Goal: Task Accomplishment & Management: Manage account settings

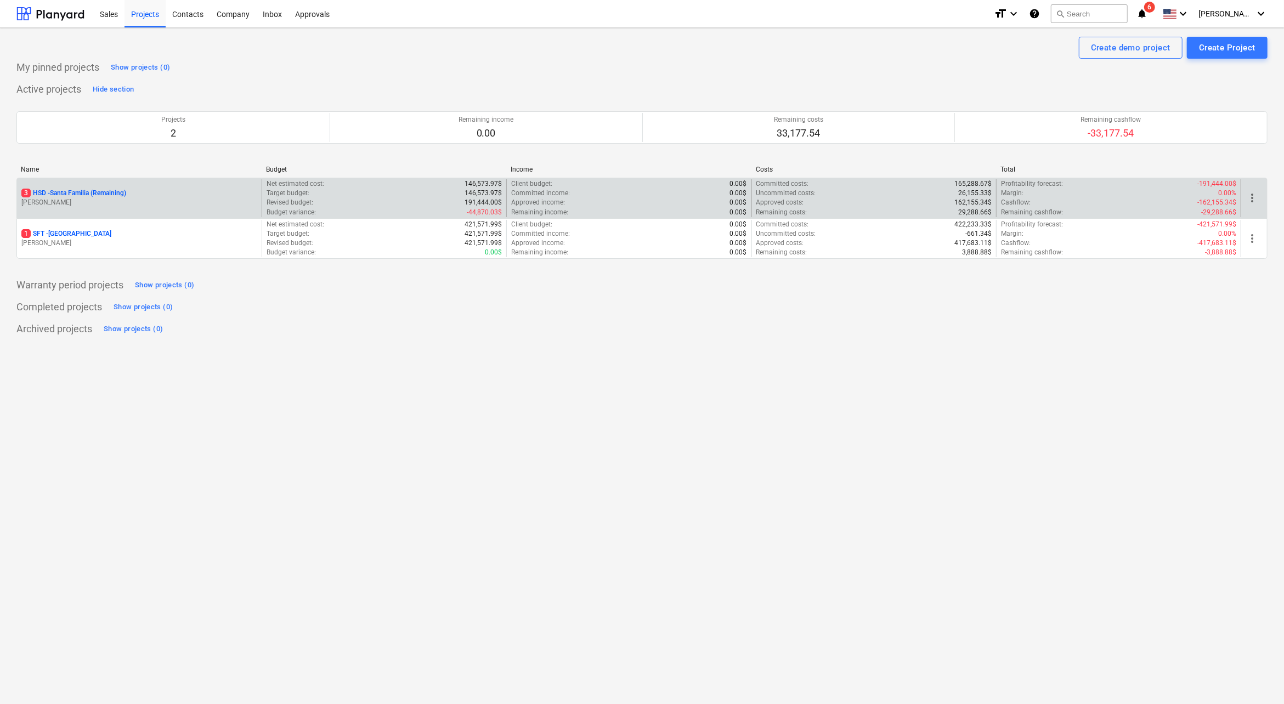
click at [117, 204] on p "[PERSON_NAME]" at bounding box center [139, 202] width 236 height 9
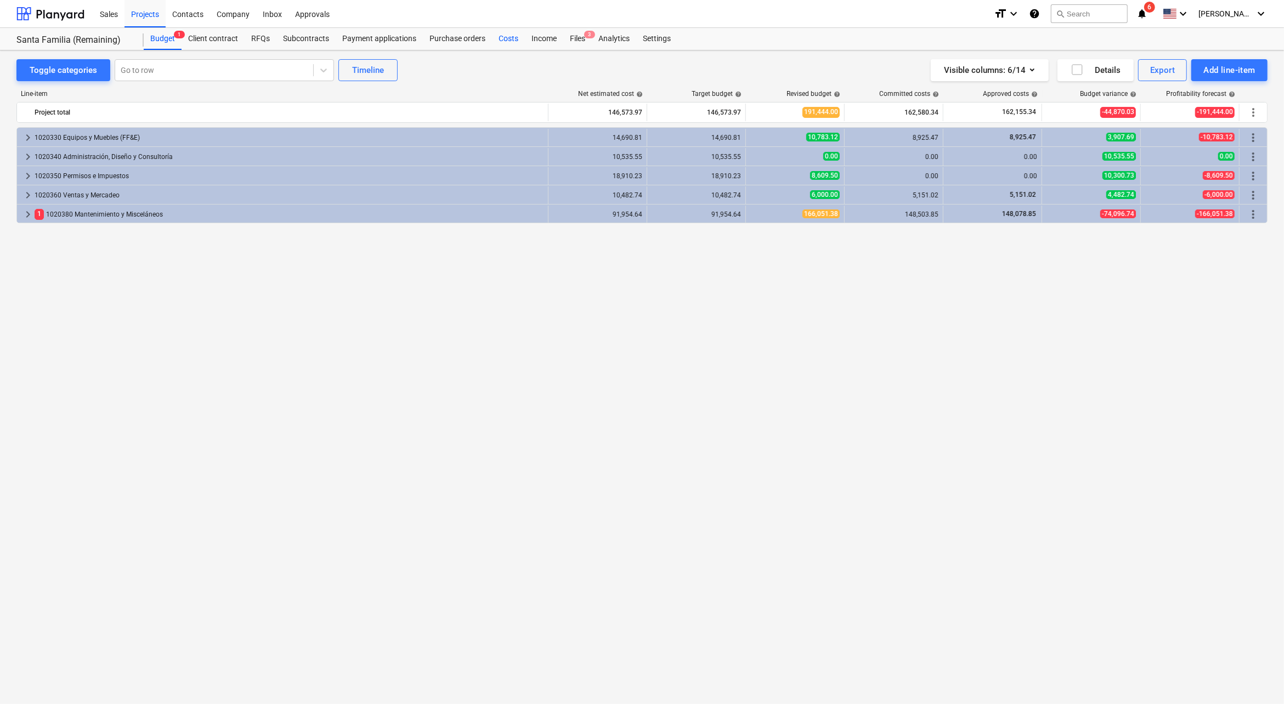
click at [502, 33] on div "Costs" at bounding box center [508, 39] width 33 height 22
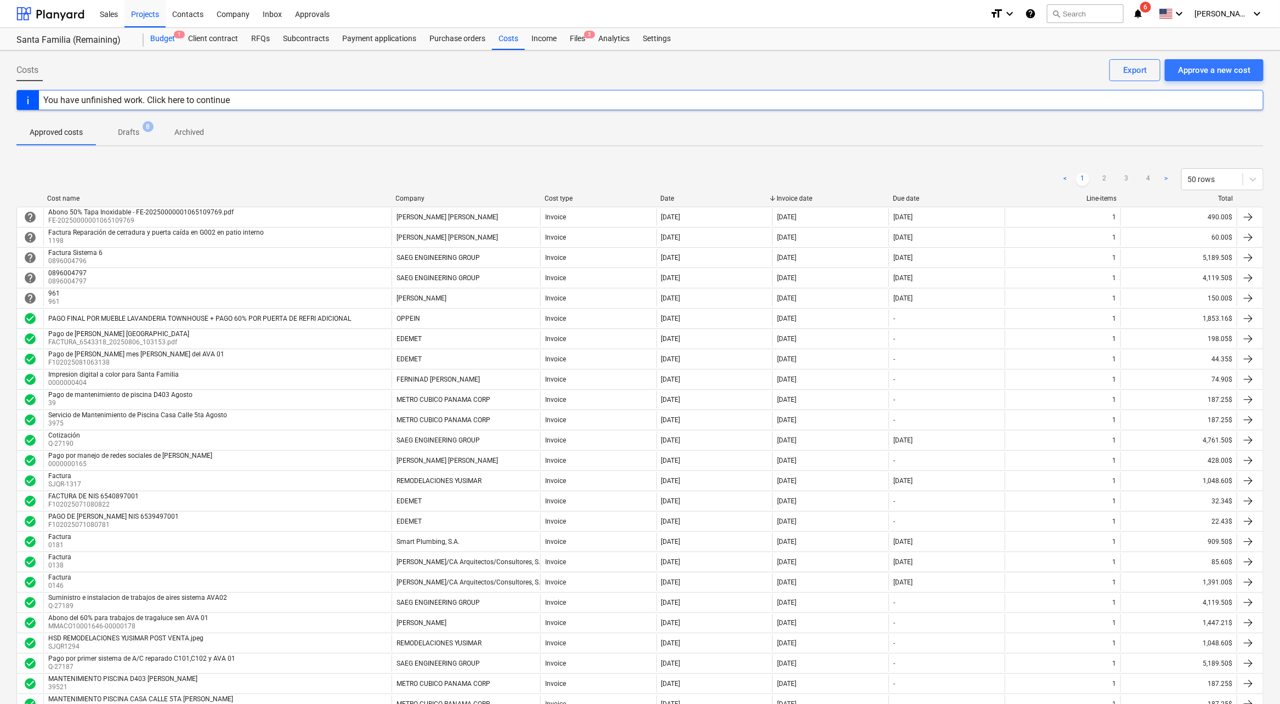
click at [163, 38] on div "Budget 1" at bounding box center [163, 39] width 38 height 22
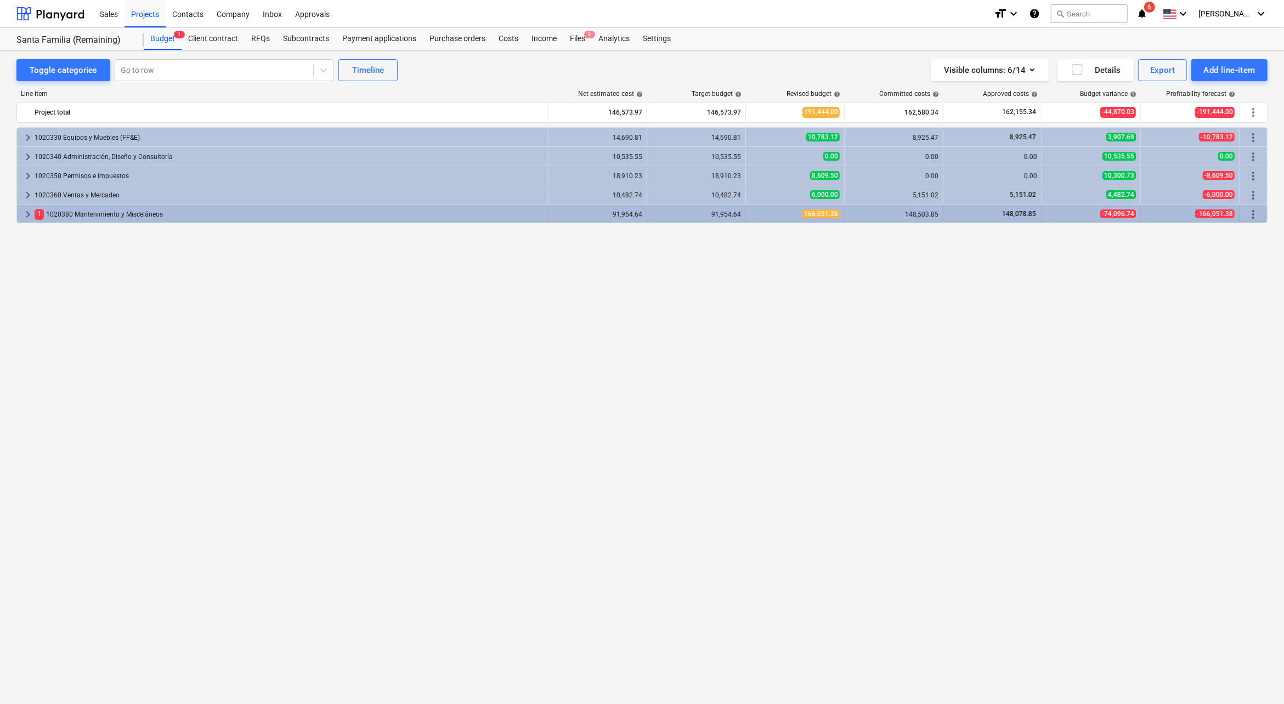
click at [27, 212] on span "keyboard_arrow_right" at bounding box center [27, 214] width 13 height 13
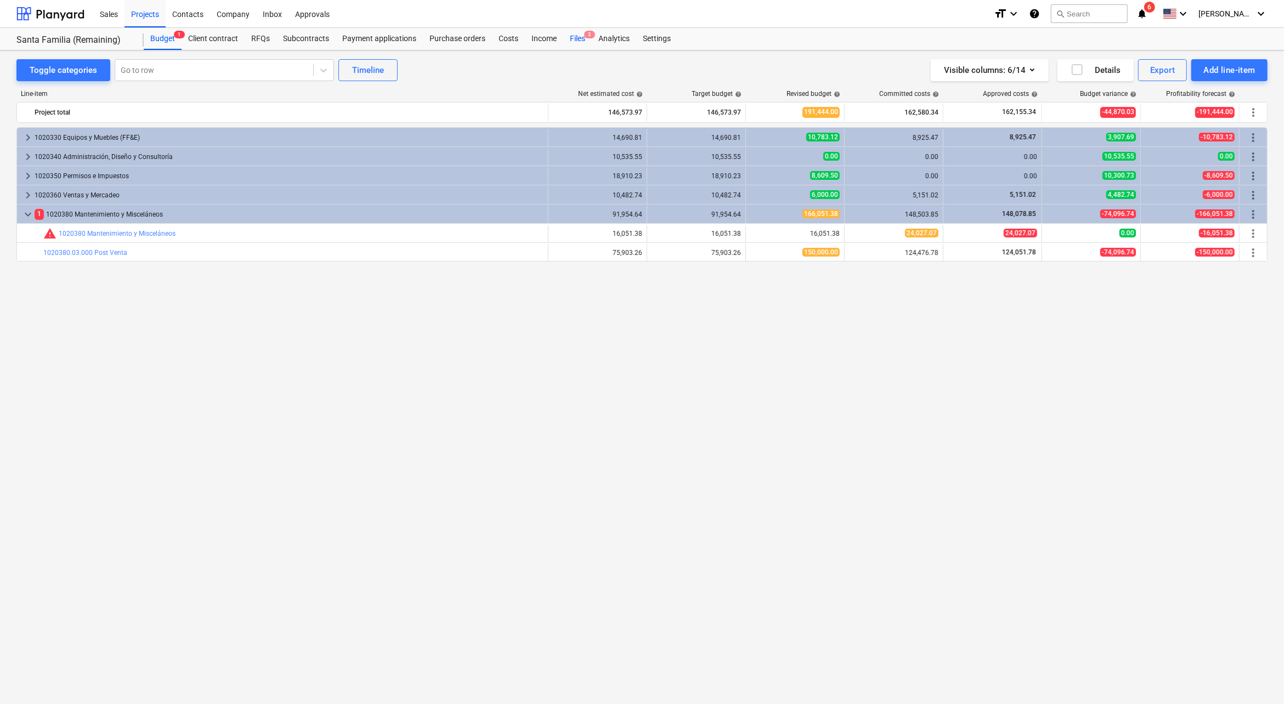
click at [574, 35] on div "Files 3" at bounding box center [577, 39] width 29 height 22
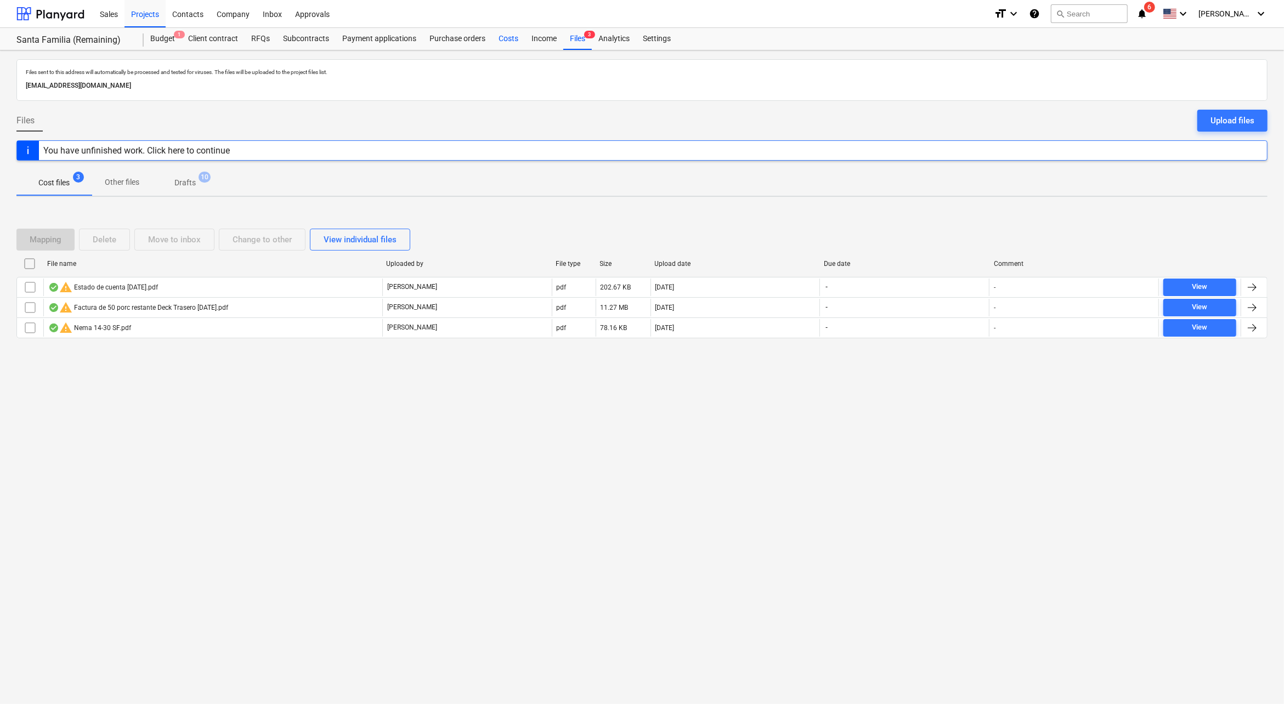
click at [500, 33] on div "Costs" at bounding box center [508, 39] width 33 height 22
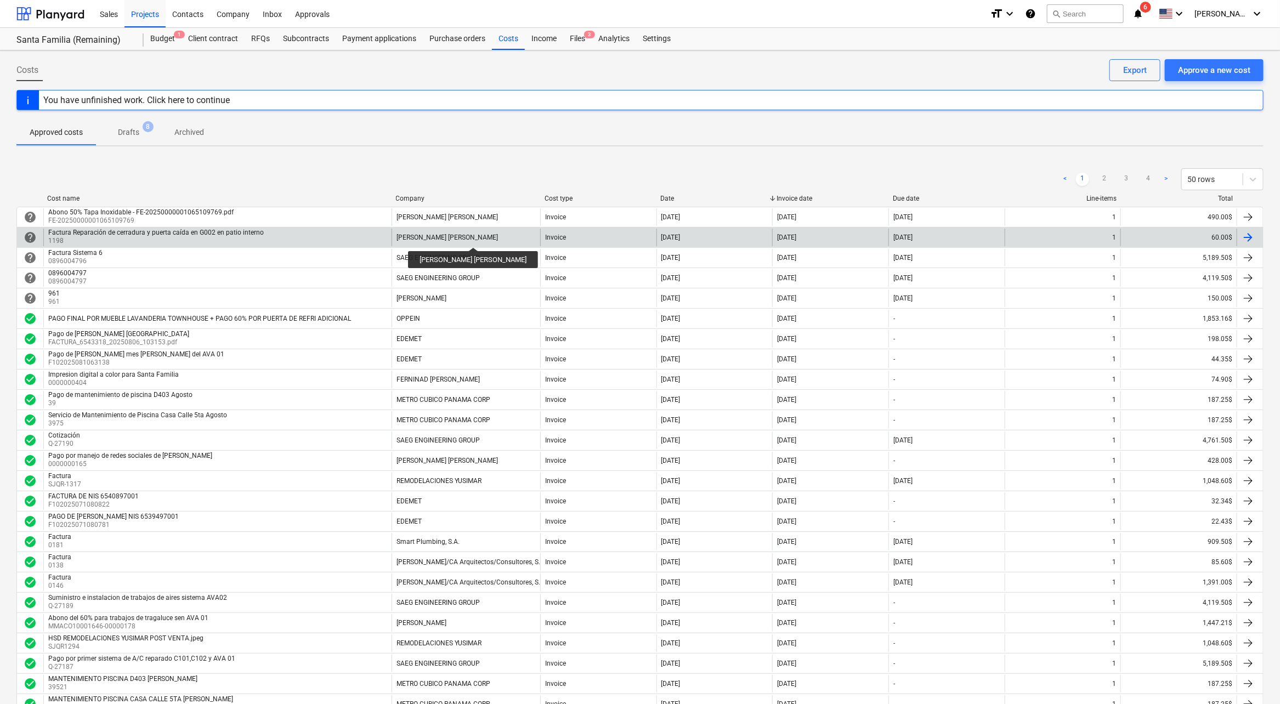
click at [471, 238] on div "[PERSON_NAME] [PERSON_NAME]" at bounding box center [447, 238] width 101 height 8
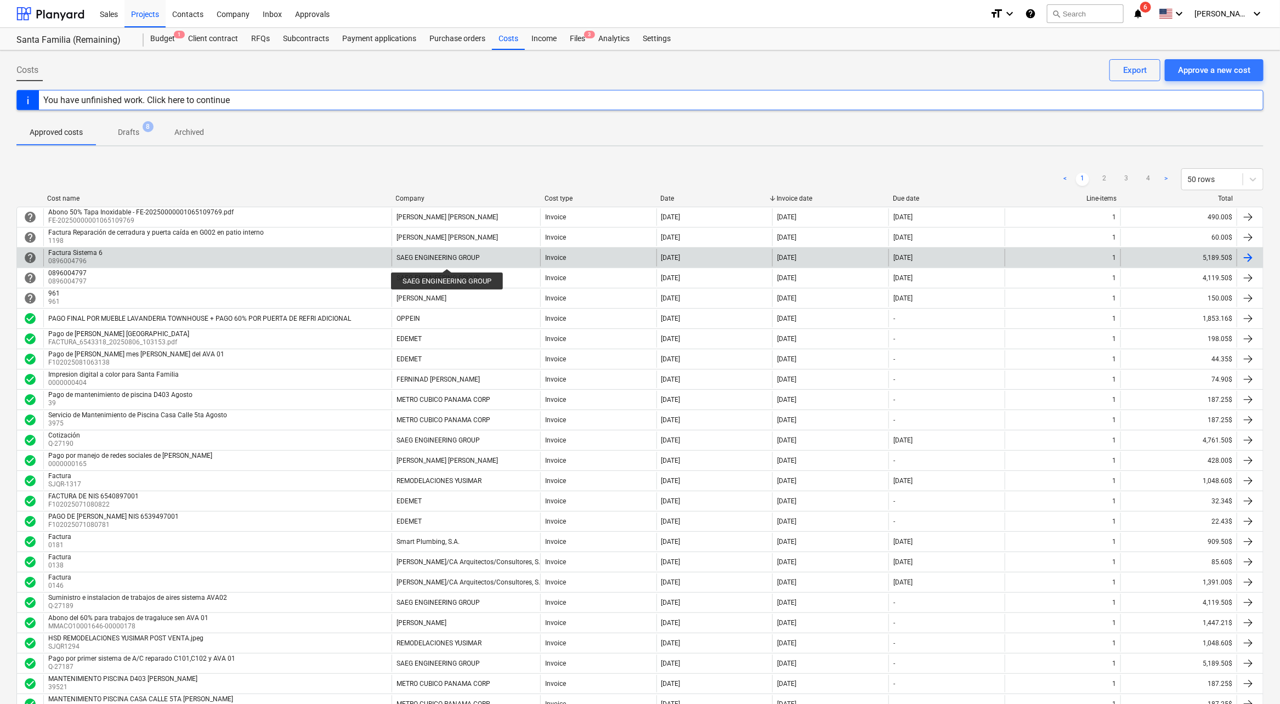
click at [449, 256] on div "SAEG ENGINEERING GROUP" at bounding box center [438, 258] width 83 height 8
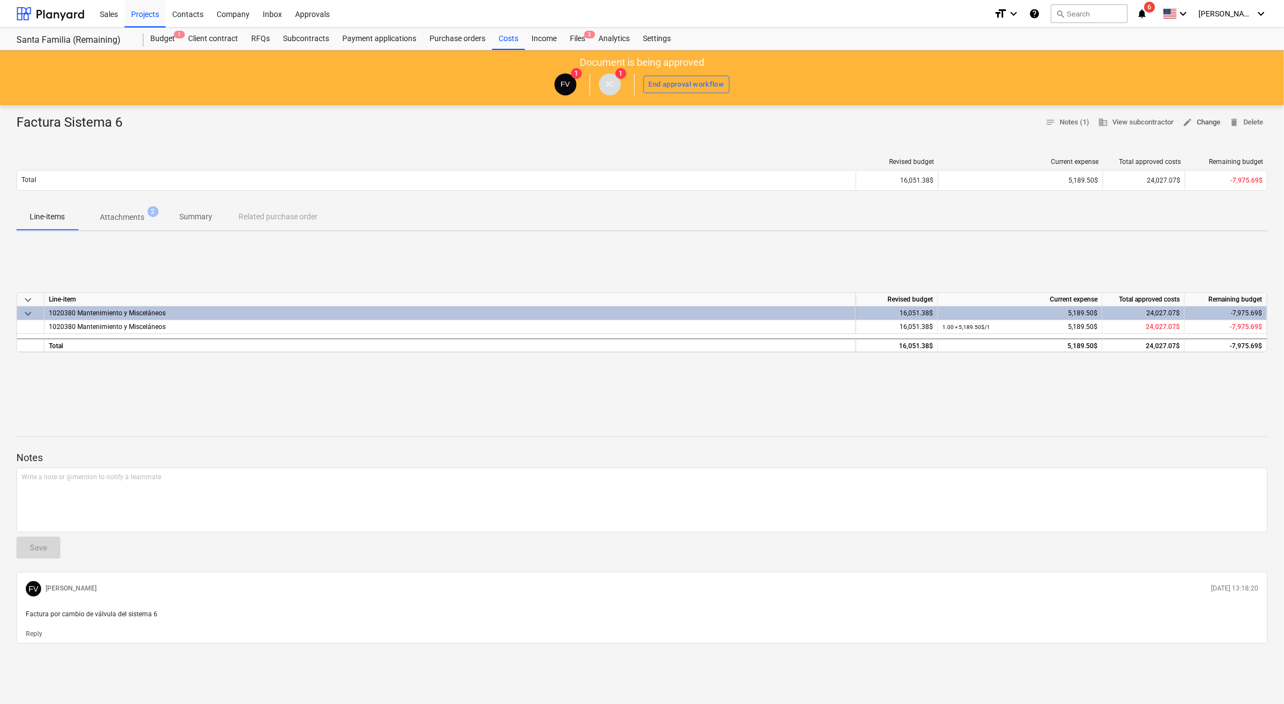
click at [1200, 124] on span "edit Change" at bounding box center [1202, 122] width 38 height 13
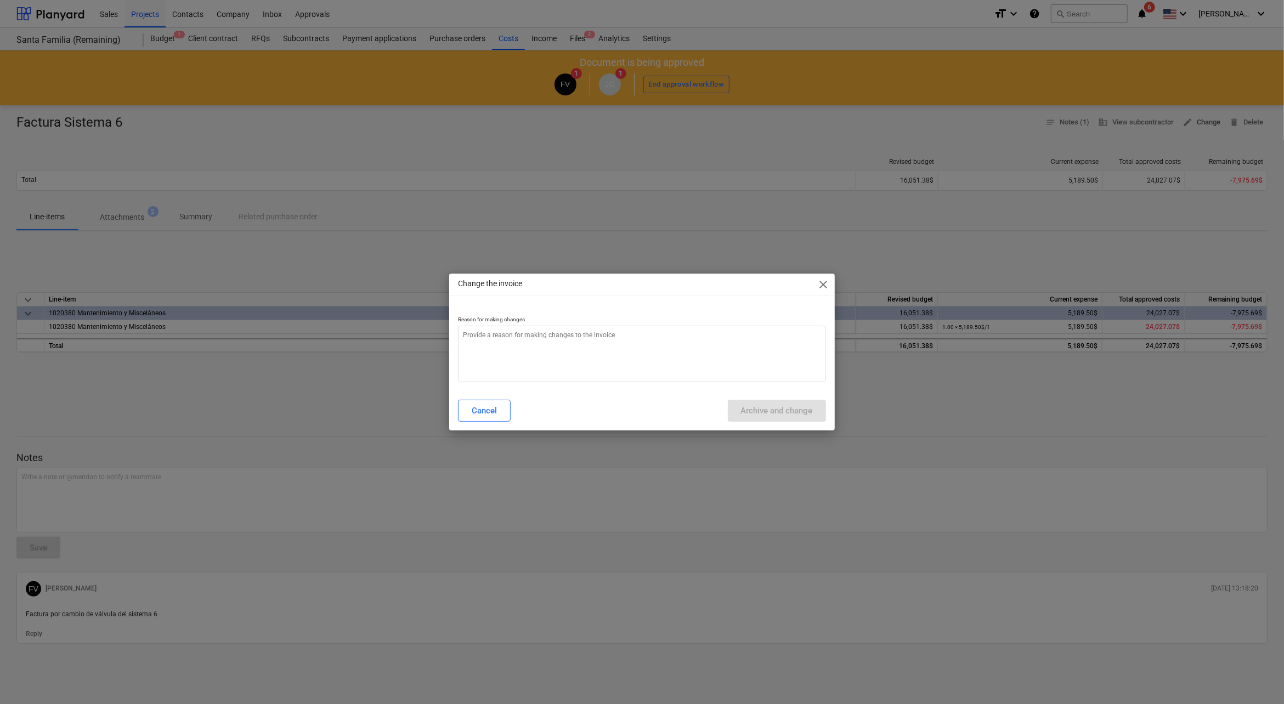
type textarea "x"
click at [650, 342] on textarea at bounding box center [642, 354] width 368 height 57
type textarea "c"
type textarea "x"
type textarea "ca"
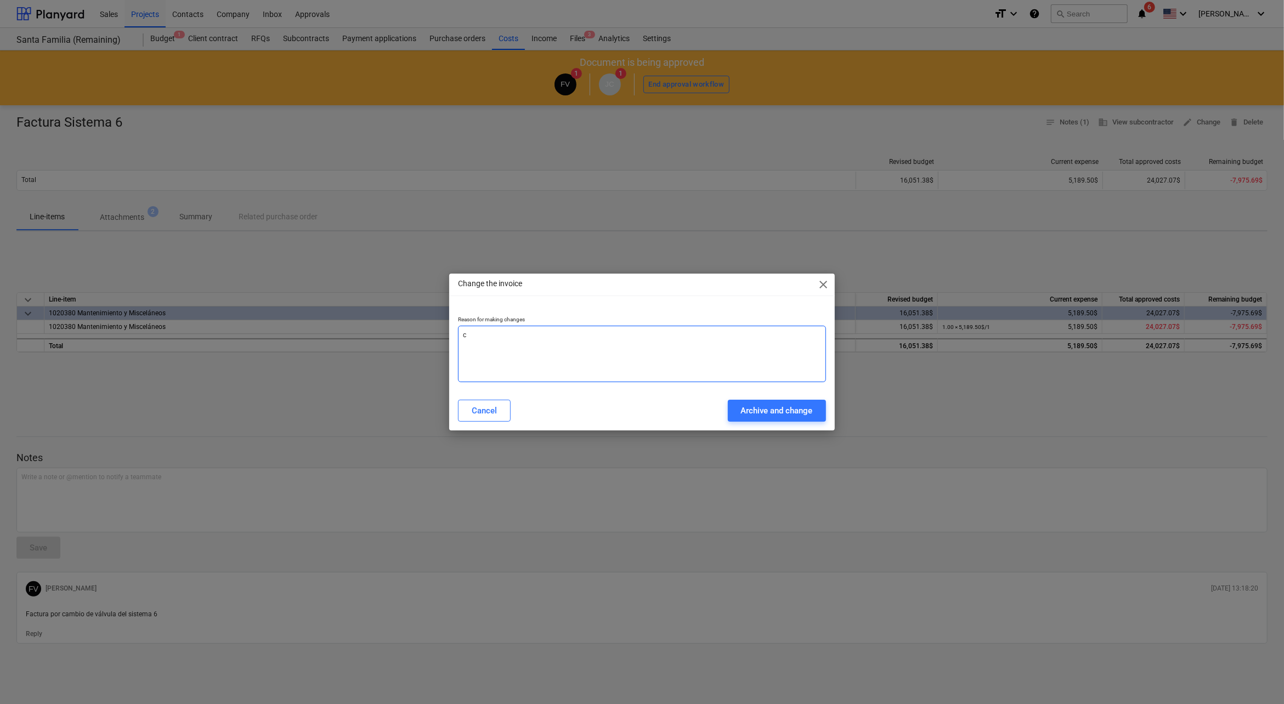
type textarea "x"
type textarea "cam"
type textarea "x"
type textarea "camb"
type textarea "x"
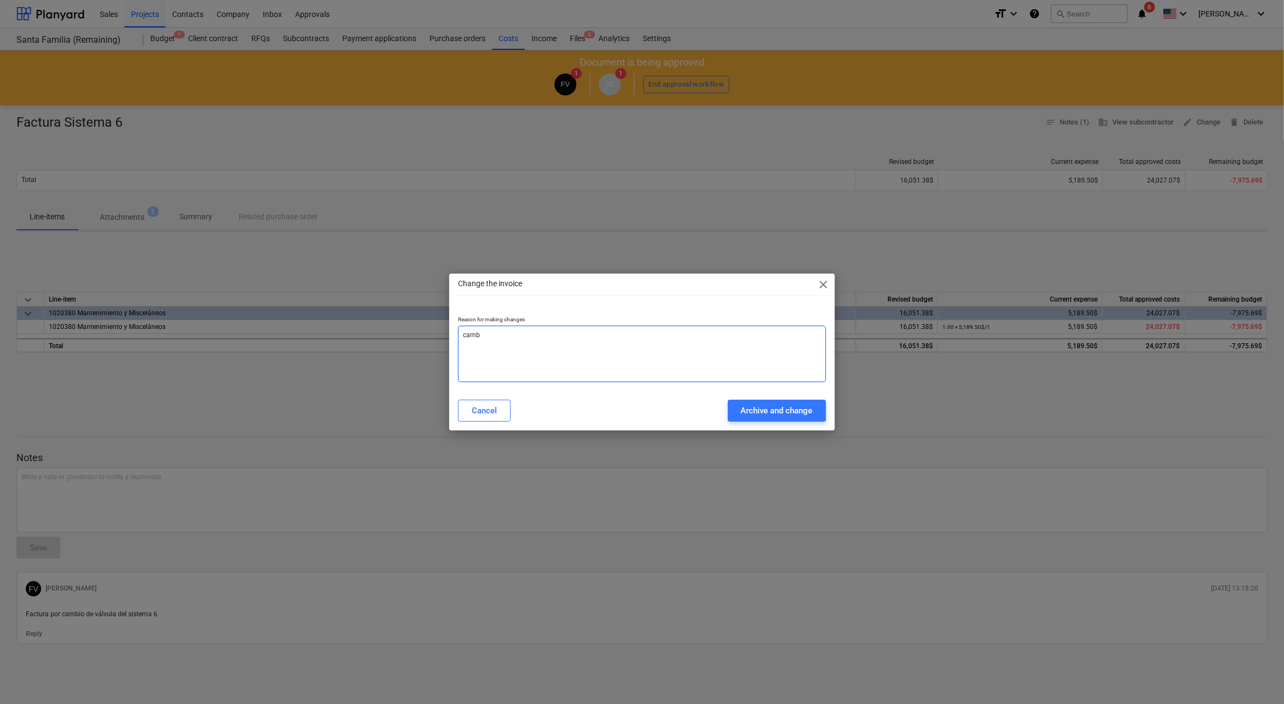
type textarea "cambi"
type textarea "x"
type textarea "cambio"
type textarea "x"
type textarea "cambio"
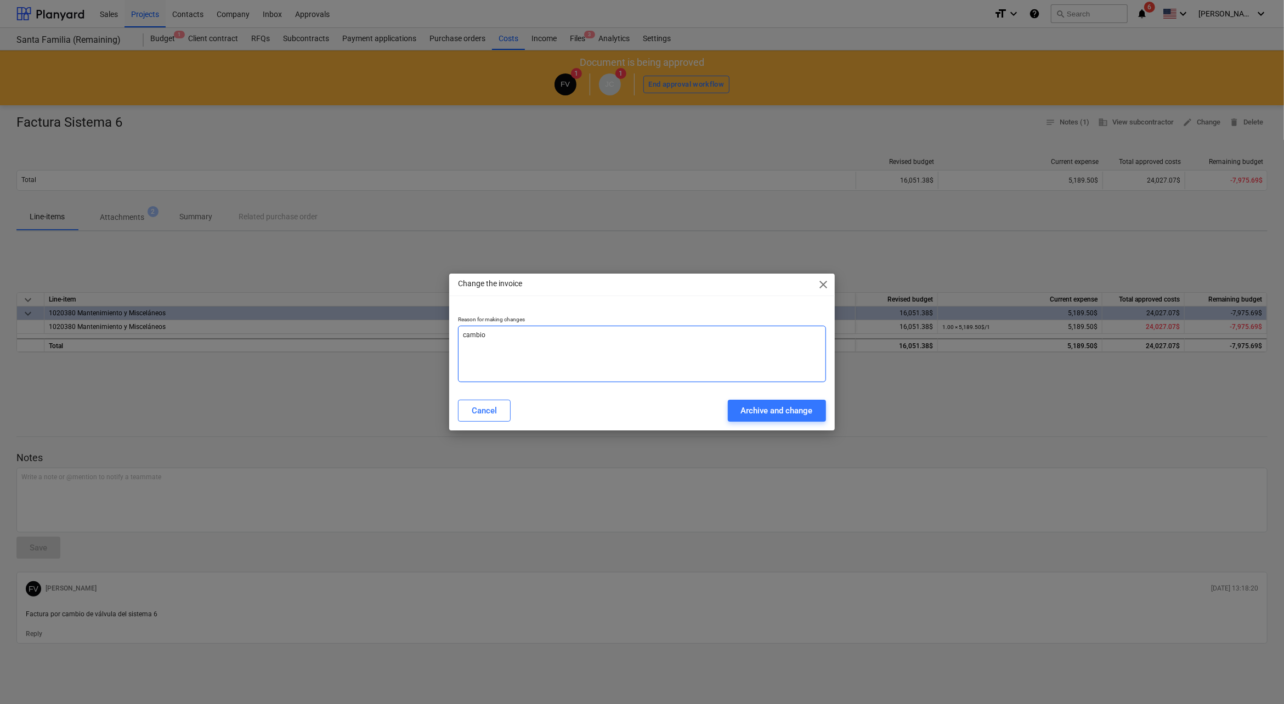
type textarea "x"
type textarea "cambio d"
type textarea "x"
type textarea "cambio de"
type textarea "x"
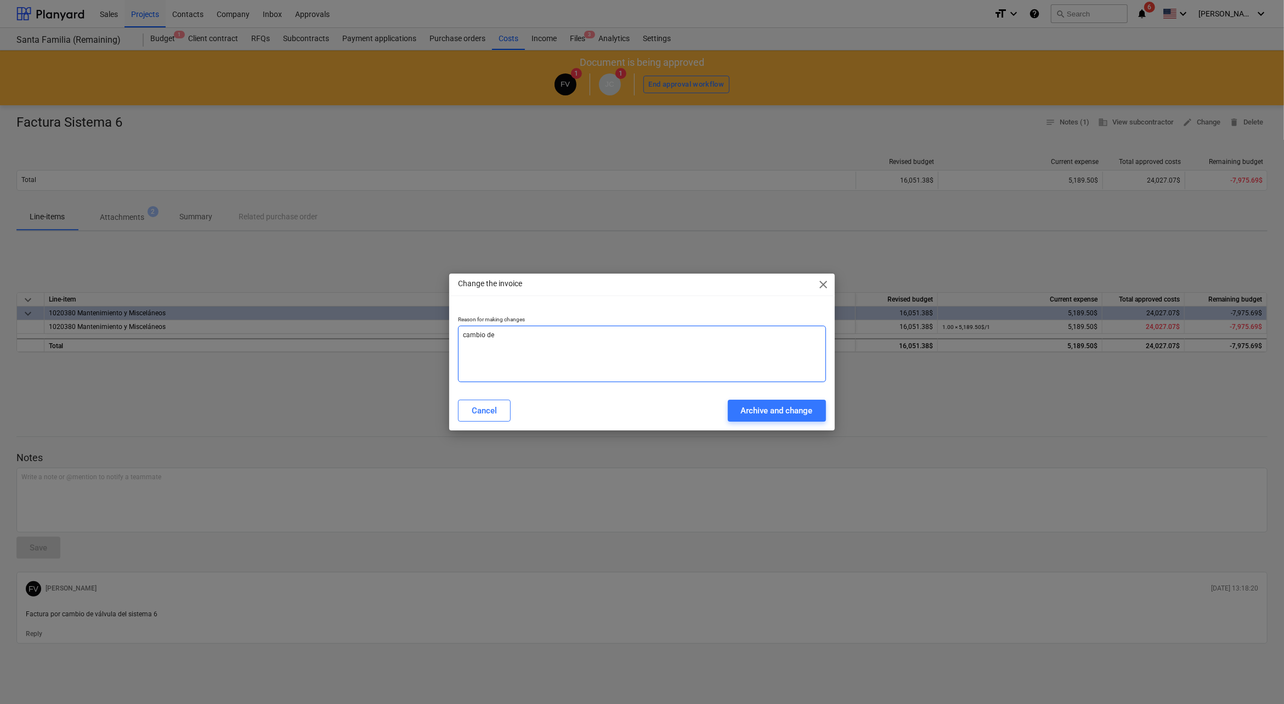
type textarea "cambio de"
type textarea "x"
type textarea "cambio de l"
type textarea "x"
type textarea "cambio [PERSON_NAME]"
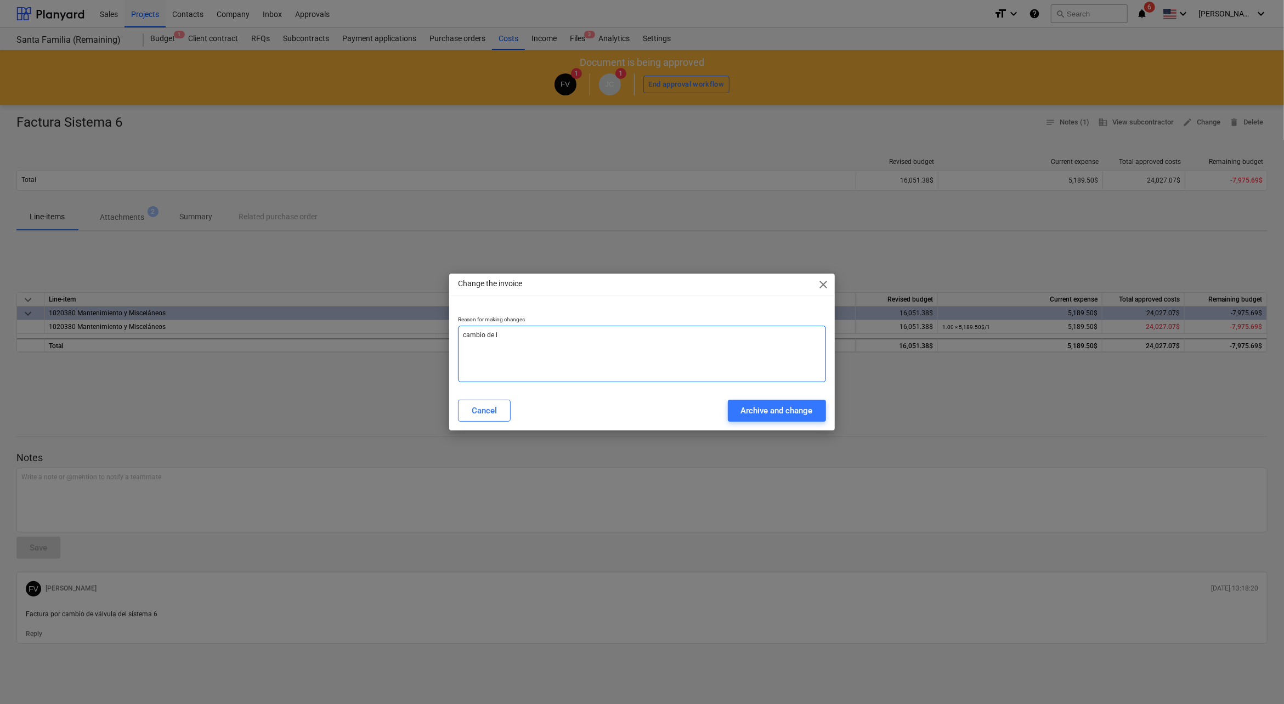
type textarea "x"
type textarea "cambio [PERSON_NAME]"
type textarea "x"
type textarea "cambio de line"
type textarea "x"
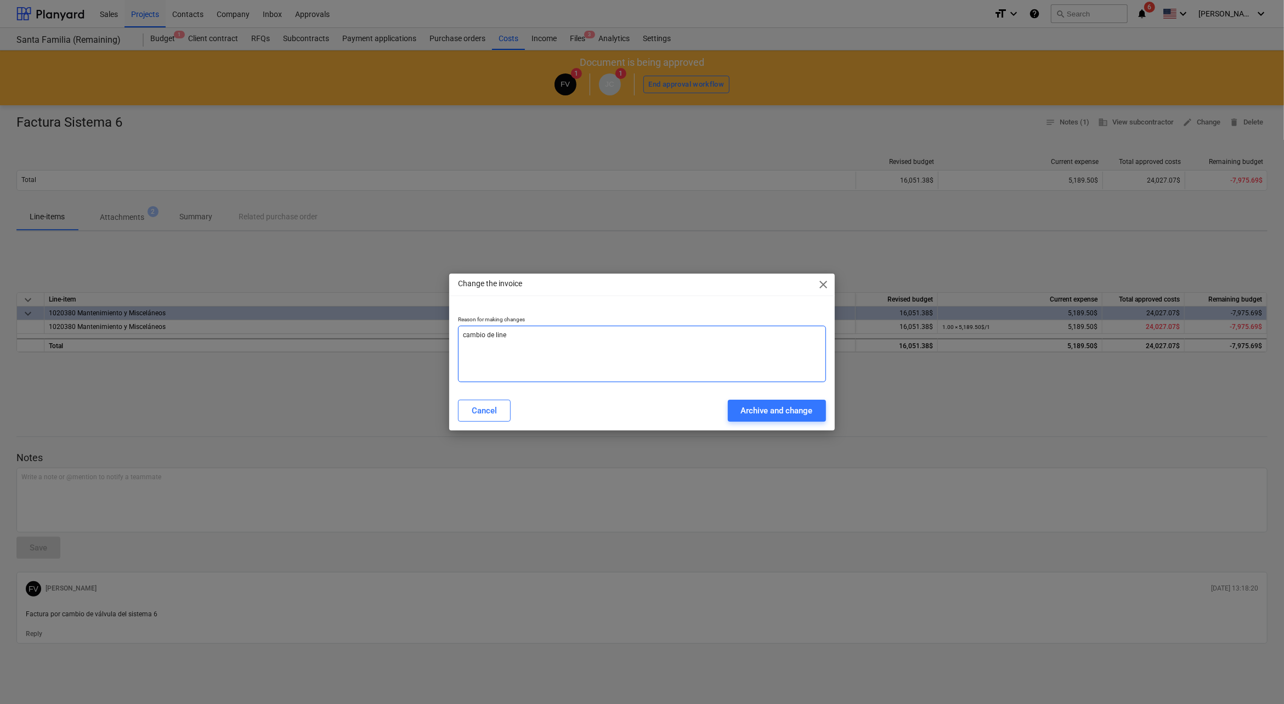
type textarea "cambio de linea"
type textarea "x"
type textarea "cambio de linea"
type textarea "x"
type textarea "cambio de linea"
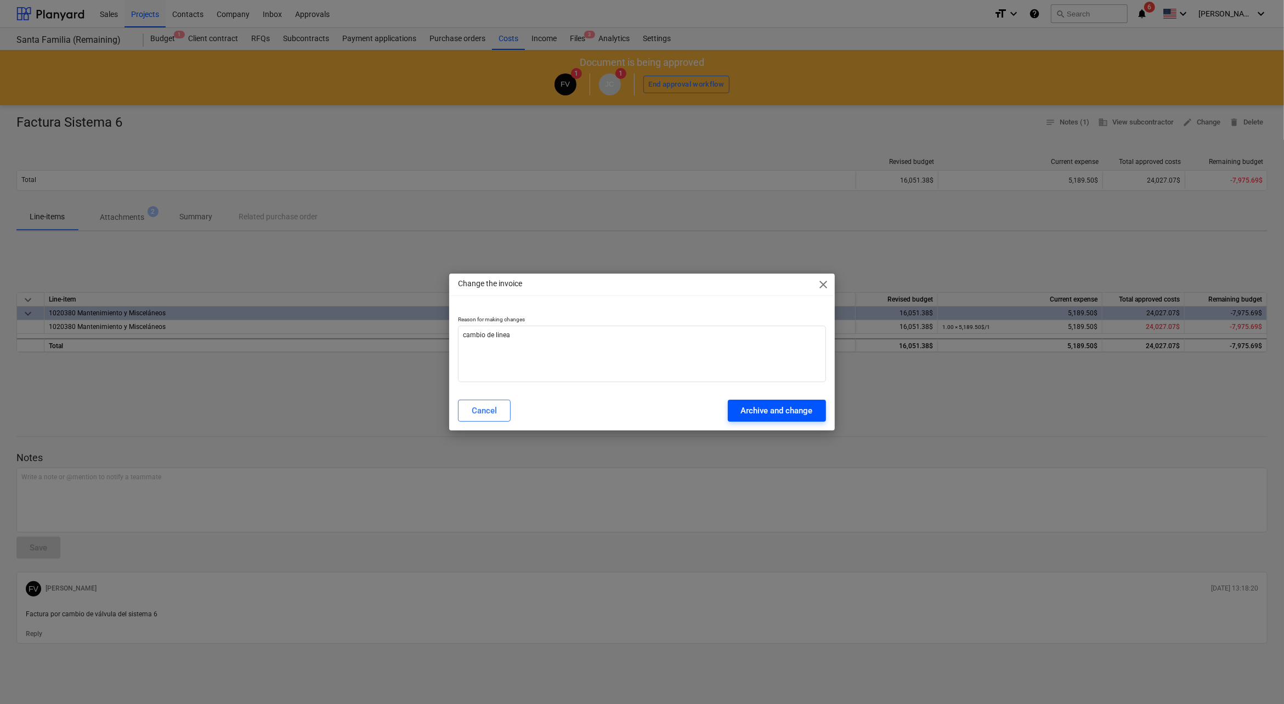
click at [756, 412] on div "Archive and change" at bounding box center [777, 411] width 72 height 14
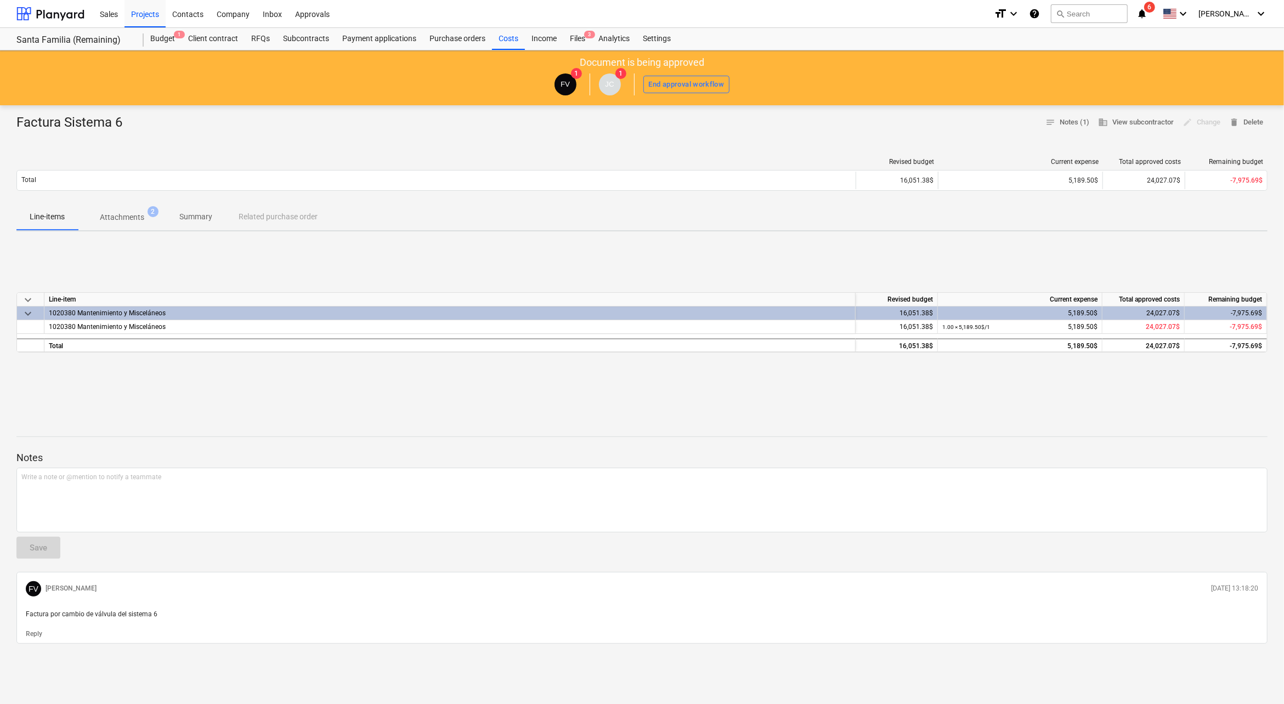
type textarea "x"
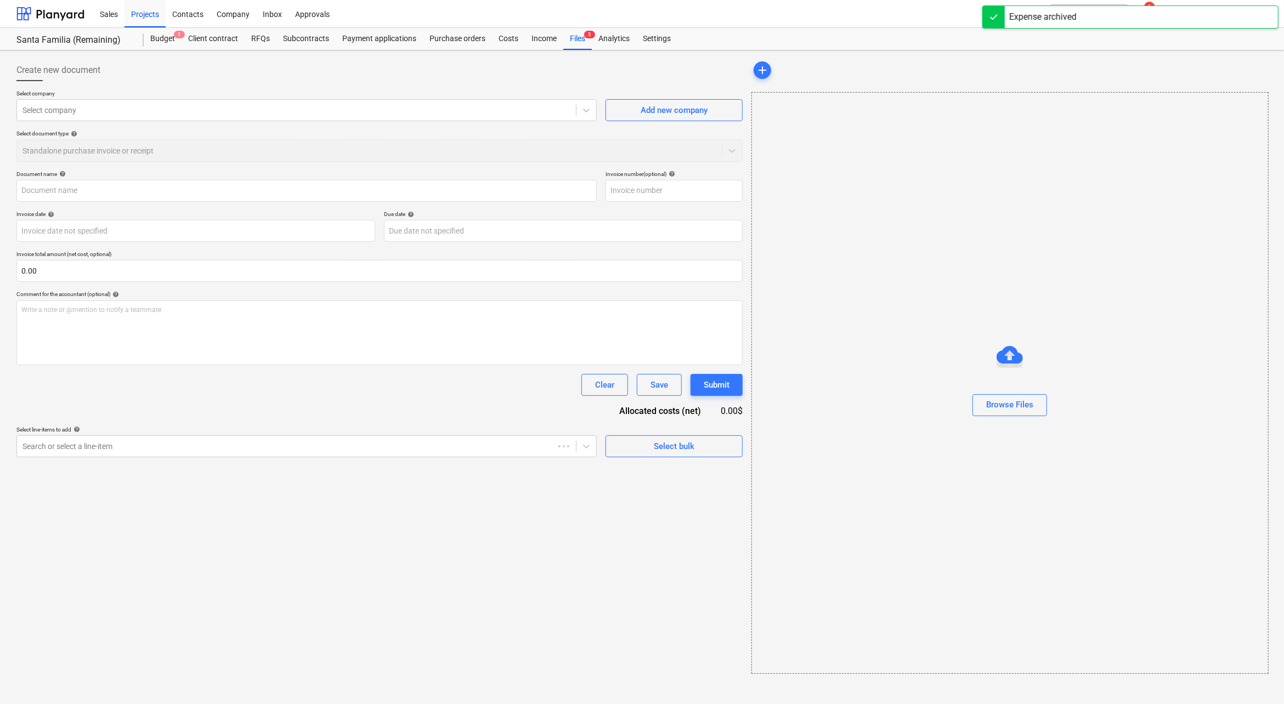
type input "Factura Sistema 6"
type input "0896004796"
type input "[DATE]"
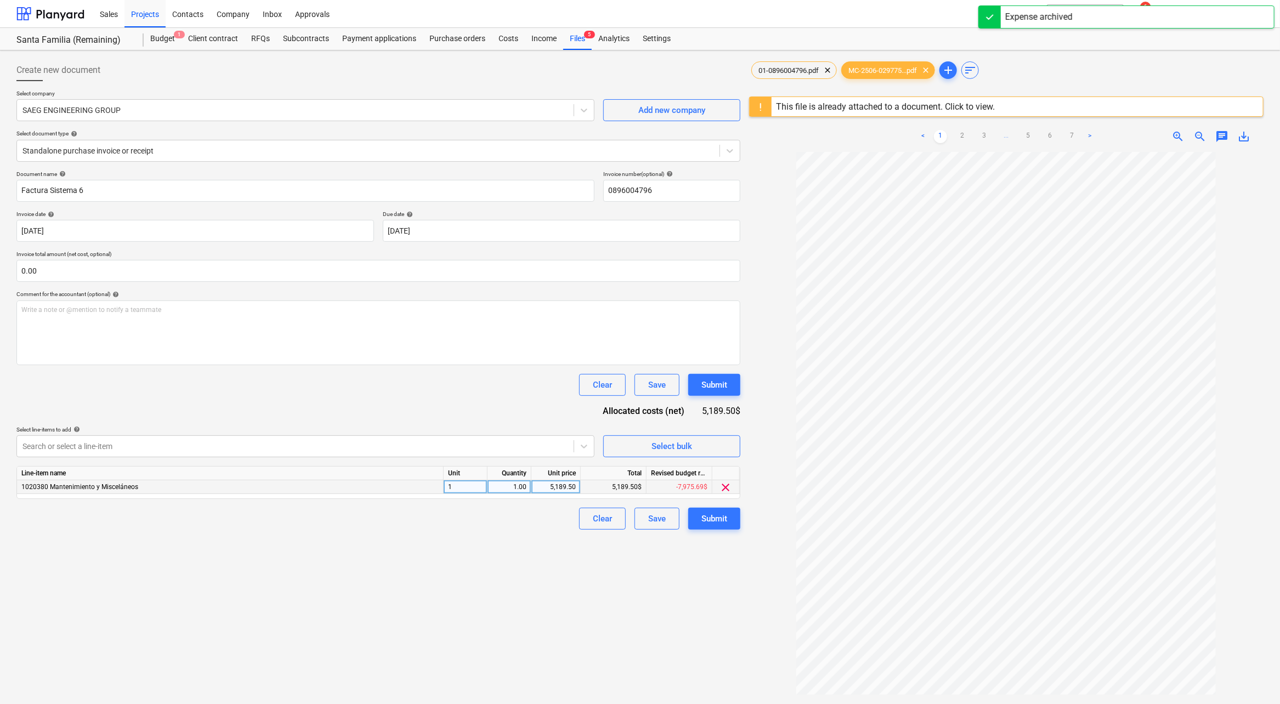
click at [634, 488] on div "5,189.50$" at bounding box center [614, 488] width 66 height 14
click at [607, 485] on div "5,189.50$" at bounding box center [614, 488] width 66 height 14
drag, startPoint x: 607, startPoint y: 485, endPoint x: 665, endPoint y: 485, distance: 58.2
click at [0, 0] on div "1020380 Mantenimiento y Misceláneos 1 1.00 5,189.50 5,189.50$ -7,975.69$ clear" at bounding box center [0, 0] width 0 height 0
copy div "5,189.50$"
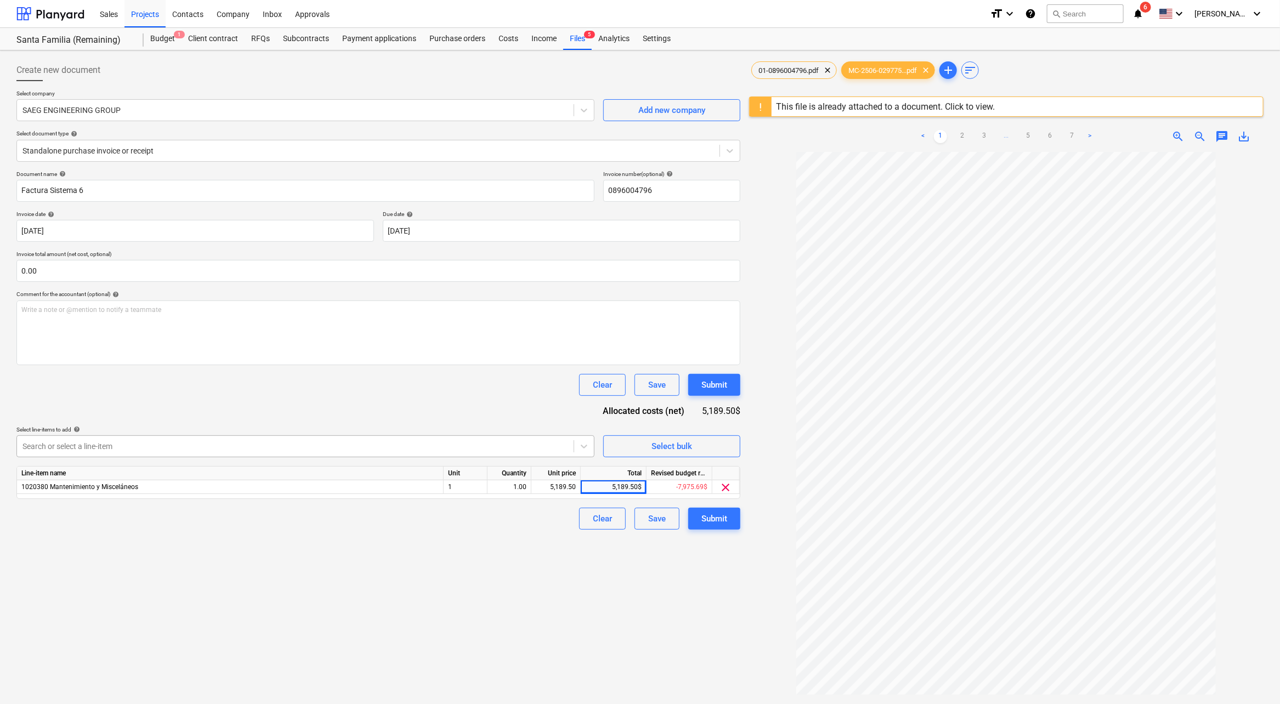
click at [441, 448] on div at bounding box center [295, 446] width 546 height 11
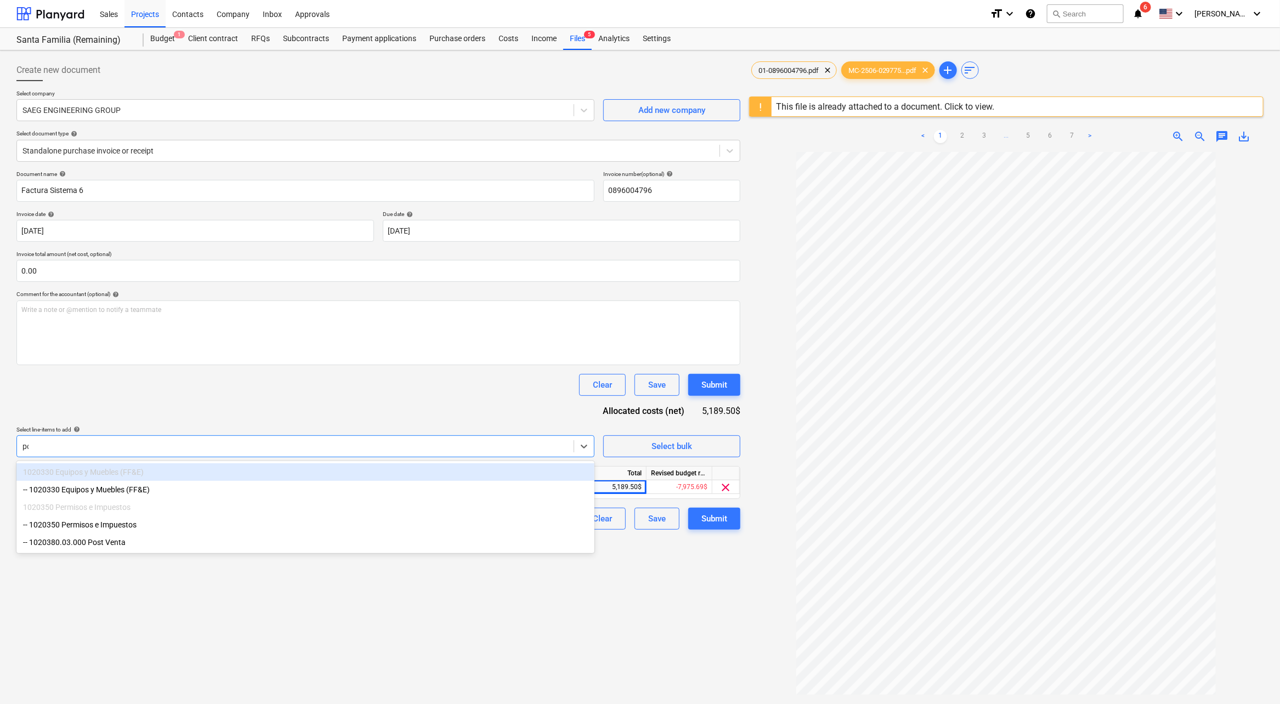
type input "pos"
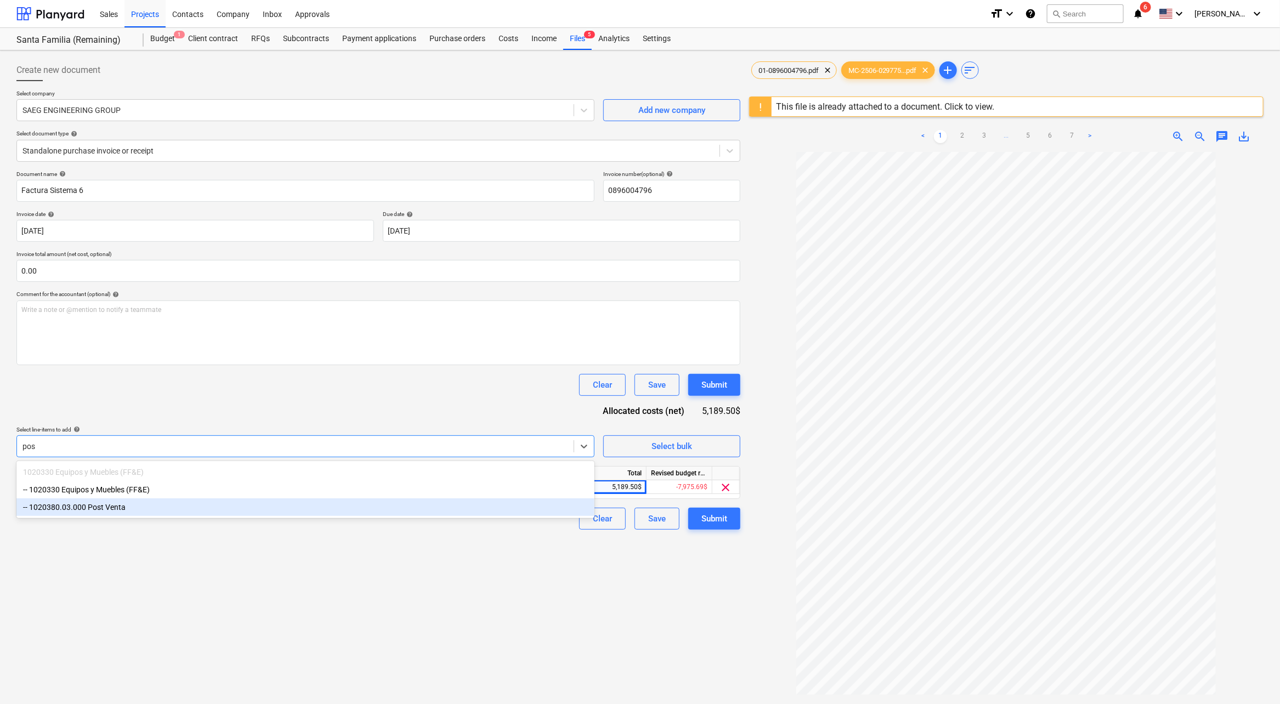
click at [339, 511] on div "-- 1020380.03.000 Post Venta" at bounding box center [305, 508] width 578 height 18
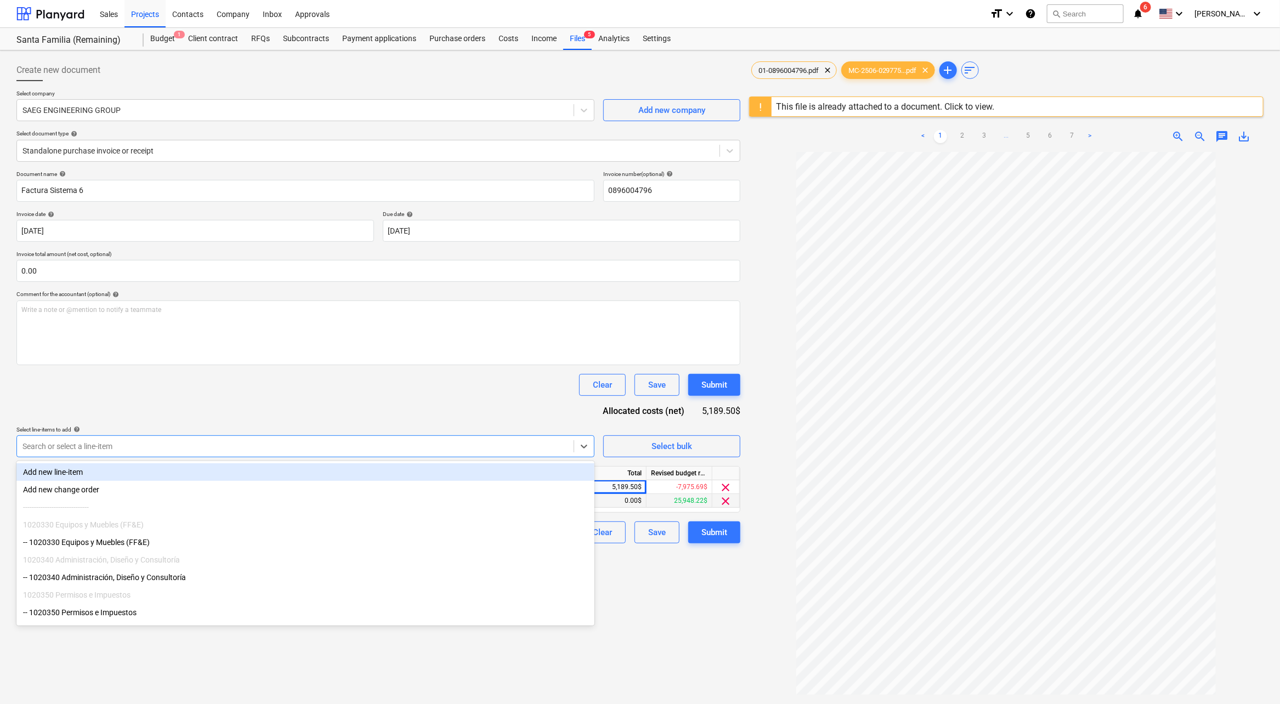
click at [636, 501] on div "0.00$" at bounding box center [614, 501] width 66 height 14
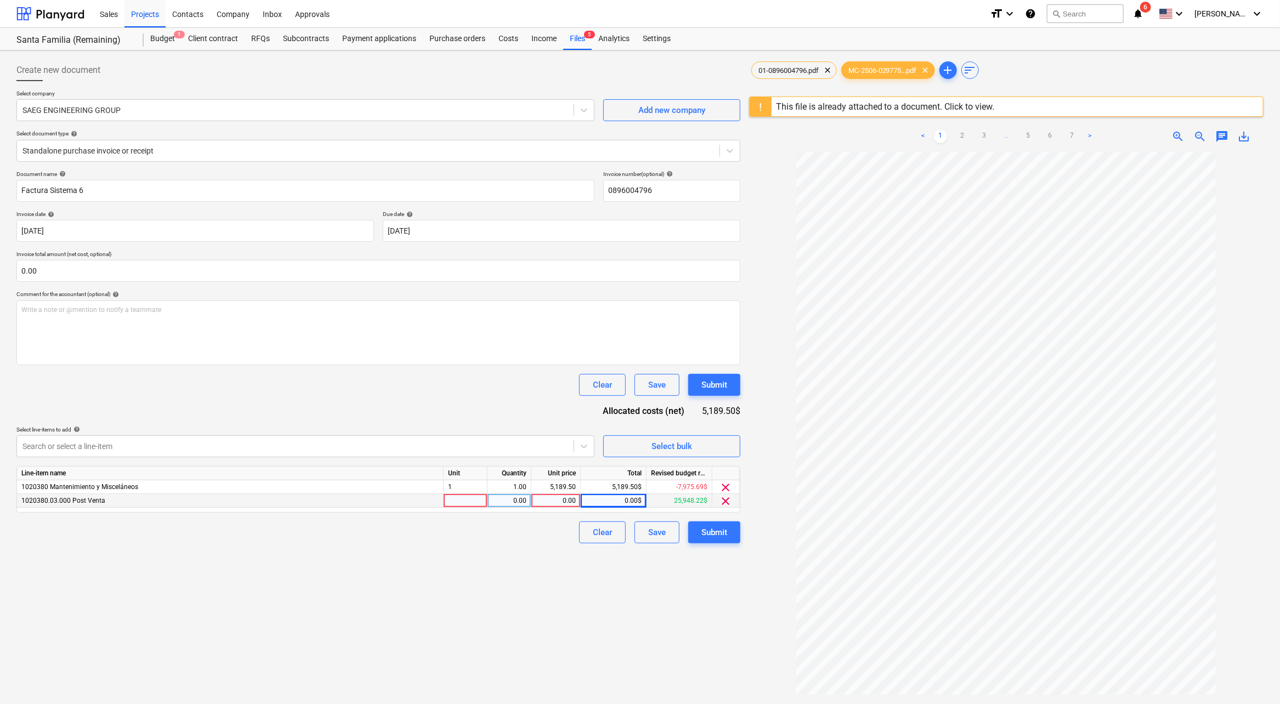
click at [565, 500] on div "0.00" at bounding box center [556, 501] width 40 height 14
type input "5,189.50$"
click at [566, 503] on div "0.00" at bounding box center [556, 501] width 40 height 14
type input "5,189.50$"
click at [571, 488] on div "5,189.50" at bounding box center [556, 488] width 40 height 14
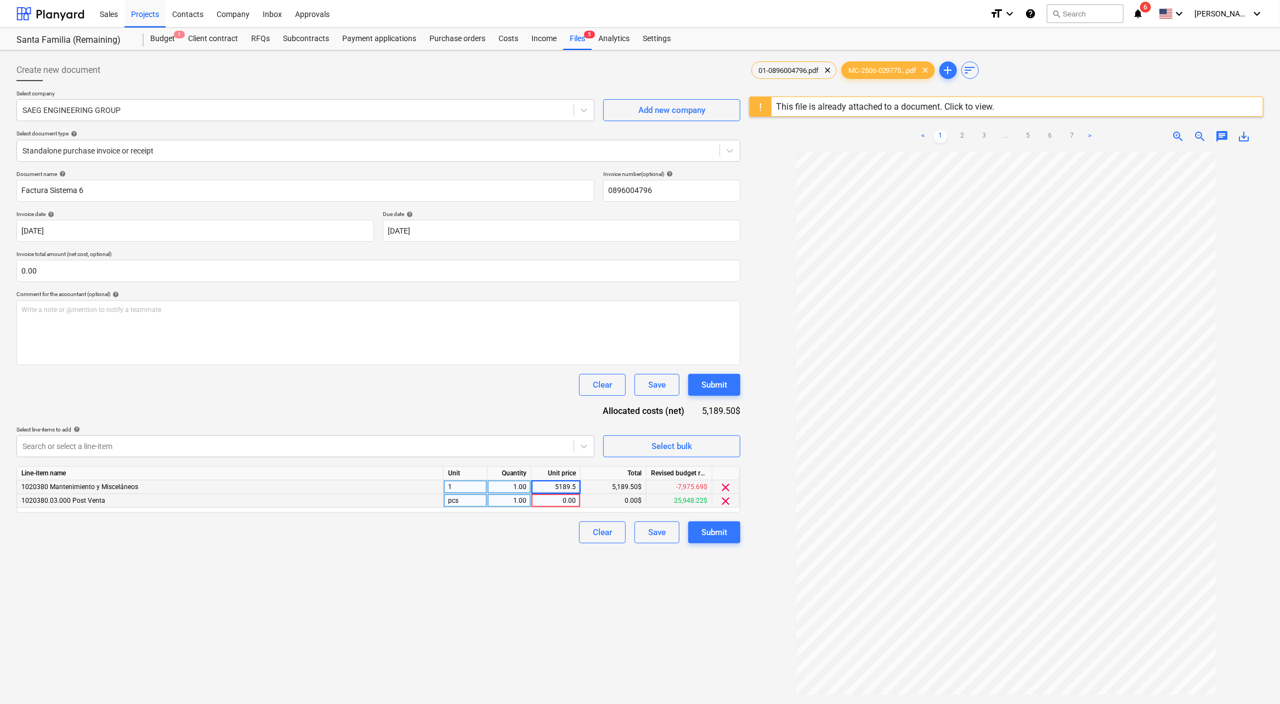
click at [569, 500] on div "0.00" at bounding box center [556, 501] width 40 height 14
type input "5,189.50"
click at [721, 489] on span "clear" at bounding box center [726, 487] width 13 height 13
click at [718, 513] on div "Submit" at bounding box center [715, 519] width 26 height 14
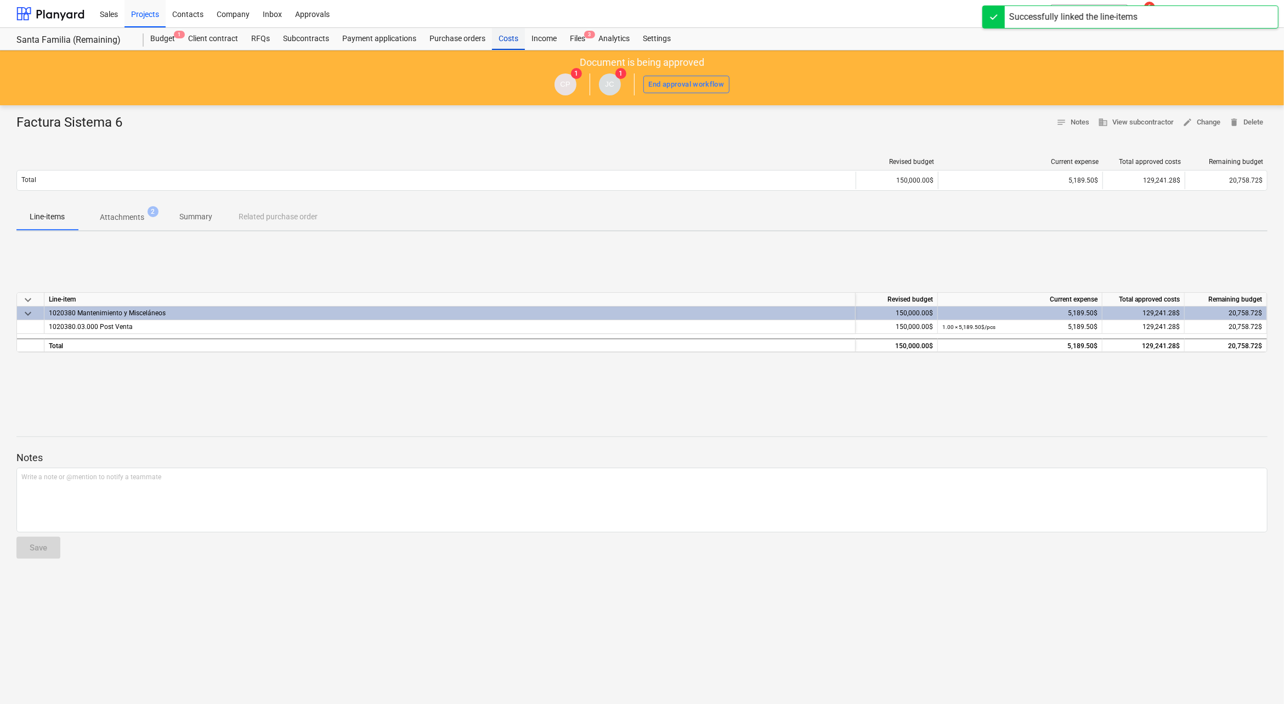
click at [511, 43] on div "Costs" at bounding box center [508, 39] width 33 height 22
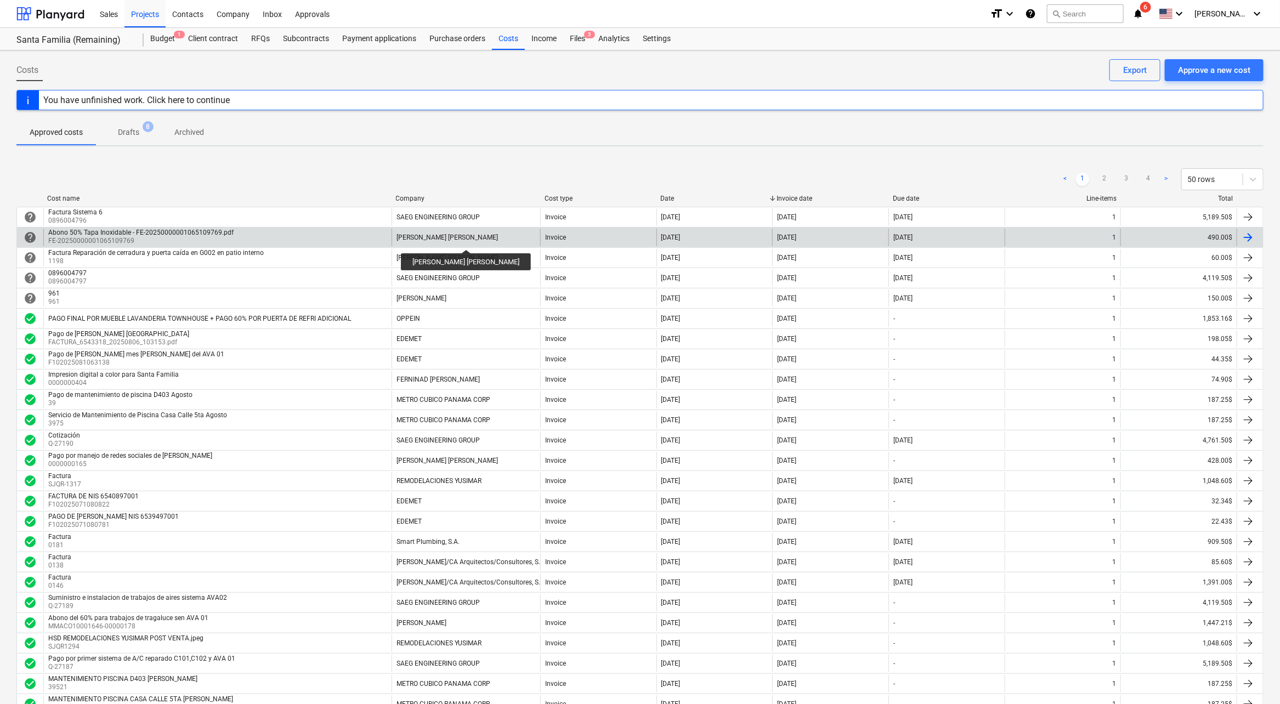
click at [464, 239] on div "[PERSON_NAME] [PERSON_NAME]" at bounding box center [447, 238] width 101 height 8
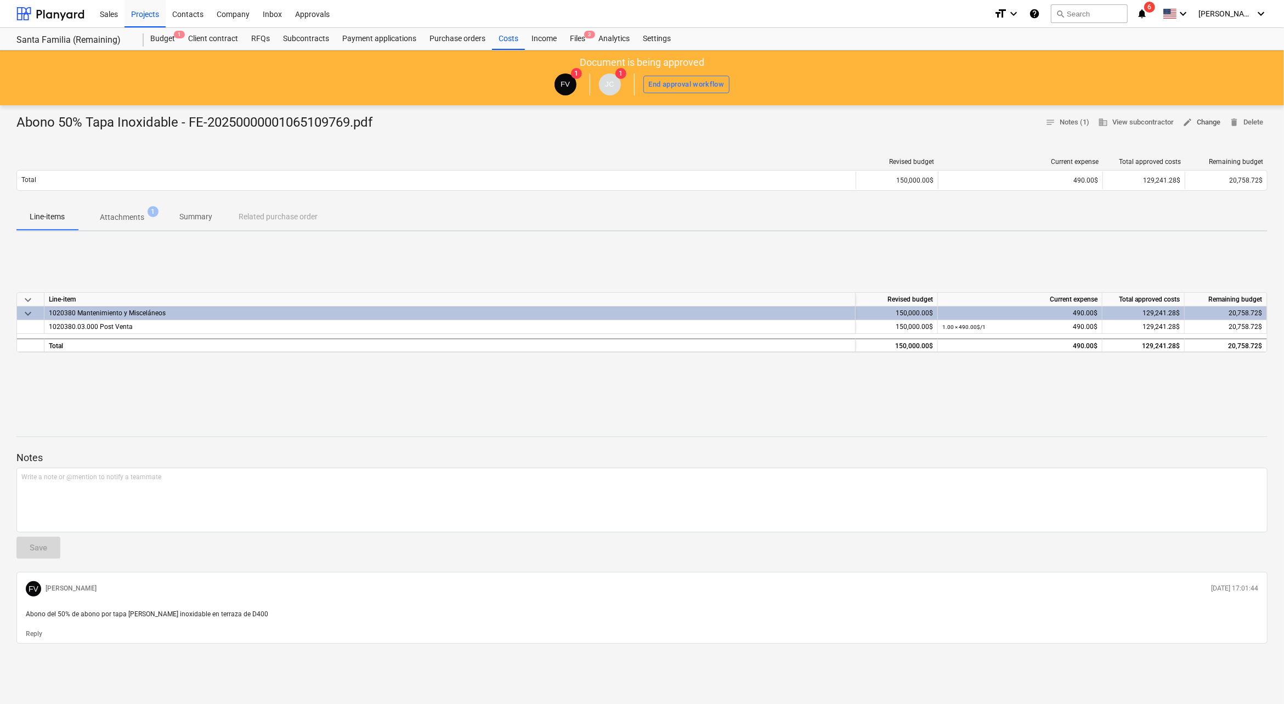
click at [1196, 123] on span "edit Change" at bounding box center [1202, 122] width 38 height 13
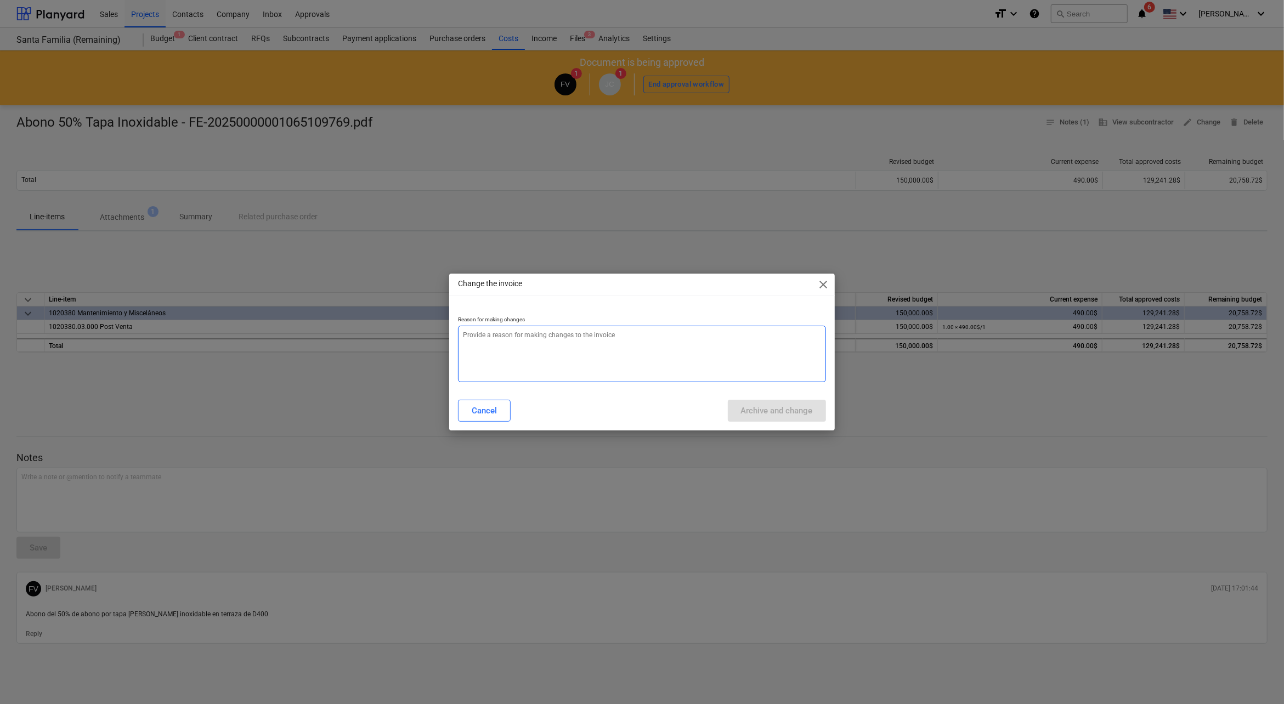
click at [572, 340] on textarea at bounding box center [642, 354] width 368 height 57
type textarea "x"
type textarea "c"
type textarea "x"
type textarea "ca"
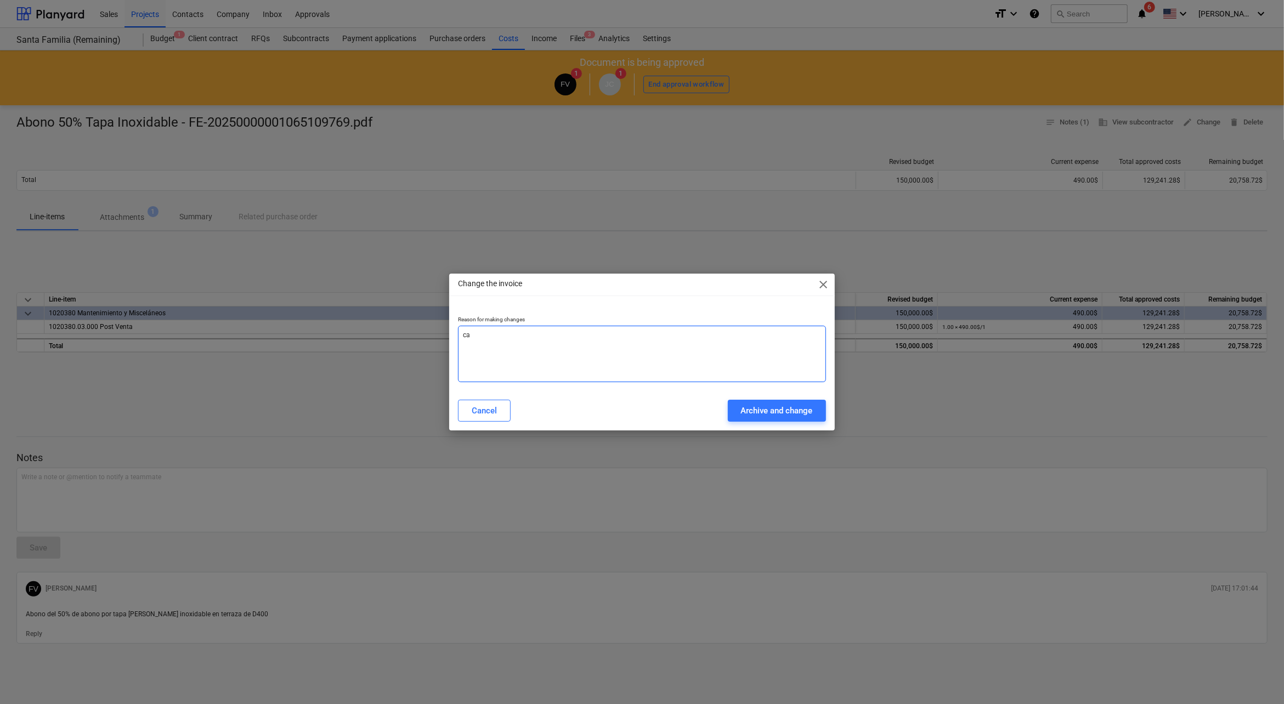
type textarea "x"
type textarea "cam"
type textarea "x"
type textarea "camb"
type textarea "x"
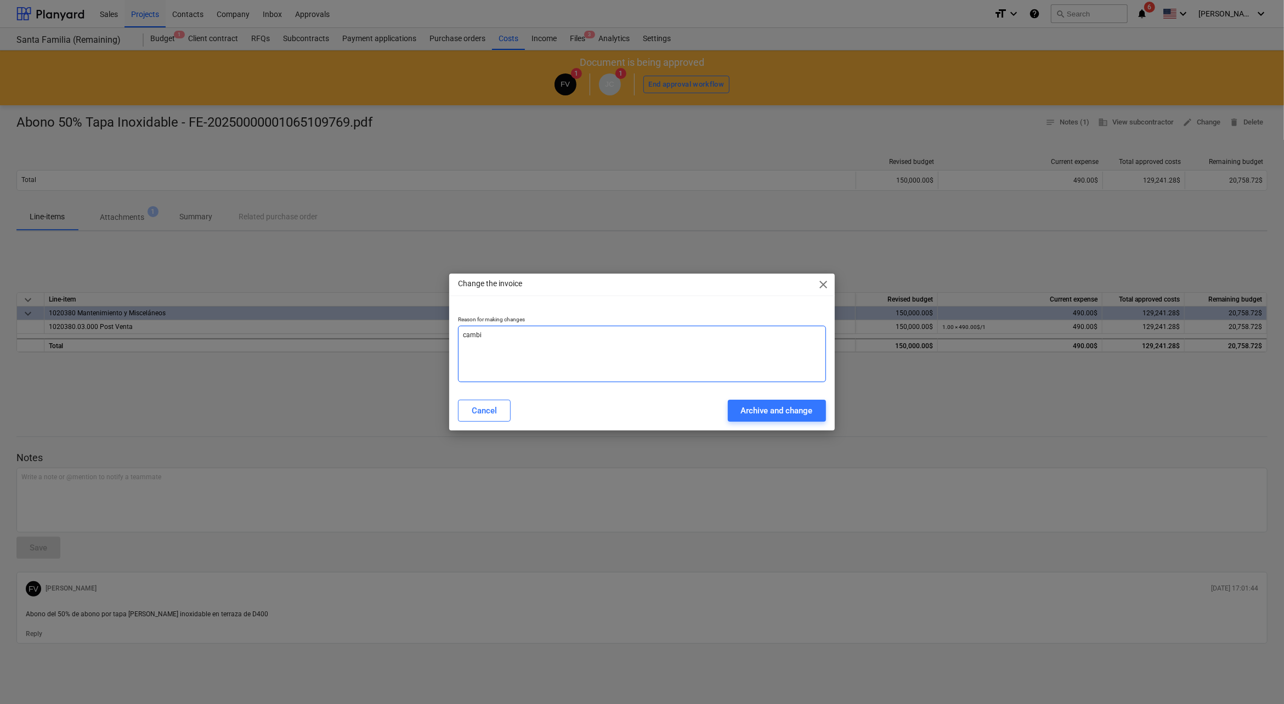
type textarea "cambio"
type textarea "x"
type textarea "cambio"
type textarea "x"
type textarea "cambio"
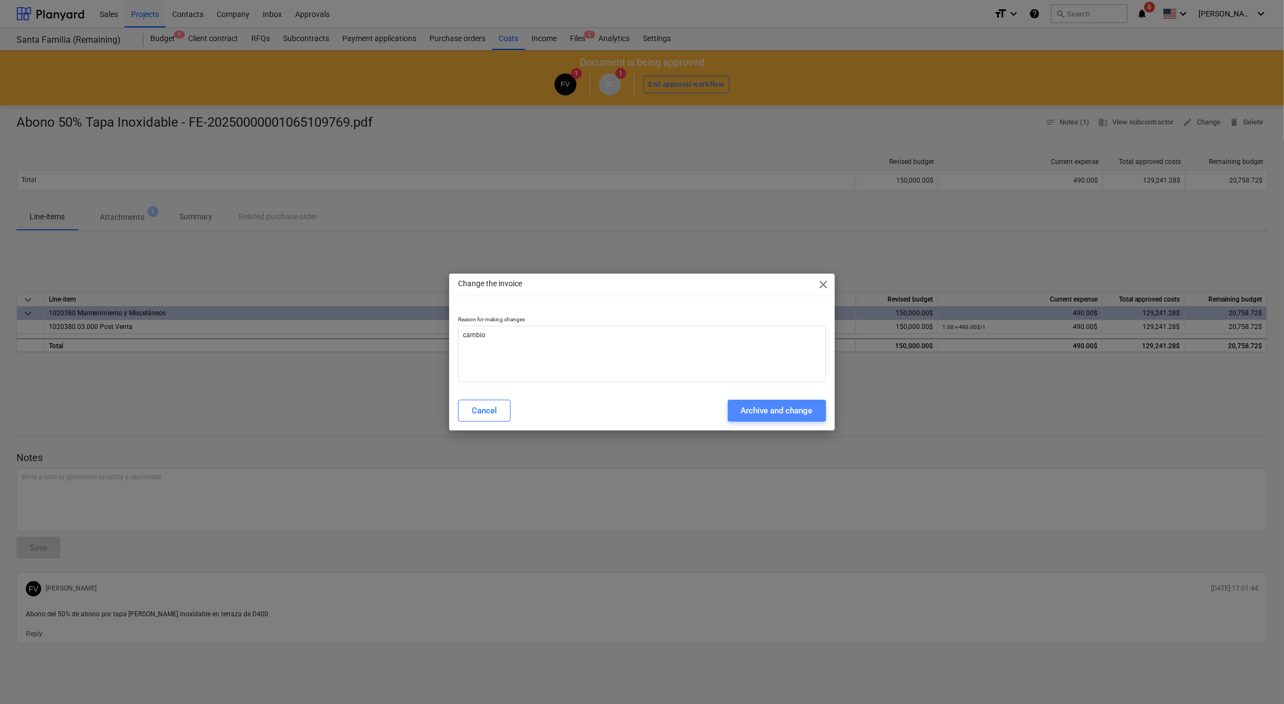
click at [755, 403] on button "Archive and change" at bounding box center [777, 411] width 98 height 22
type textarea "x"
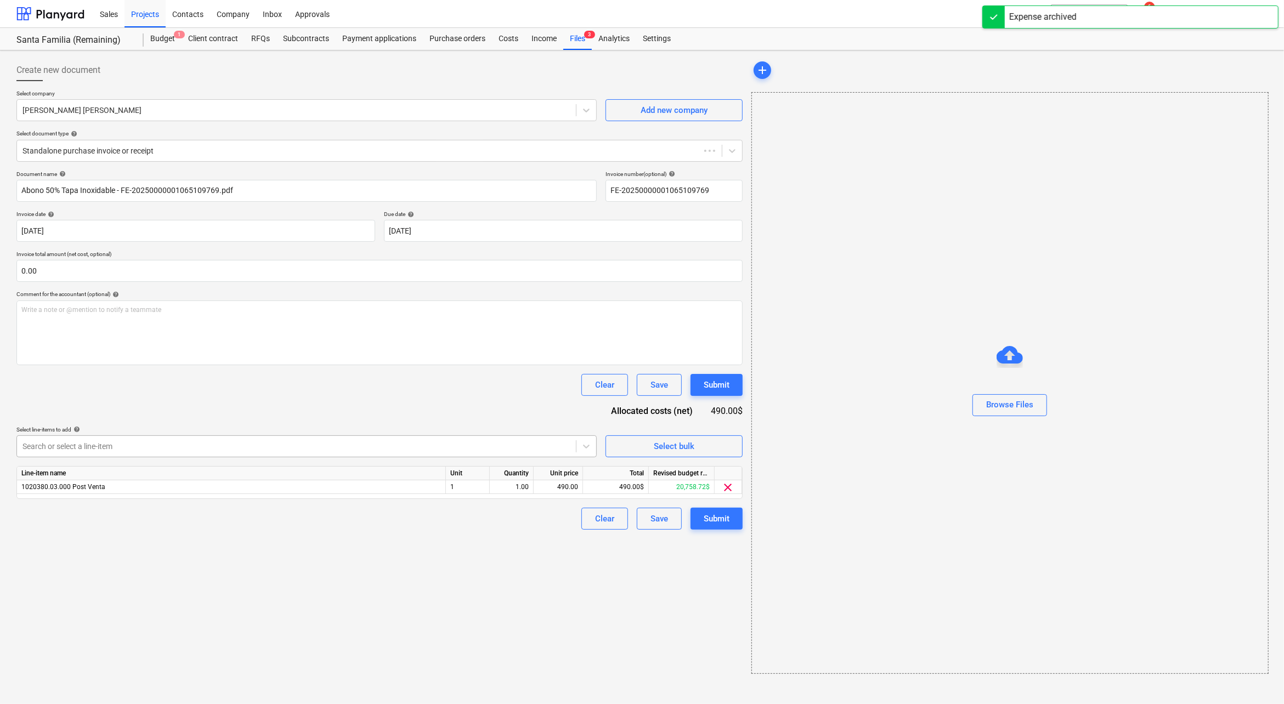
type input "Abono 50% Tapa Inoxidable - FE-20250000001065109769.pdf"
type input "FE-20250000001065109769"
type input "[DATE]"
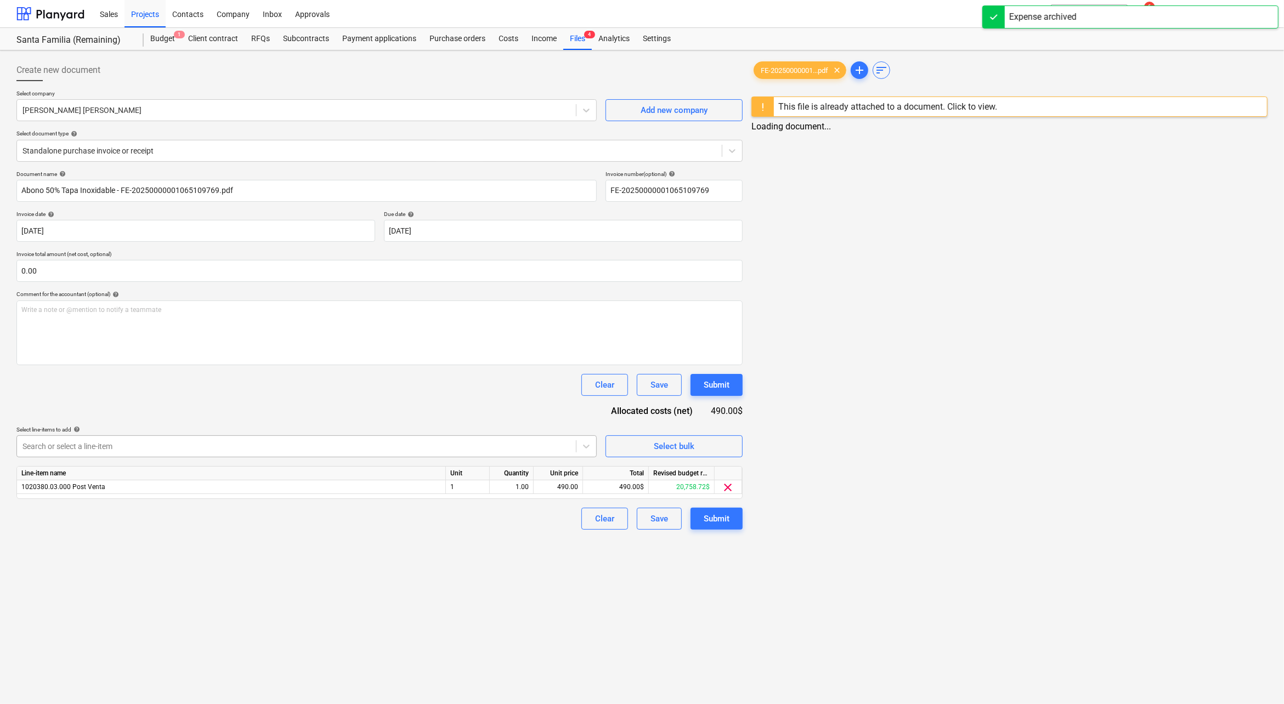
click at [460, 448] on div at bounding box center [296, 446] width 548 height 11
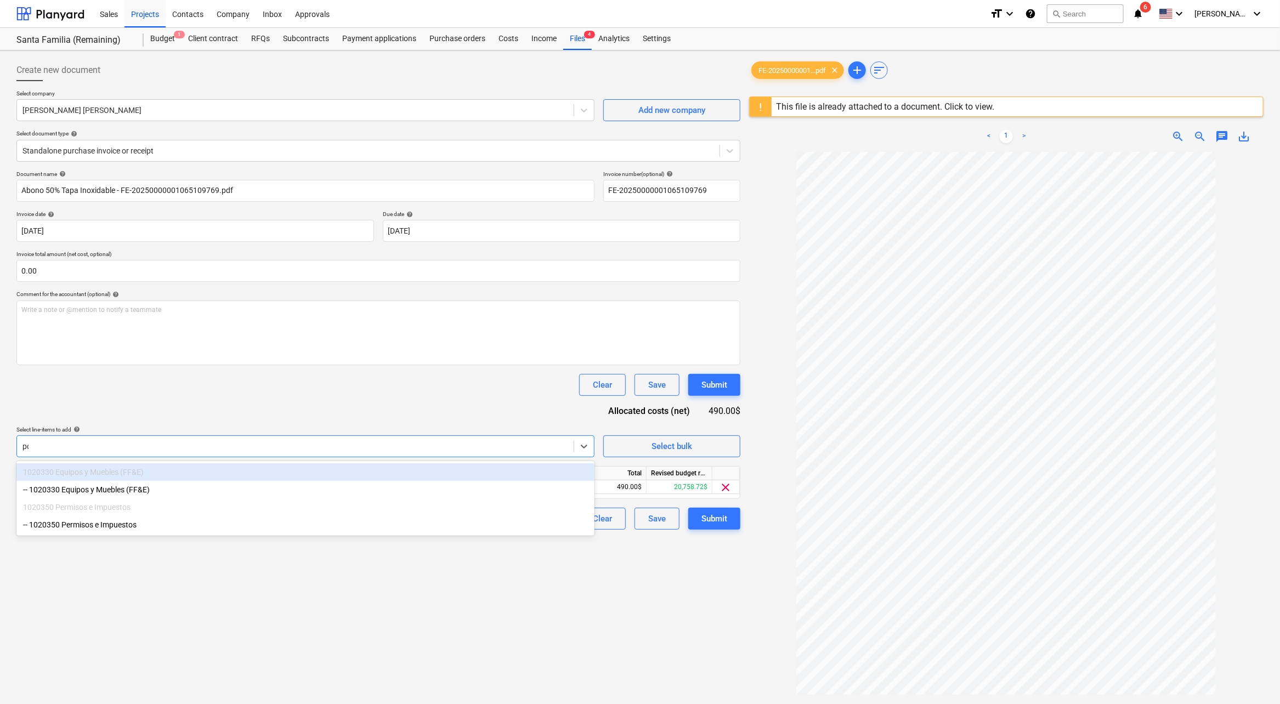
type input "pos"
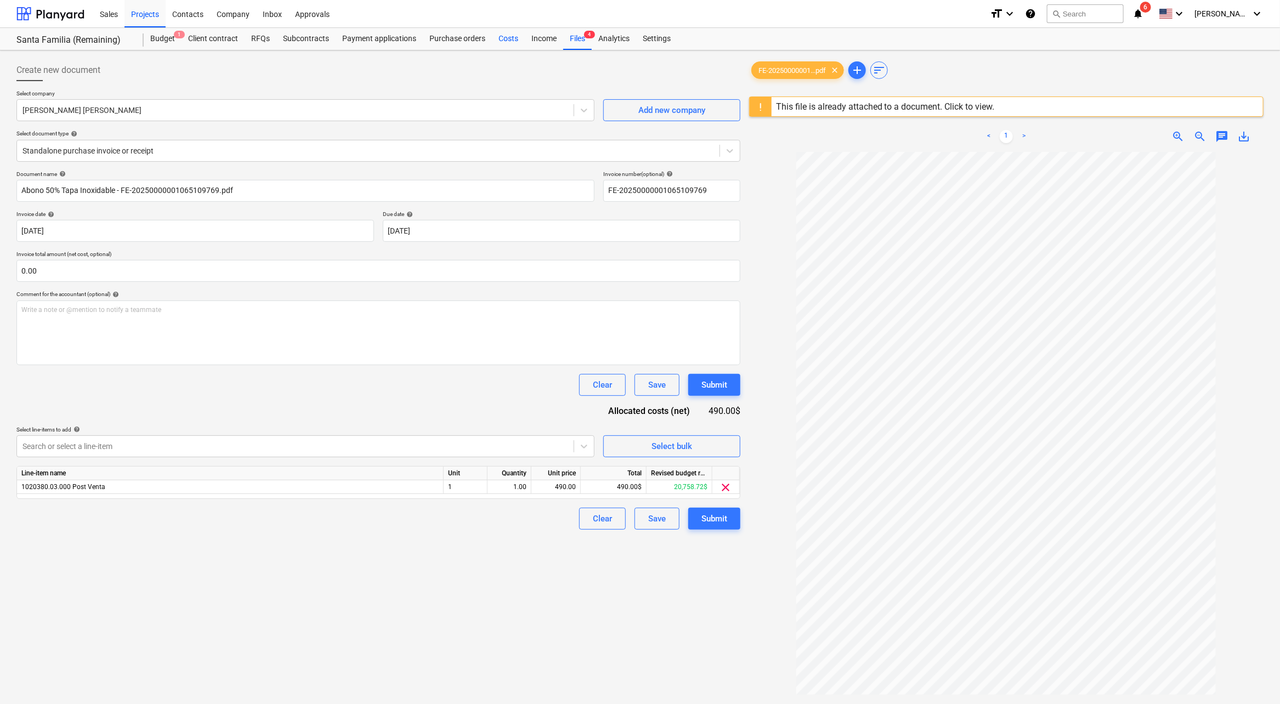
click at [496, 42] on div "Costs" at bounding box center [508, 39] width 33 height 22
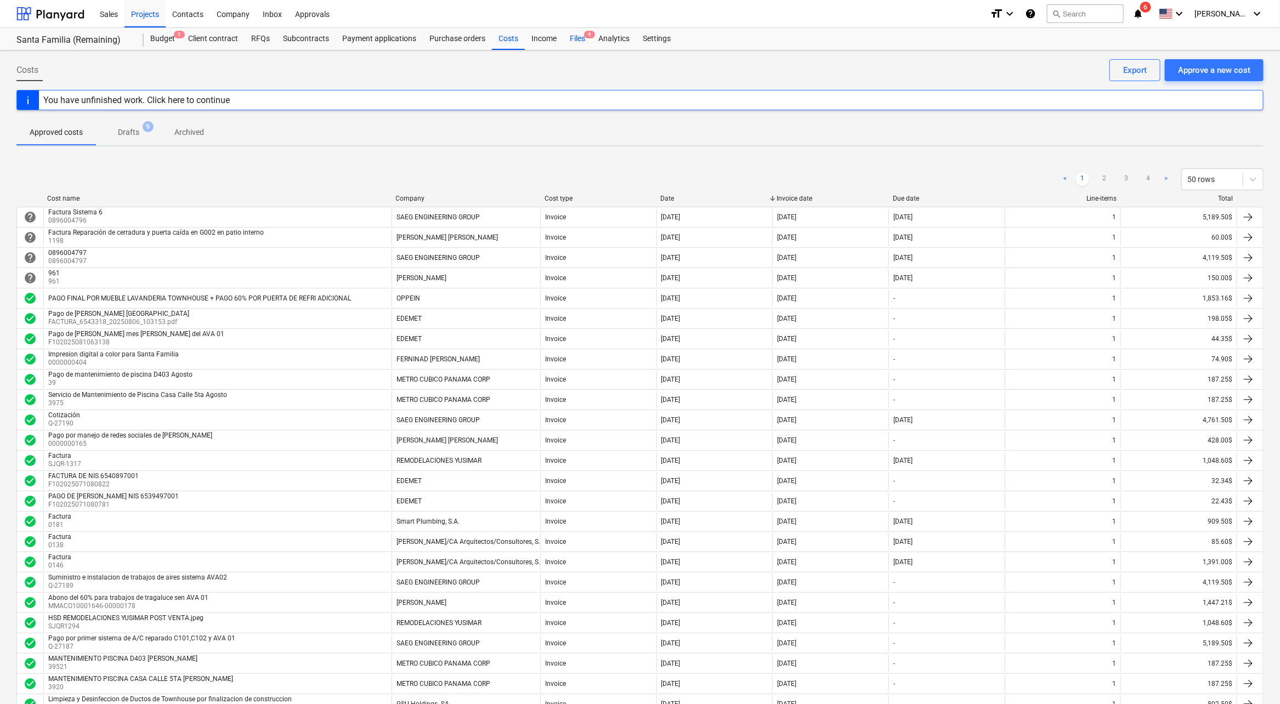
click at [574, 43] on div "Files 4" at bounding box center [577, 39] width 29 height 22
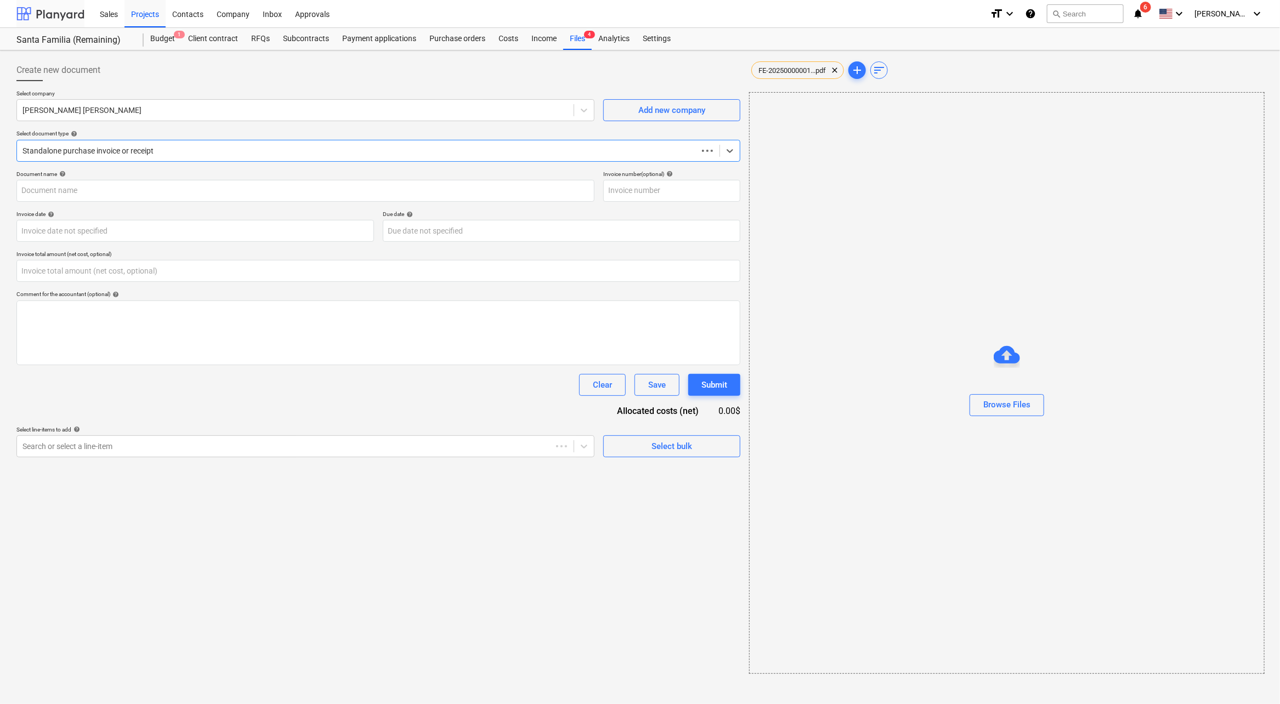
type input "Abono 50% Tapa Inoxidable - FE-20250000001065109769.pdf"
type input "FE-20250000001065109769"
type input "[DATE]"
type input "0.00"
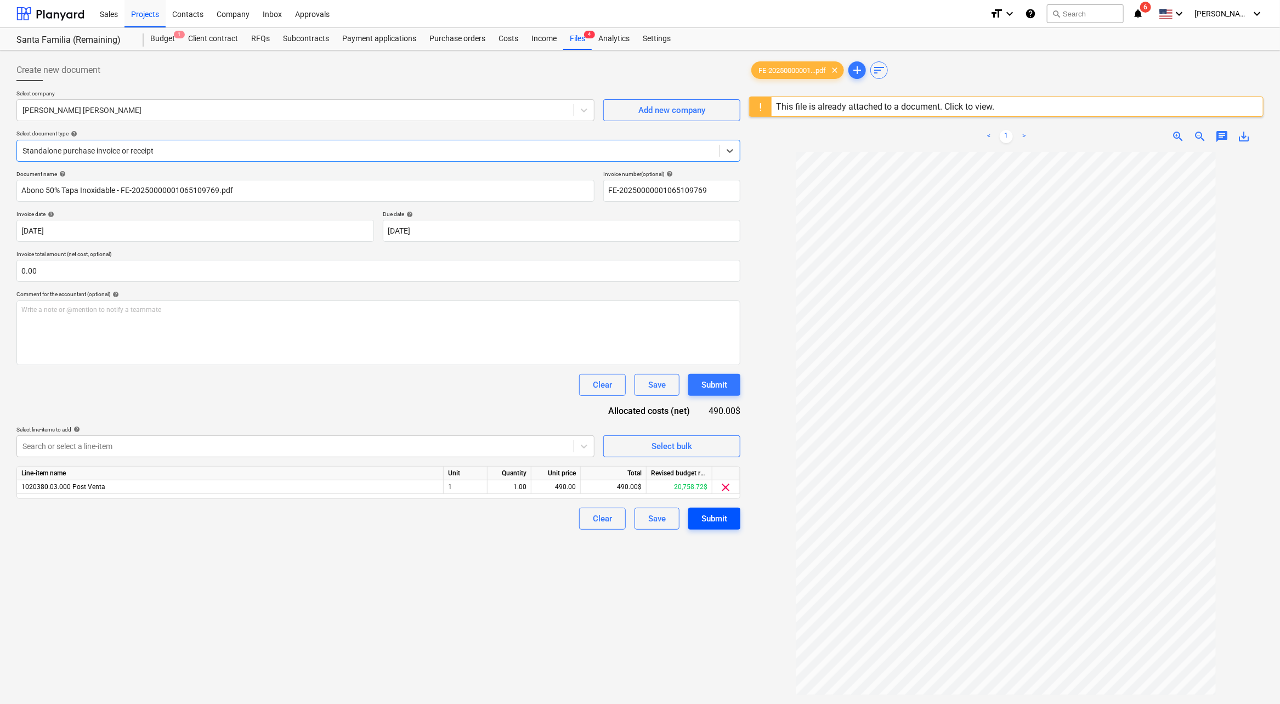
click at [721, 514] on div "Submit" at bounding box center [715, 519] width 26 height 14
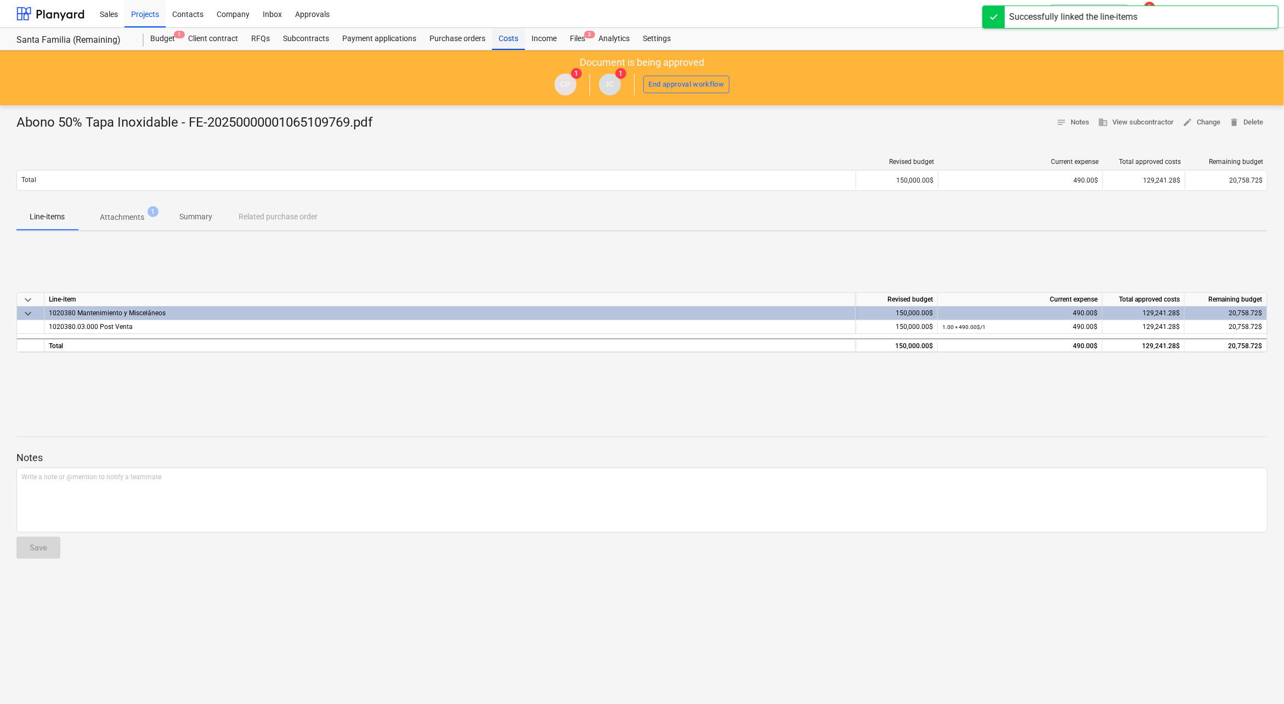
click at [506, 38] on div "Costs" at bounding box center [508, 39] width 33 height 22
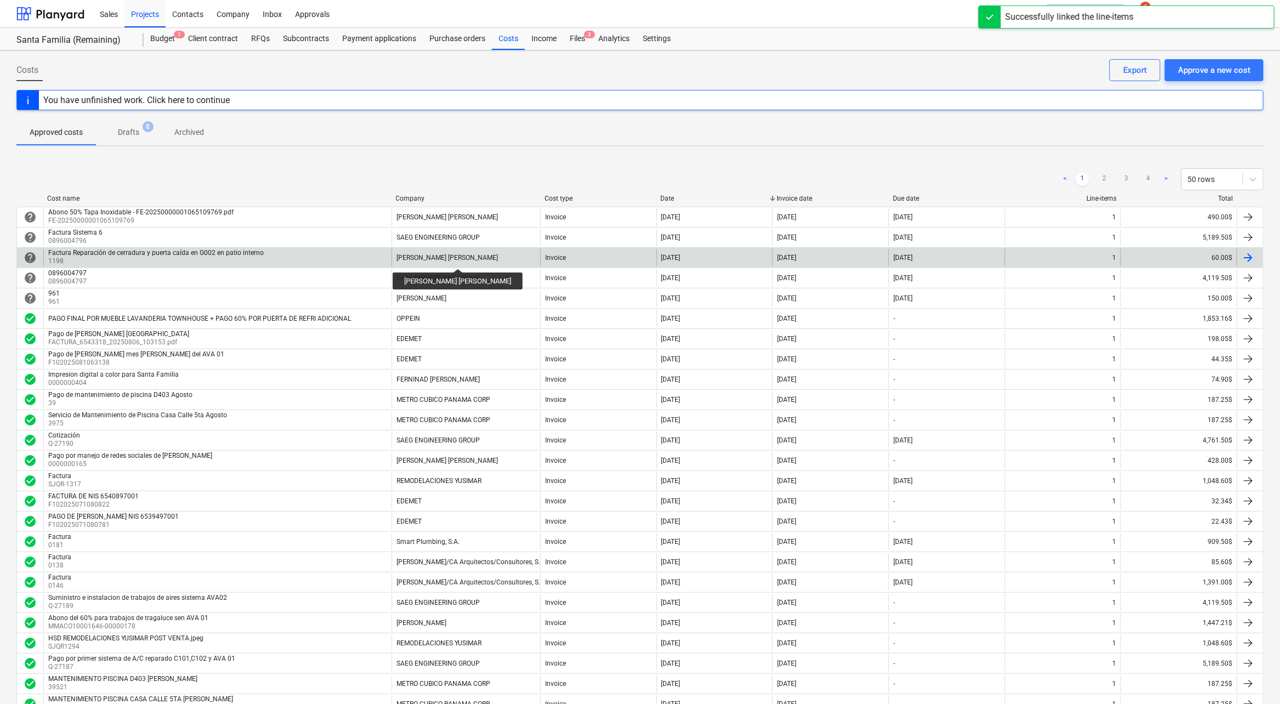
click at [455, 259] on div "[PERSON_NAME] [PERSON_NAME]" at bounding box center [447, 258] width 101 height 8
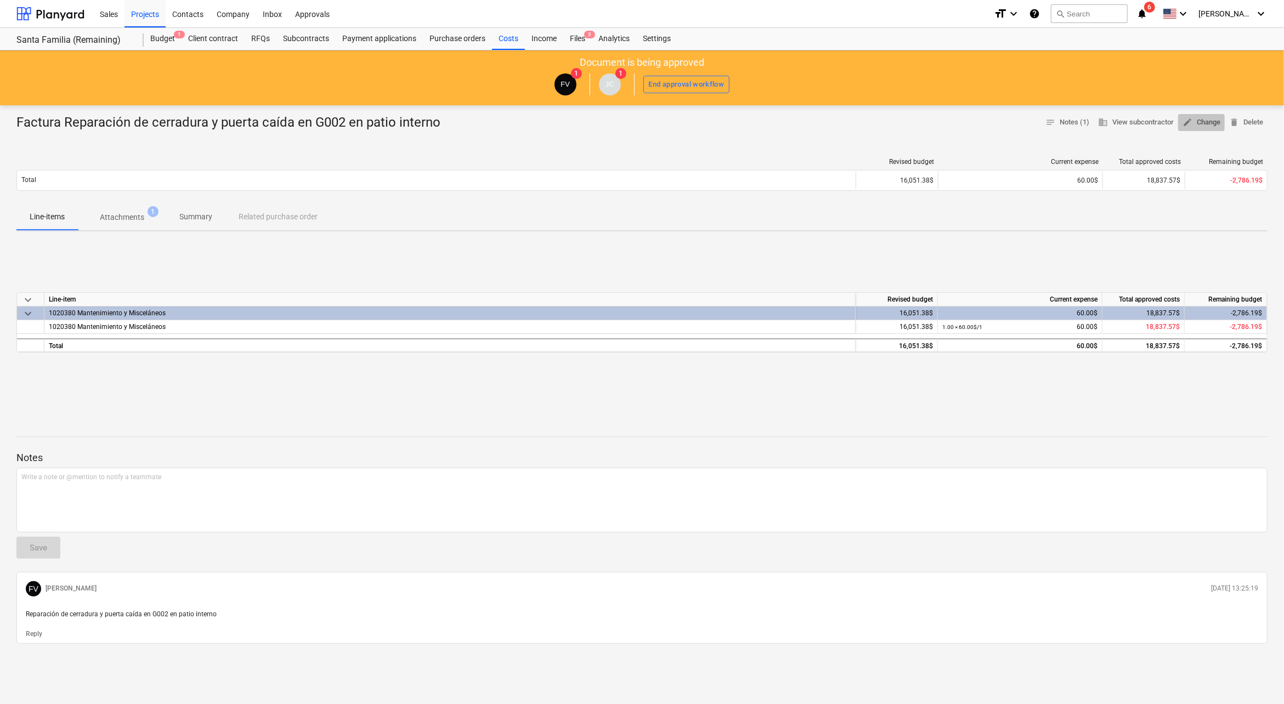
click at [1219, 118] on span "edit Change" at bounding box center [1202, 122] width 38 height 13
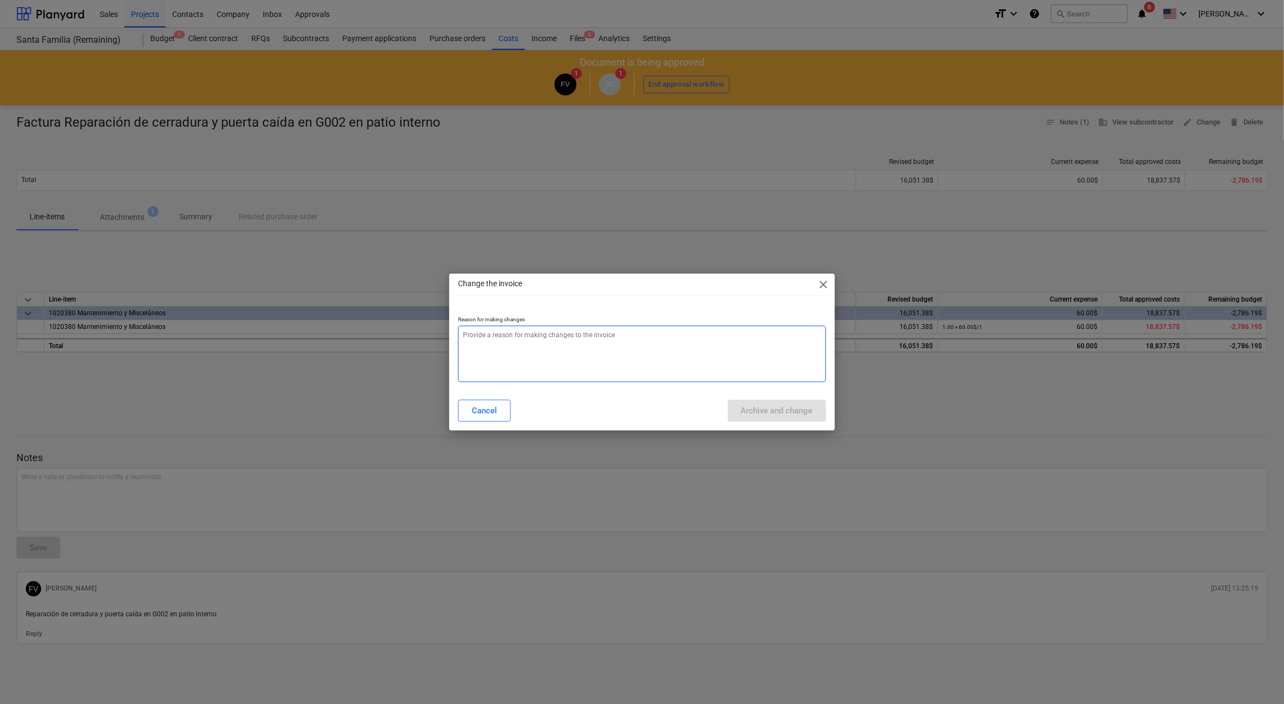
click at [631, 352] on textarea at bounding box center [642, 354] width 368 height 57
type textarea "x"
type textarea "c"
type textarea "x"
type textarea "ca"
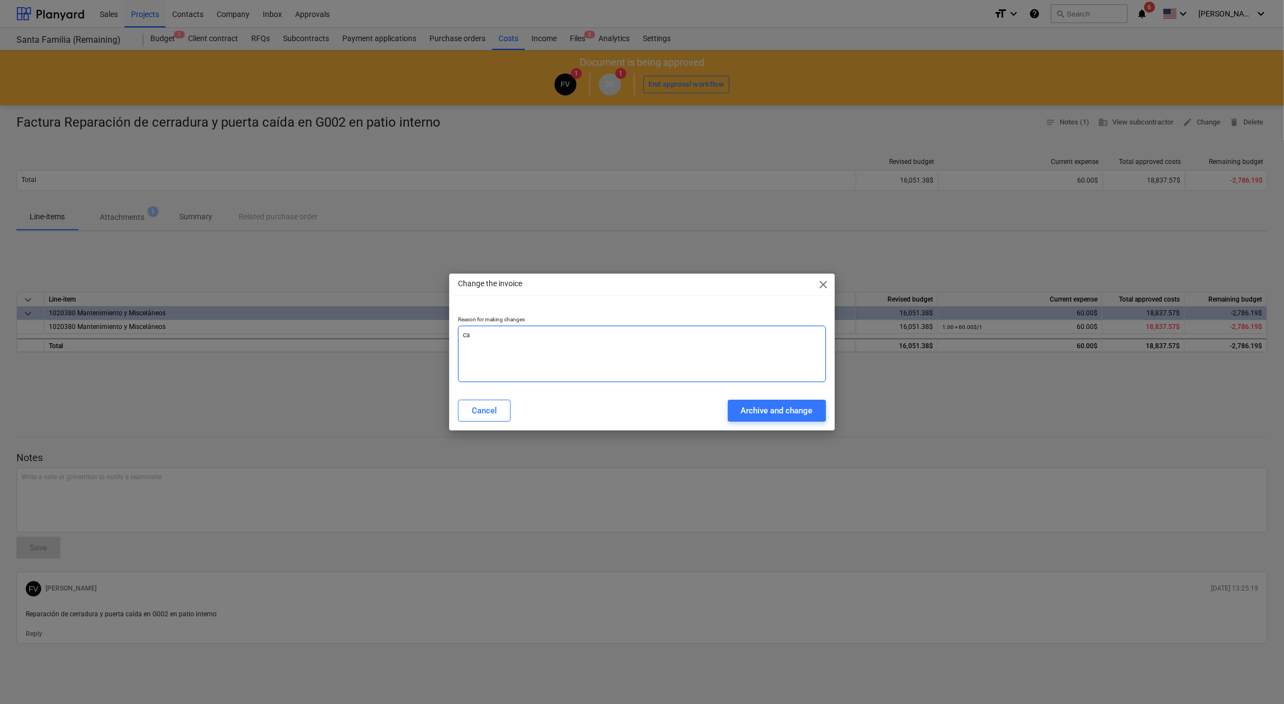
type textarea "x"
type textarea "cam"
type textarea "x"
type textarea "camb"
type textarea "x"
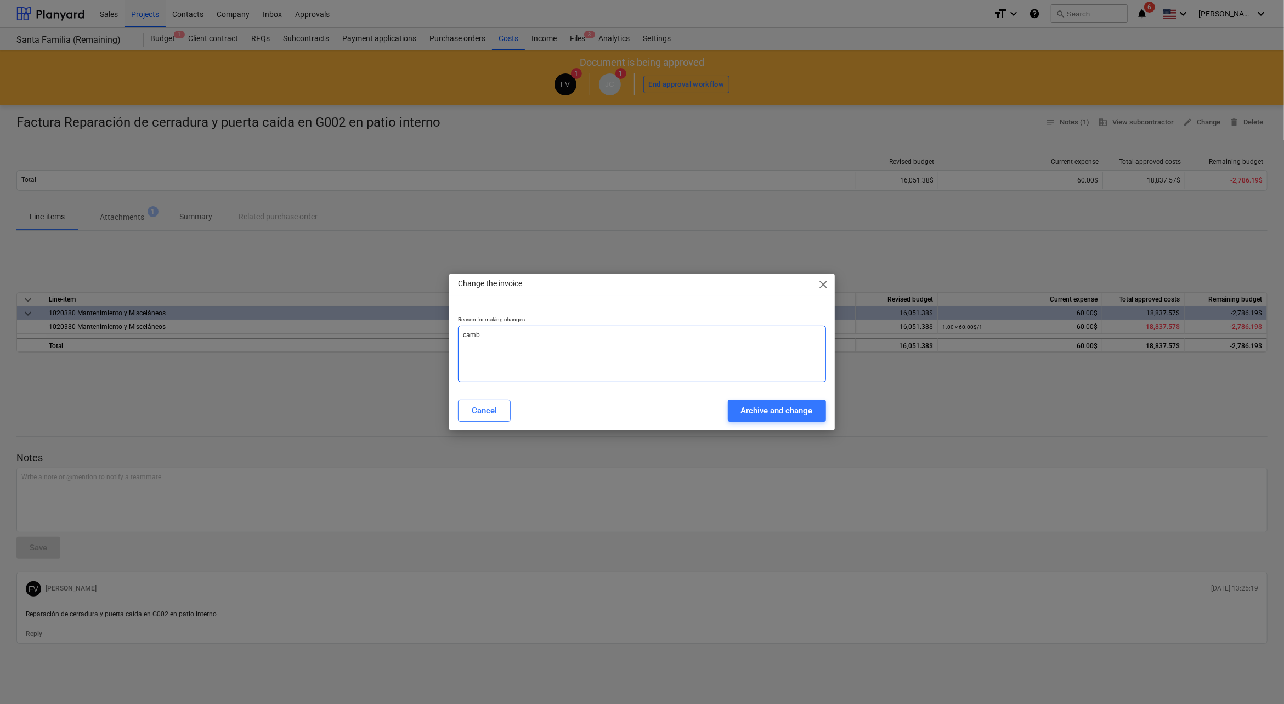
type textarea "cambi"
type textarea "x"
type textarea "cambio"
click at [793, 413] on div "Archive and change" at bounding box center [777, 411] width 72 height 14
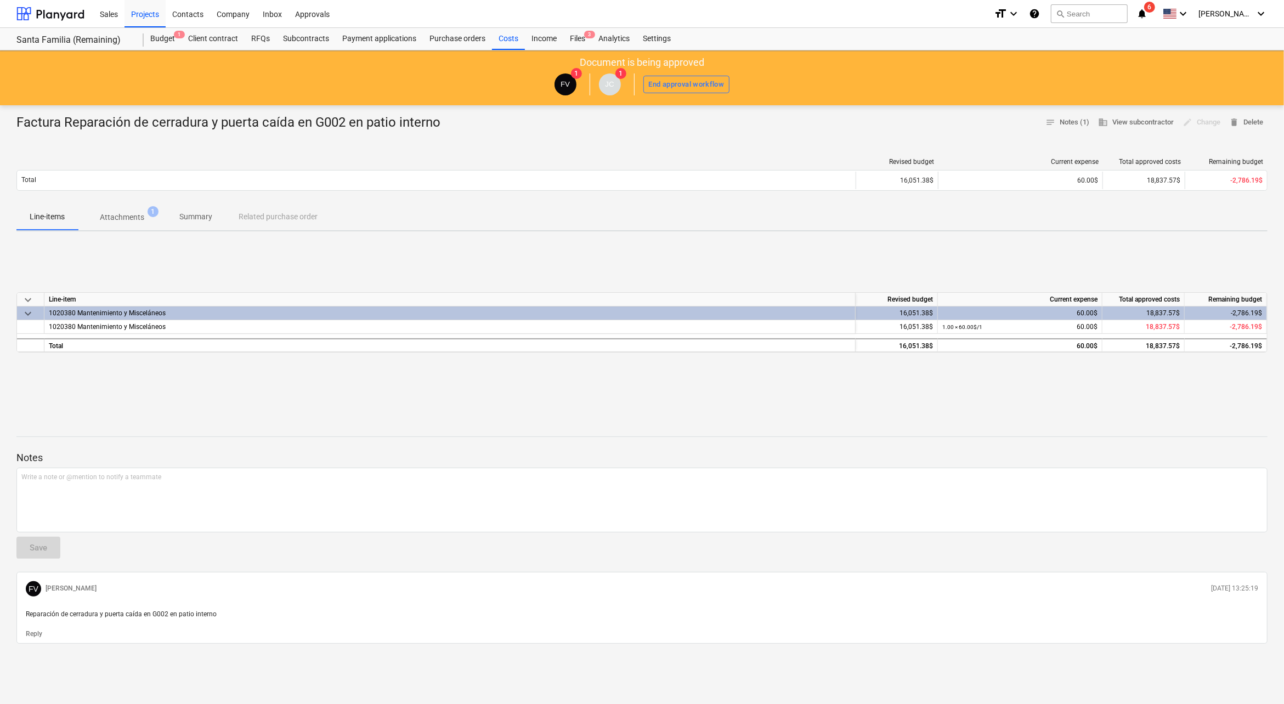
type textarea "x"
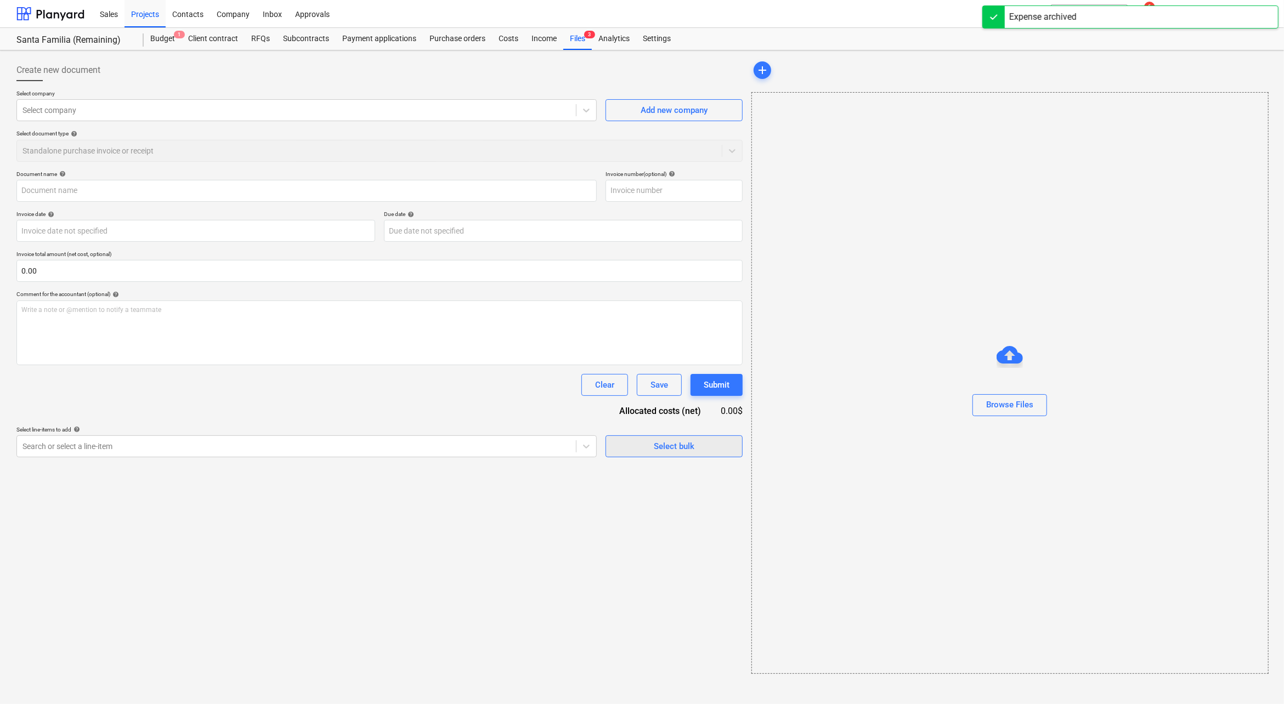
type input "Factura Reparación de cerradura y puerta caída en G002 en patio interno"
type input "1198"
type input "[DATE]"
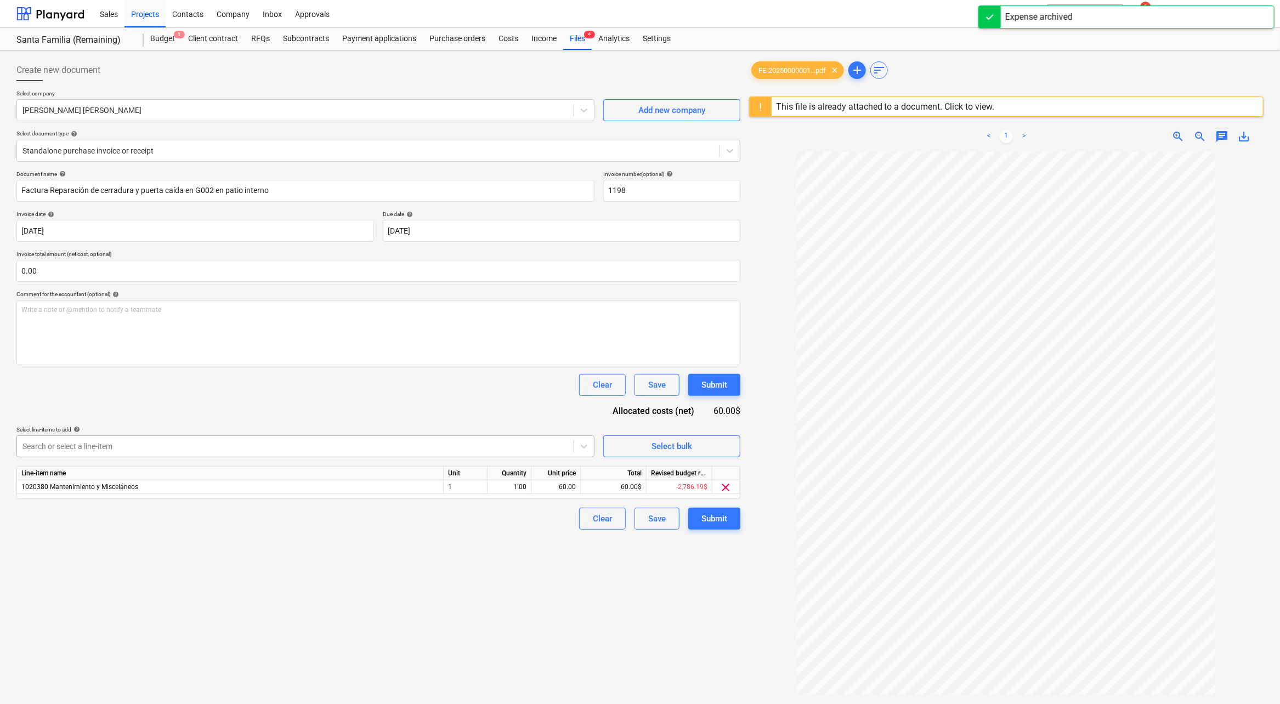
click at [392, 443] on div at bounding box center [295, 446] width 546 height 11
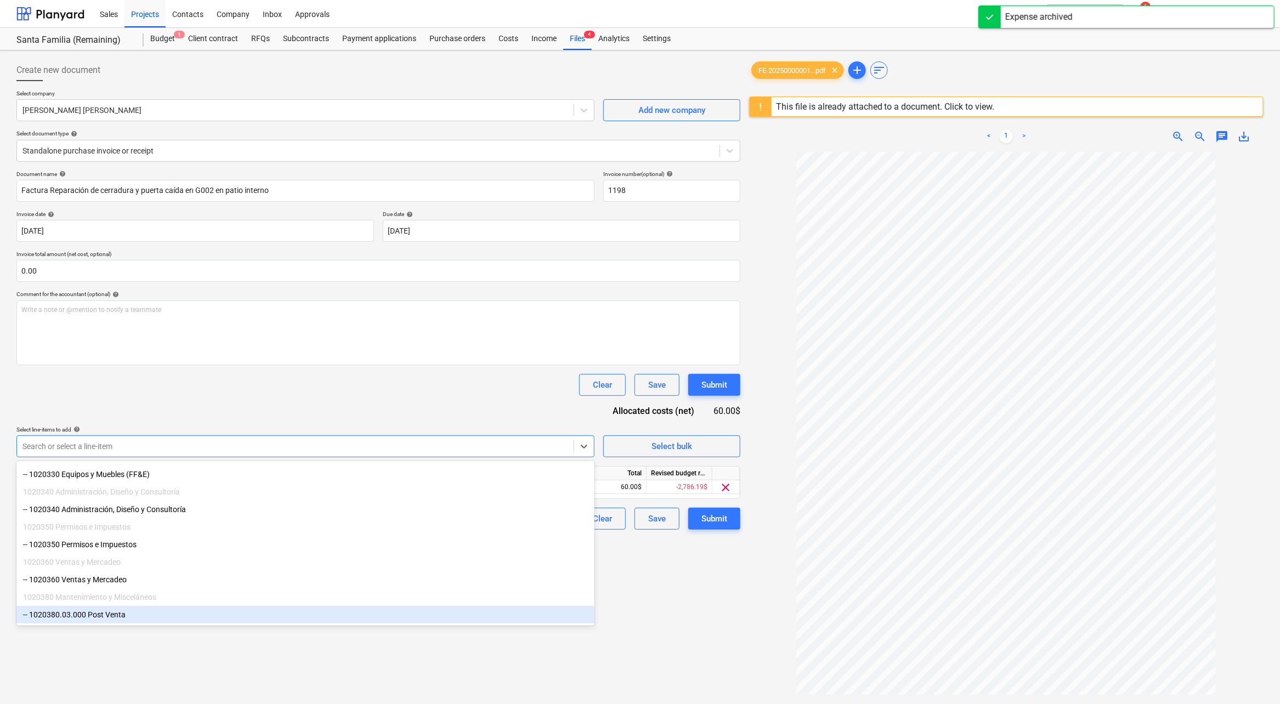
click at [184, 614] on div "-- 1020380.03.000 Post Venta" at bounding box center [305, 615] width 578 height 18
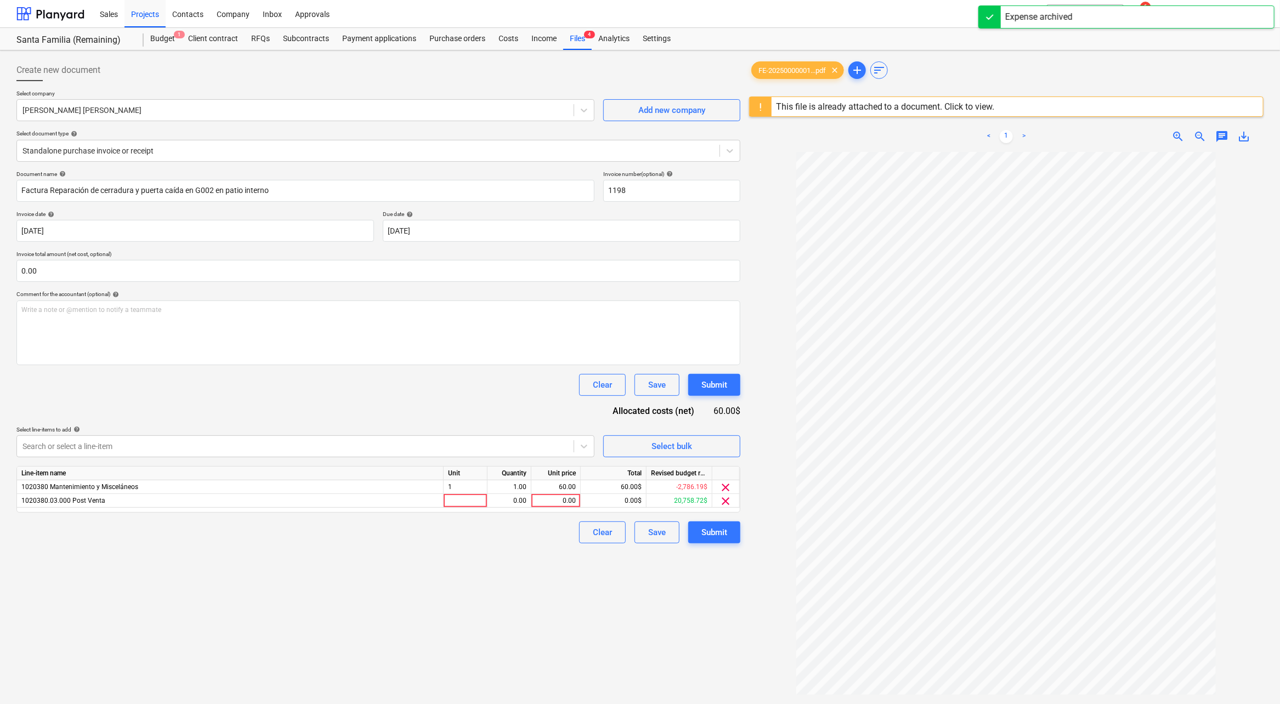
drag, startPoint x: 698, startPoint y: 669, endPoint x: 682, endPoint y: 555, distance: 115.1
click at [698, 663] on div "Create new document Select company [PERSON_NAME] [PERSON_NAME] Add new company …" at bounding box center [378, 442] width 733 height 775
click at [558, 500] on div "0.00" at bounding box center [556, 501] width 40 height 14
type input "60"
click at [546, 513] on div "Document name help Factura Reparación de cerradura y puerta caída en G002 en pa…" at bounding box center [378, 357] width 724 height 373
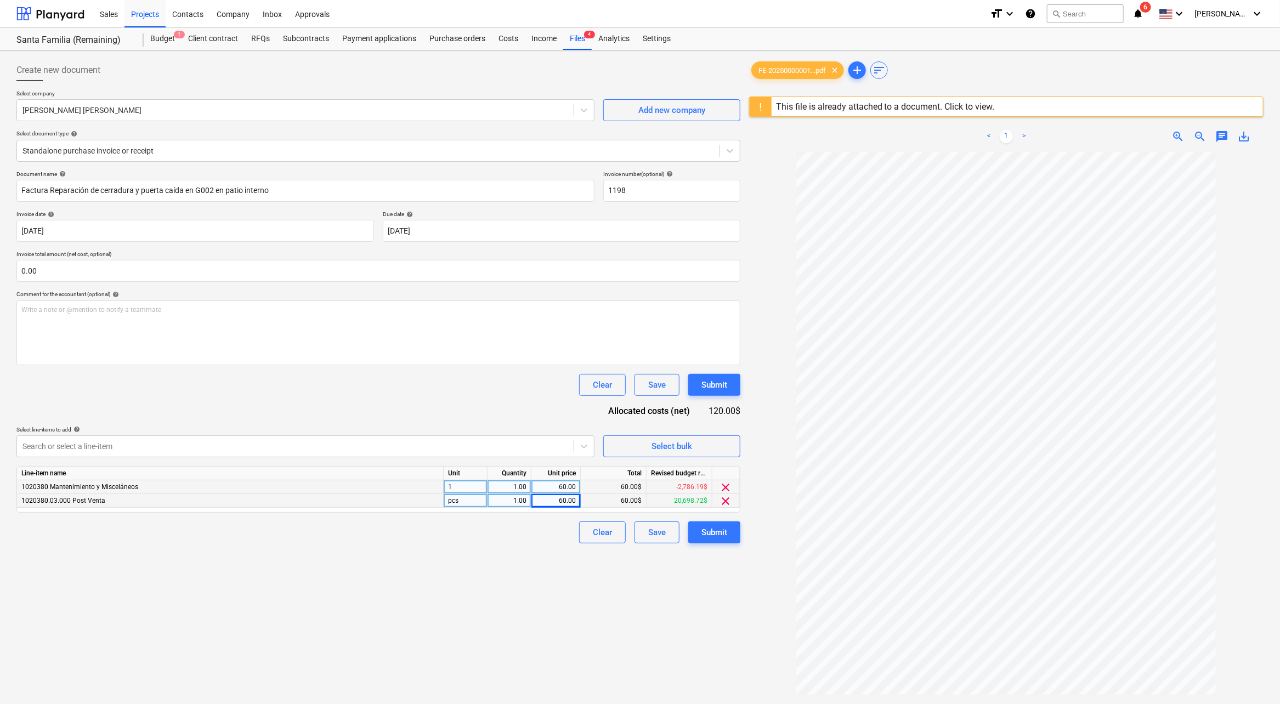
click at [729, 487] on span "clear" at bounding box center [726, 487] width 13 height 13
click at [725, 513] on div "Submit" at bounding box center [715, 519] width 26 height 14
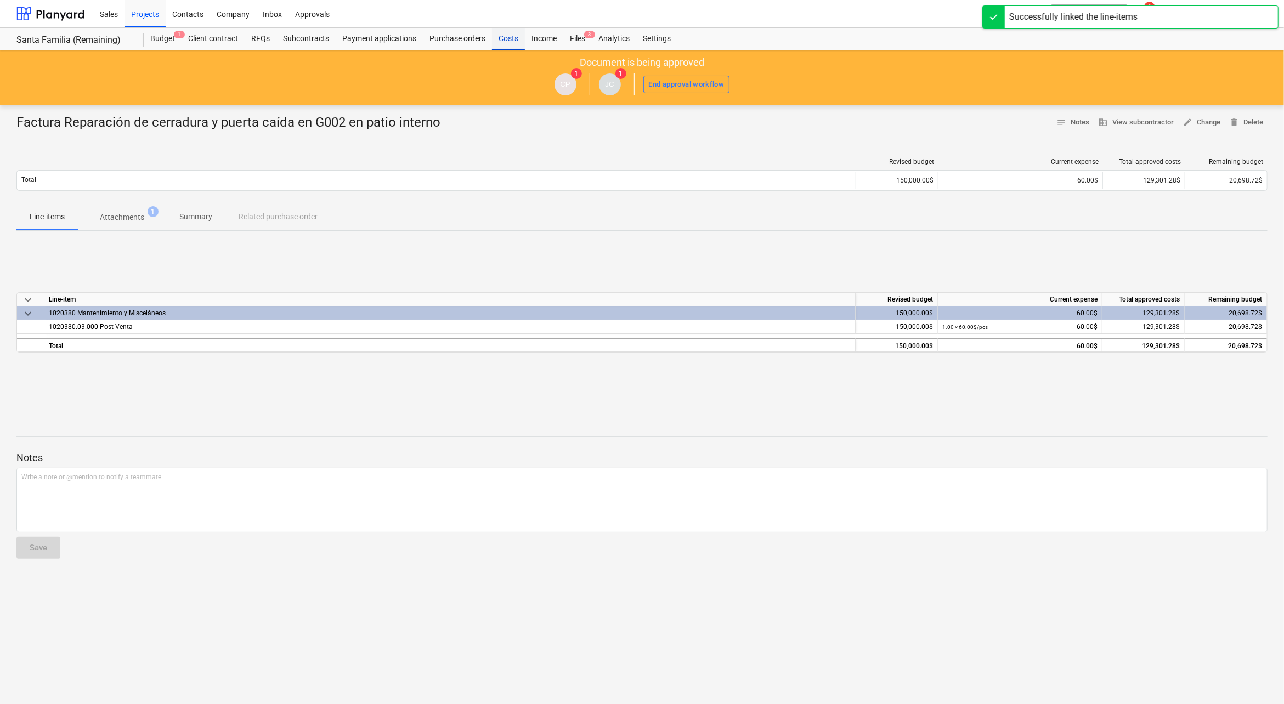
click at [513, 36] on div "Costs" at bounding box center [508, 39] width 33 height 22
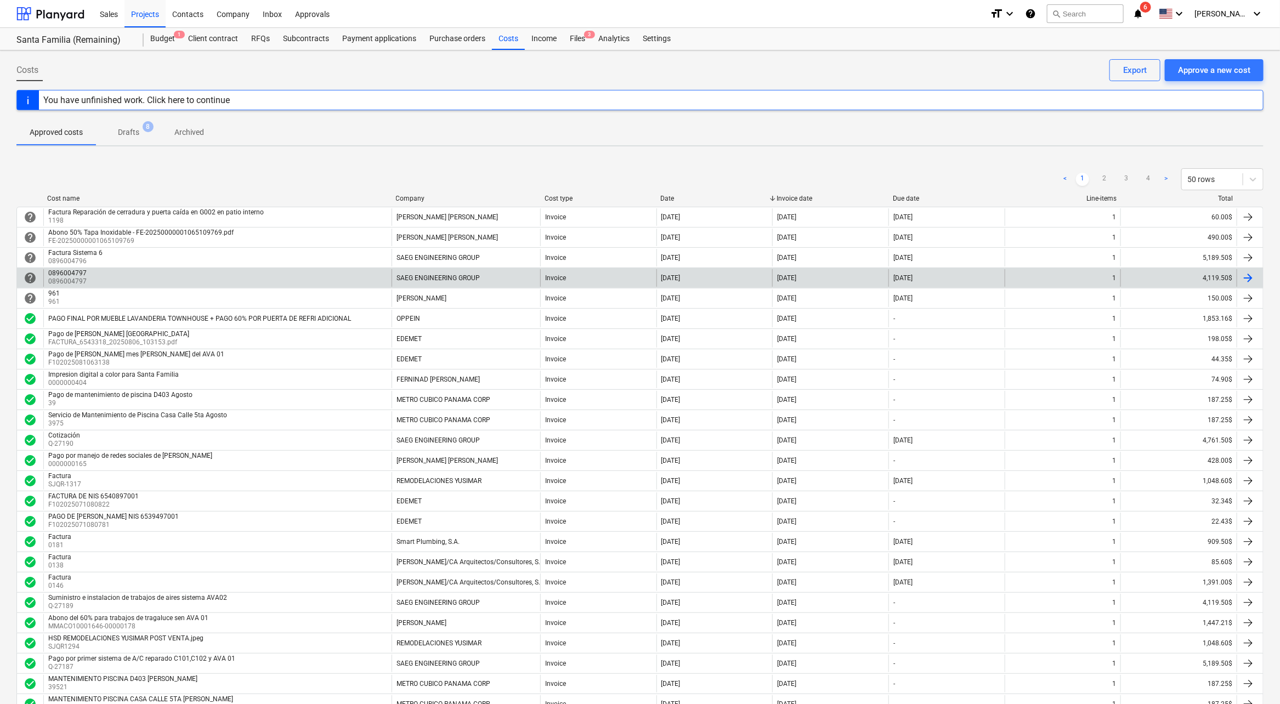
click at [461, 268] on div "help 0896004797 0896004797 SAEG ENGINEERING GROUP Invoice [DATE] [DATE] [DATE] …" at bounding box center [639, 278] width 1247 height 20
click at [430, 274] on div "SAEG ENGINEERING GROUP" at bounding box center [438, 278] width 83 height 8
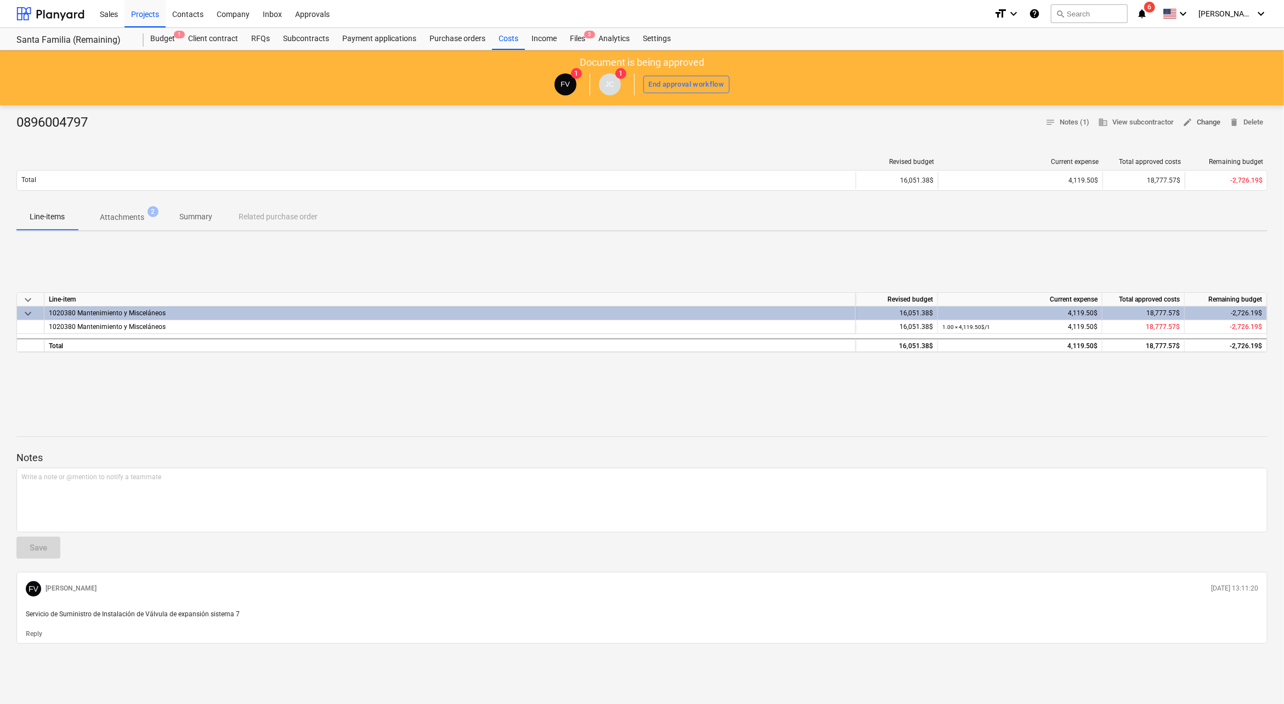
click at [1207, 127] on span "edit Change" at bounding box center [1202, 122] width 38 height 13
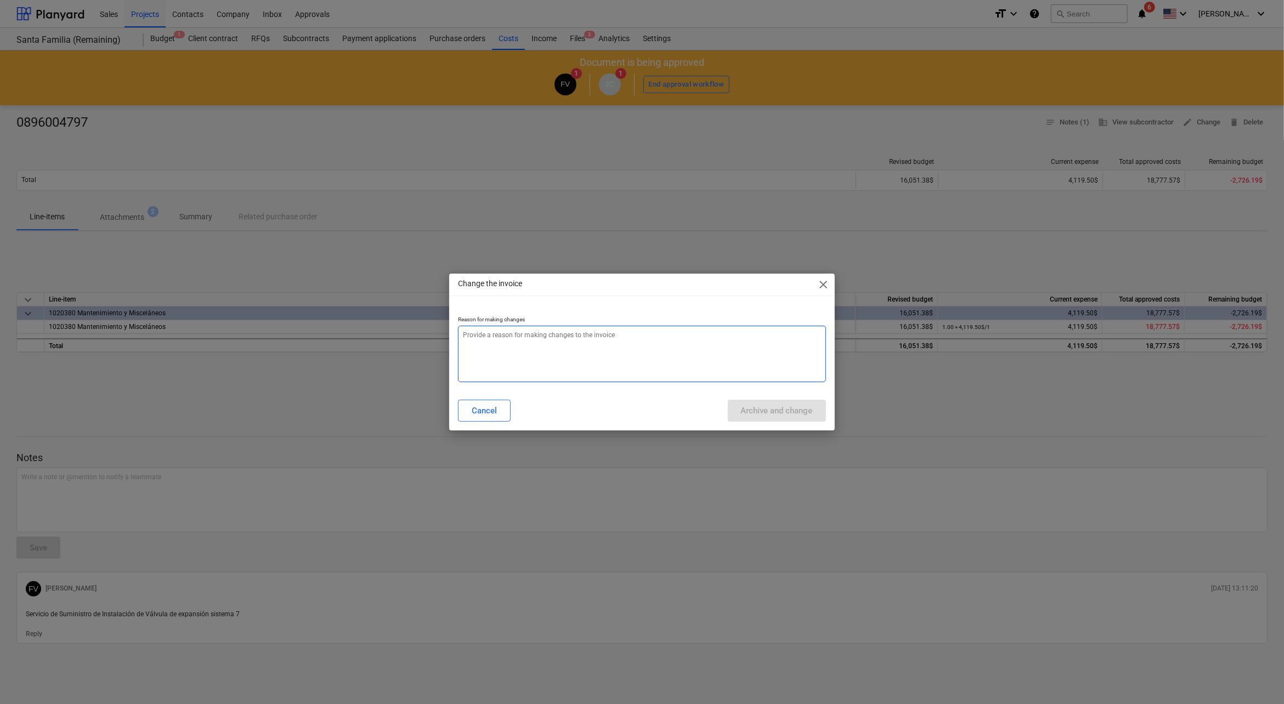
click at [736, 335] on textarea at bounding box center [642, 354] width 368 height 57
type textarea "x"
type textarea "c"
type textarea "x"
type textarea "ca"
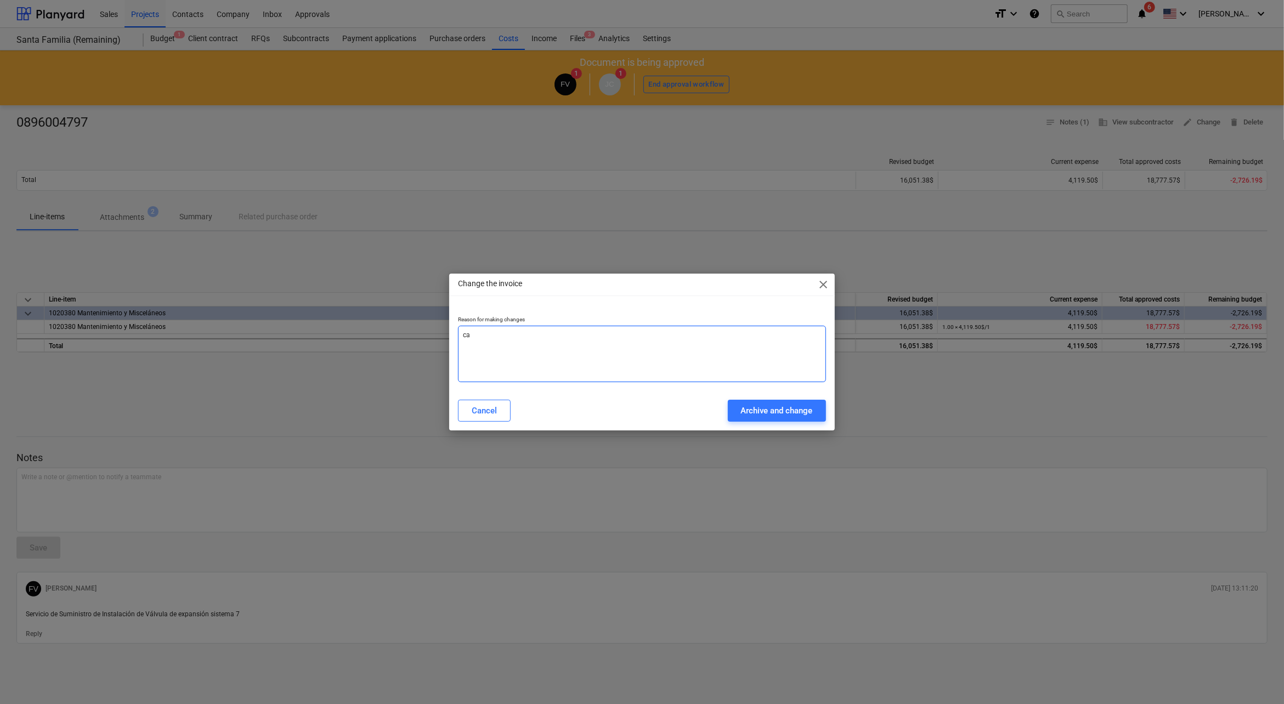
type textarea "x"
type textarea "cam"
type textarea "x"
type textarea "camb"
type textarea "x"
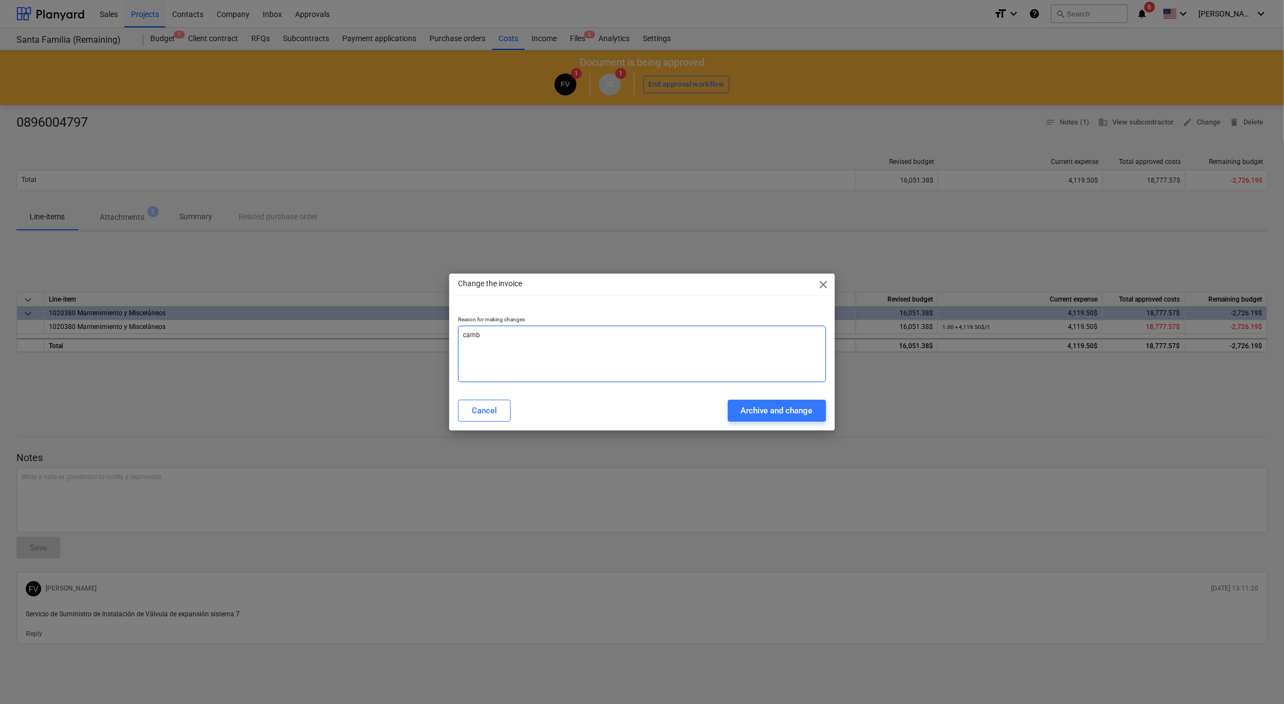
type textarea "cambi"
type textarea "x"
type textarea "cambio"
type textarea "x"
type textarea "cambio"
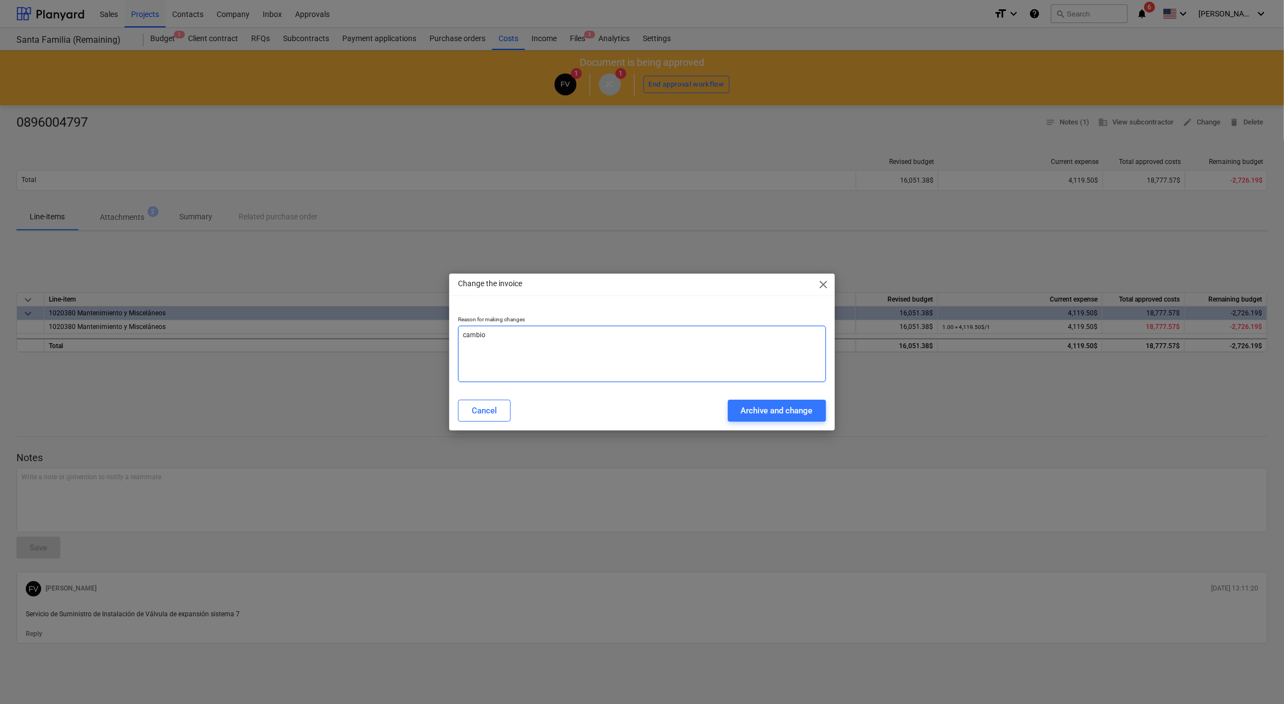
type textarea "x"
type textarea "cambio d"
type textarea "x"
type textarea "cambio de"
type textarea "x"
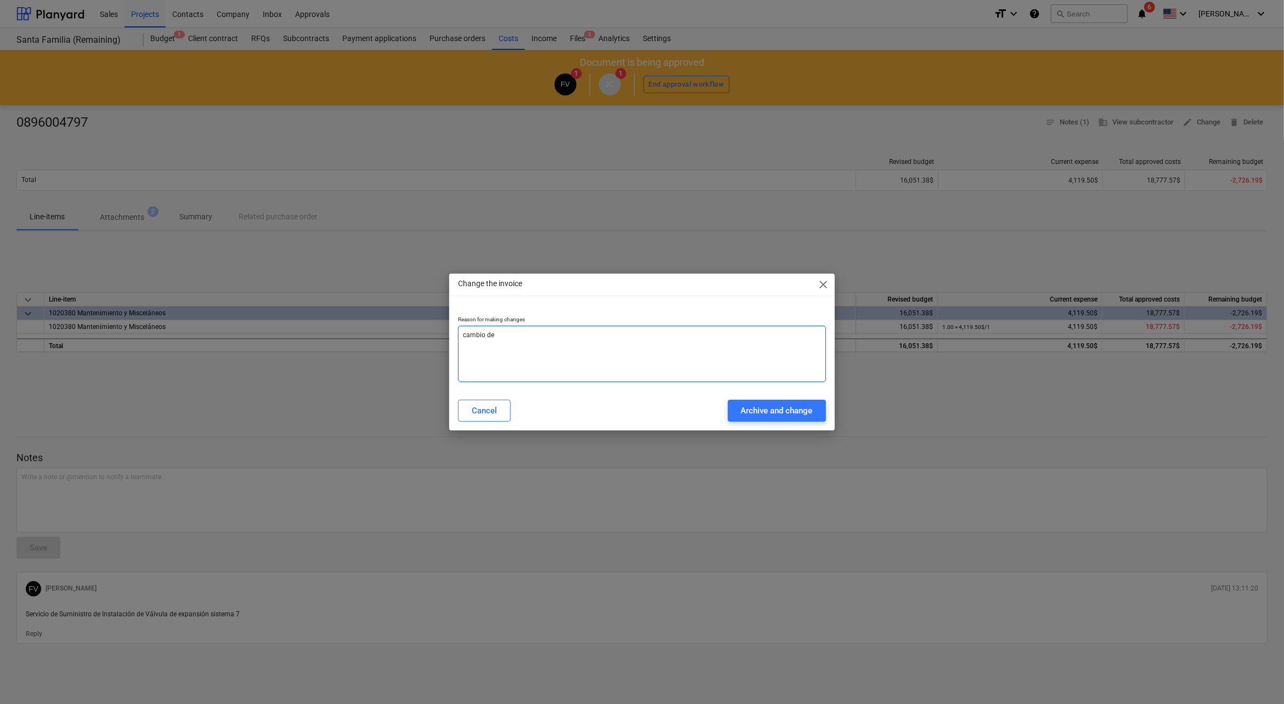
type textarea "cambio de"
type textarea "x"
type textarea "cambio de l"
type textarea "x"
type textarea "cambio [PERSON_NAME]"
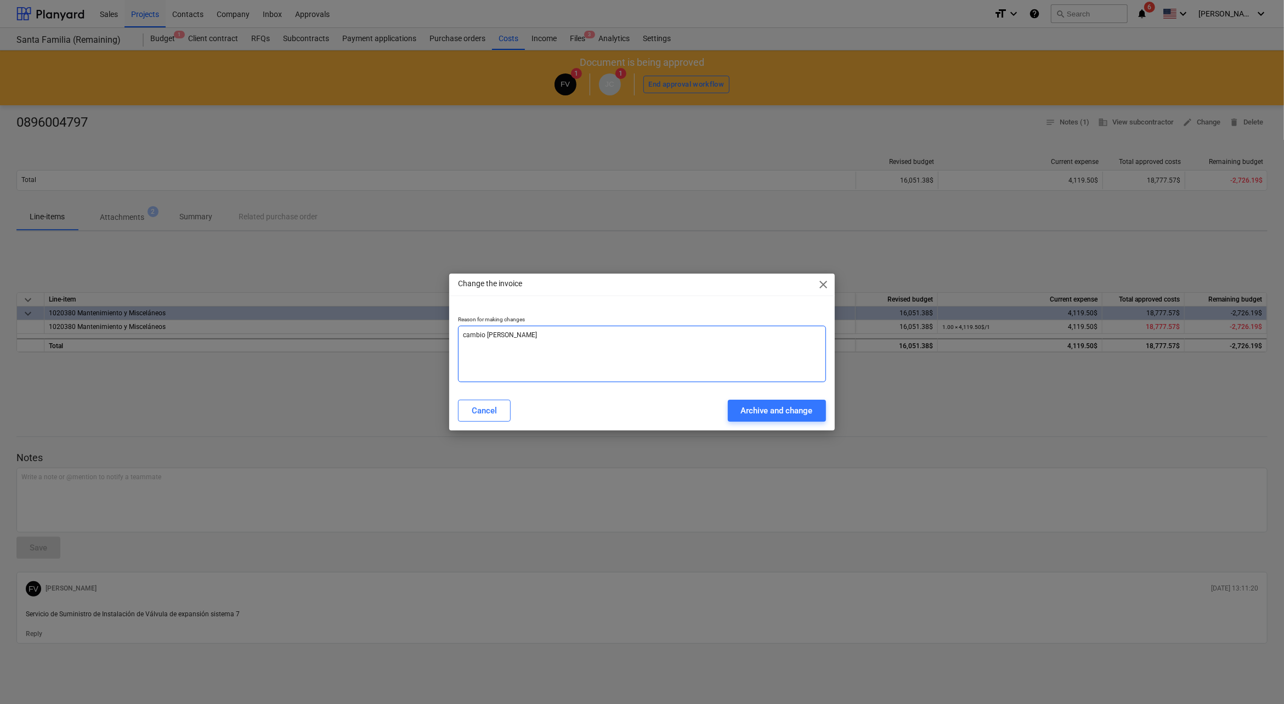
type textarea "x"
type textarea "cambio [PERSON_NAME]"
type textarea "x"
type textarea "cambio de line"
type textarea "x"
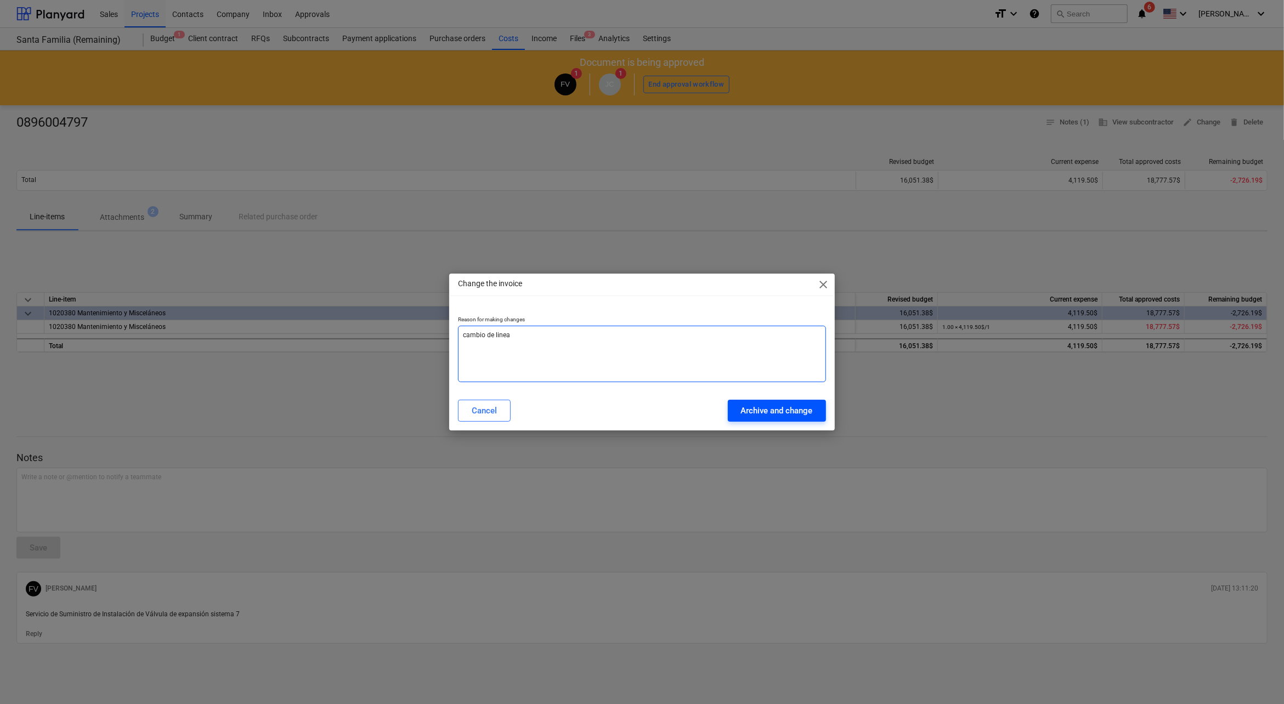
type textarea "cambio de linea"
click at [785, 404] on div "Archive and change" at bounding box center [777, 411] width 72 height 14
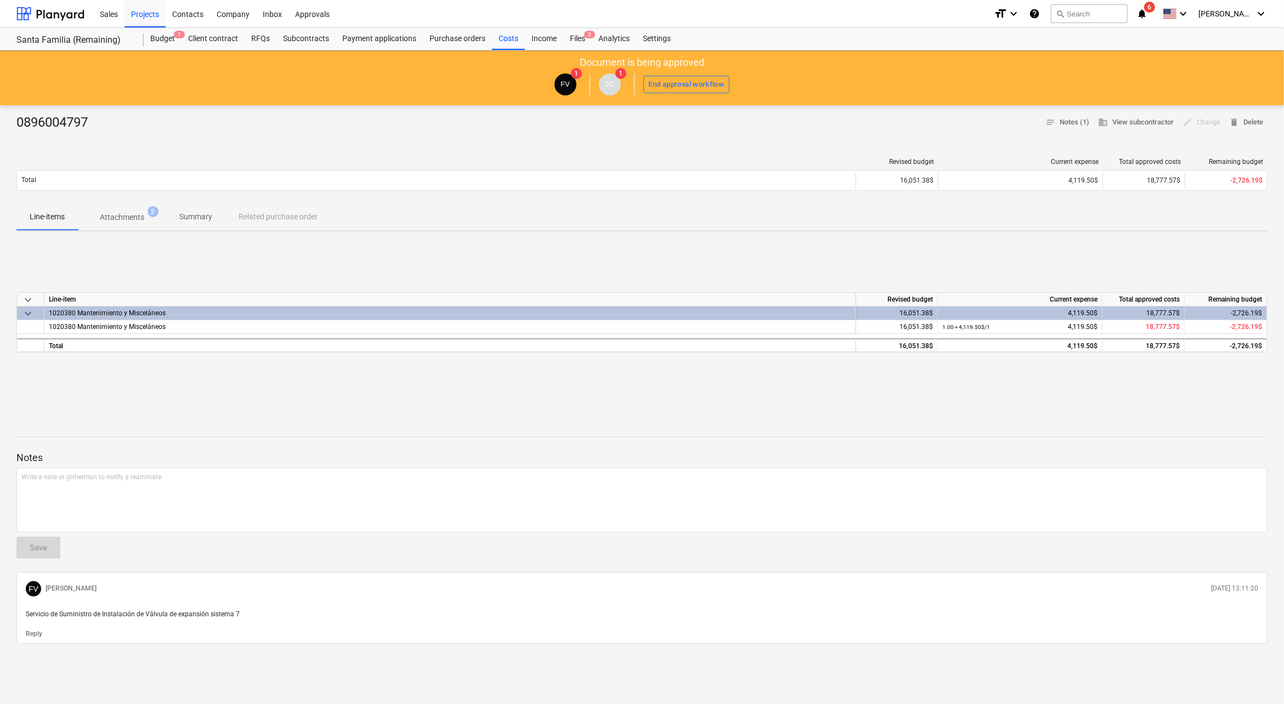
type textarea "x"
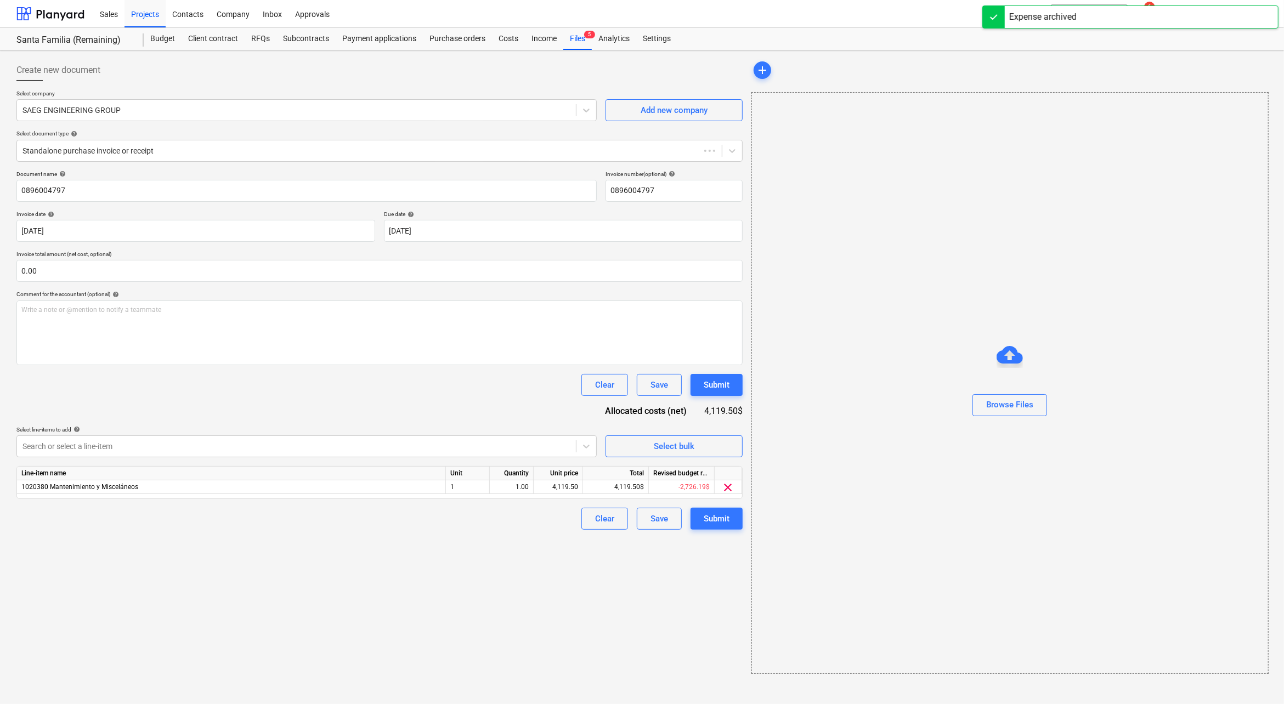
type input "0896004797"
type input "[DATE]"
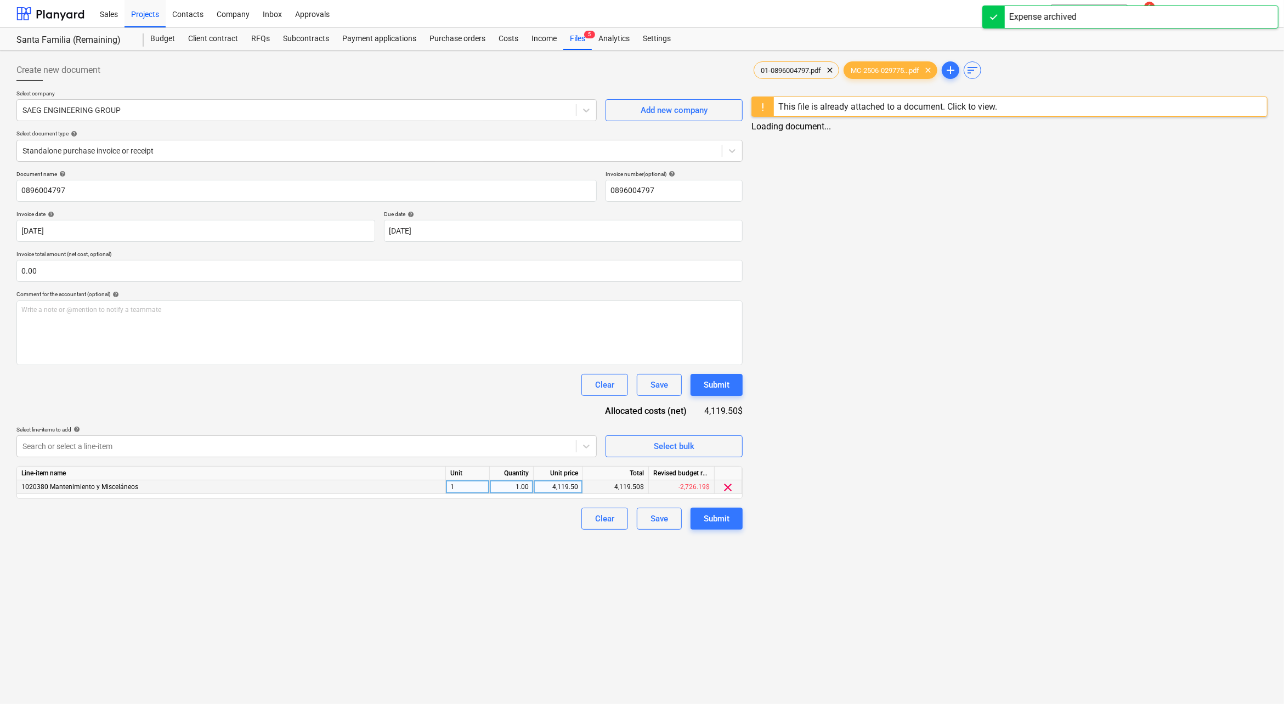
click at [618, 487] on div "4,119.50$" at bounding box center [616, 488] width 66 height 14
drag, startPoint x: 607, startPoint y: 487, endPoint x: 685, endPoint y: 485, distance: 77.4
click at [0, 0] on div "1020380 Mantenimiento y Misceláneos 1 1.00 4,119.50 4,119.50$ -2,726.19$ clear" at bounding box center [0, 0] width 0 height 0
copy div "4,119.50$ -2"
click at [558, 487] on div "4,119.50" at bounding box center [556, 488] width 40 height 14
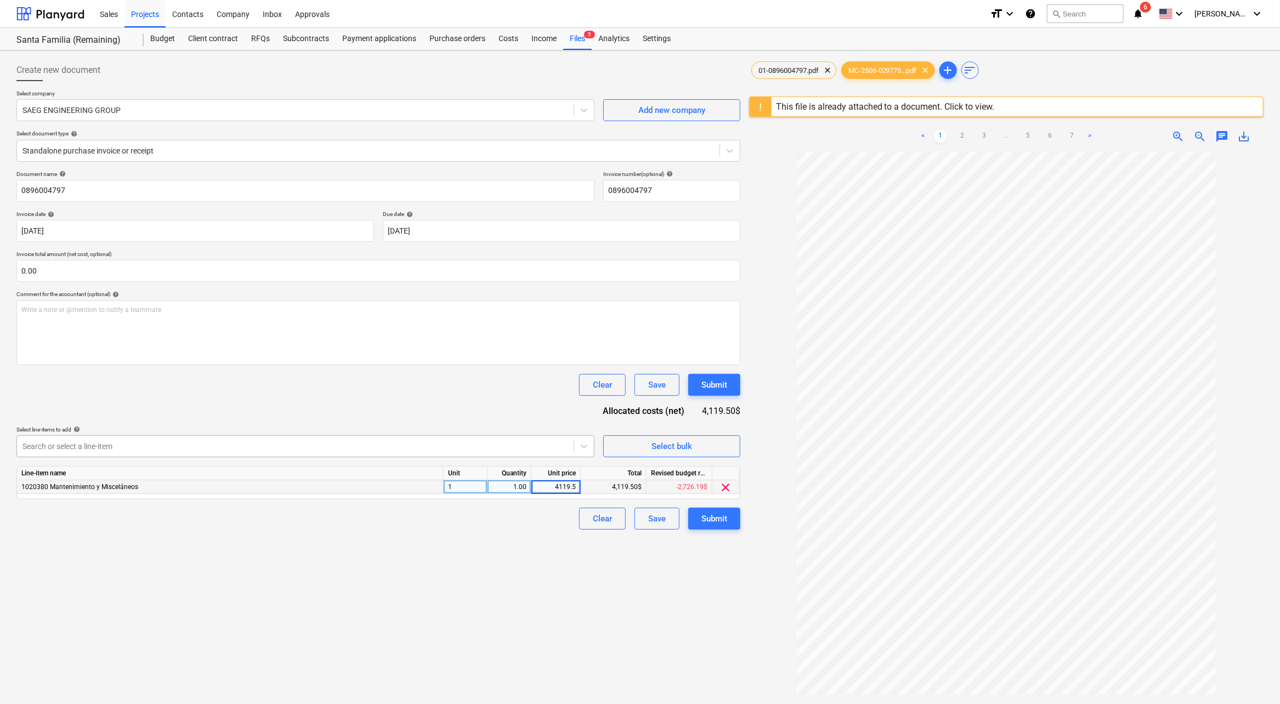
click at [562, 456] on div "Search or select a line-item" at bounding box center [305, 447] width 578 height 22
type input "pos"
click at [559, 433] on p "Select line-items to add help" at bounding box center [305, 430] width 578 height 9
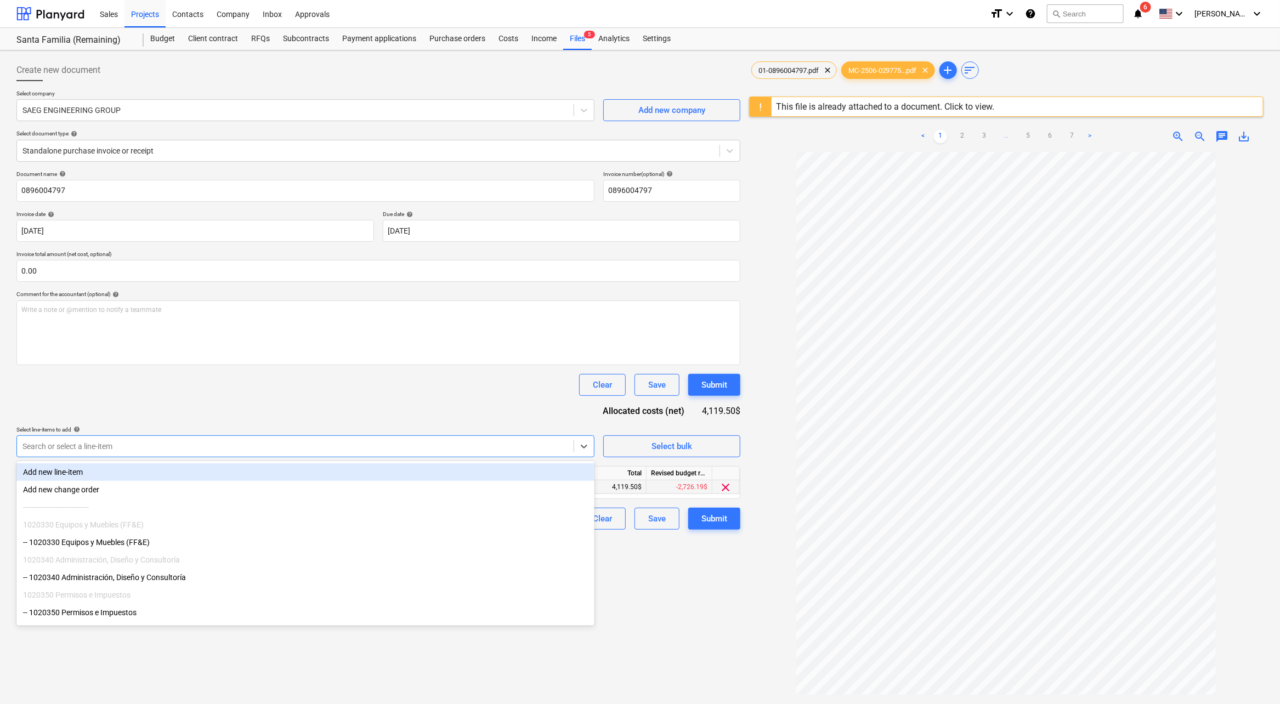
click at [555, 447] on div at bounding box center [295, 446] width 546 height 11
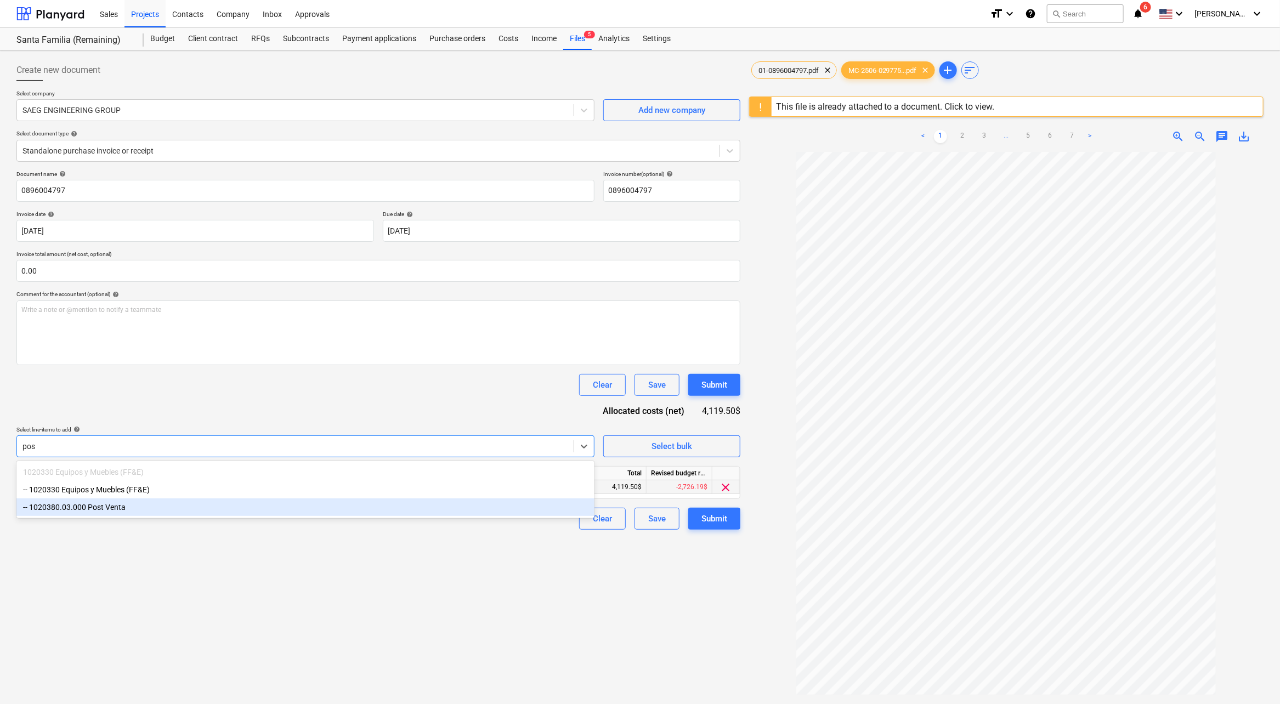
type input "pos"
click at [262, 519] on div "Clear Save Submit" at bounding box center [378, 519] width 724 height 22
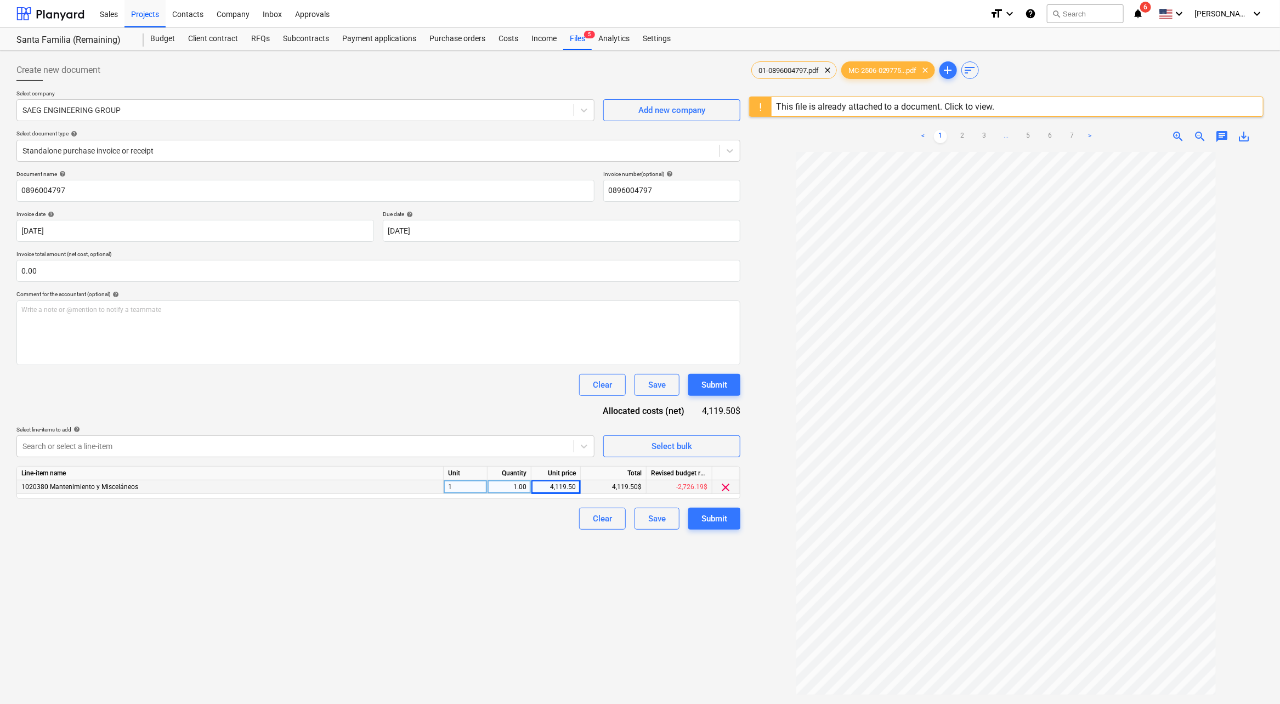
click at [594, 670] on div "Create new document Select company SAEG ENGINEERING GROUP Add new company Selec…" at bounding box center [378, 442] width 733 height 775
click at [540, 442] on div at bounding box center [295, 446] width 546 height 11
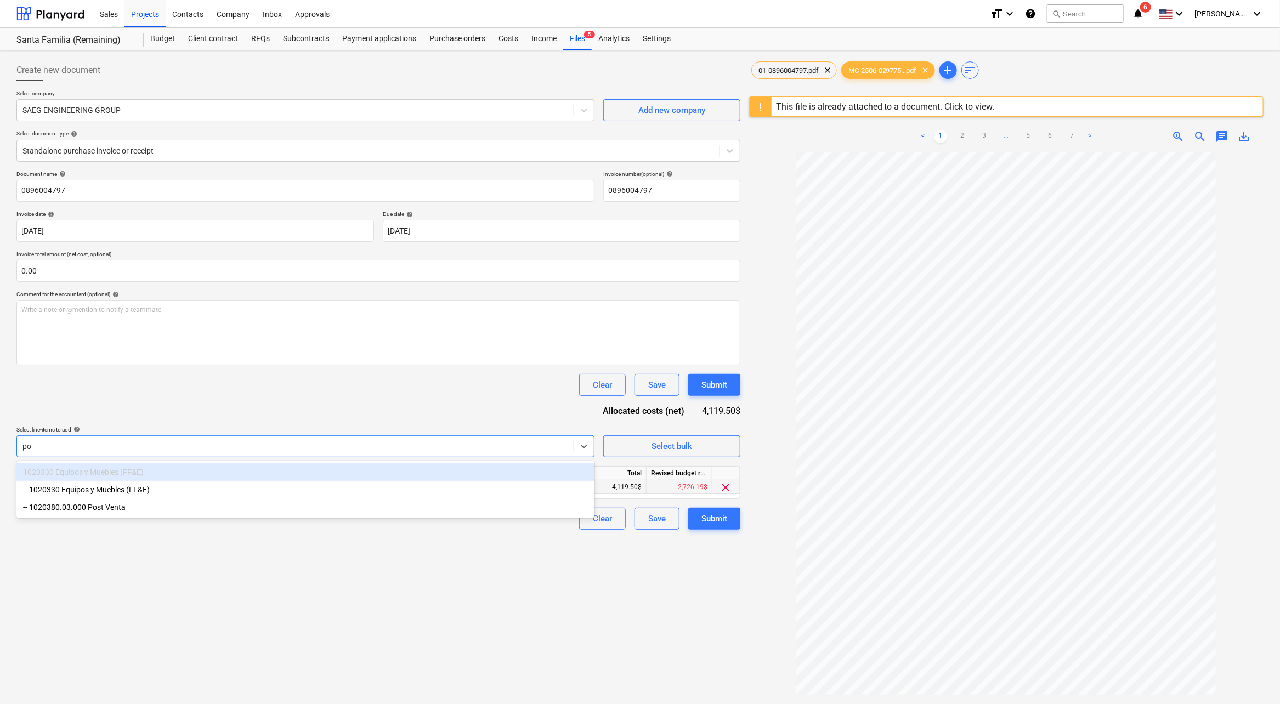
type input "pos"
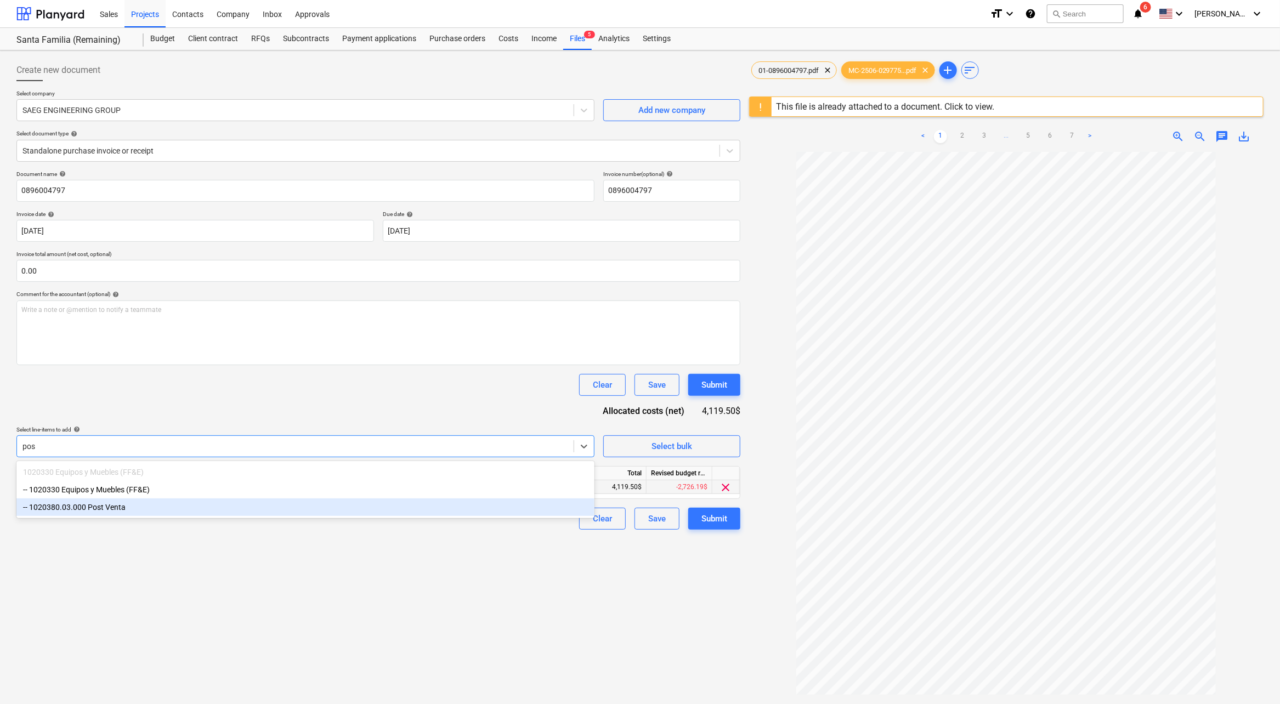
click at [151, 510] on div "-- 1020380.03.000 Post Venta" at bounding box center [305, 508] width 578 height 18
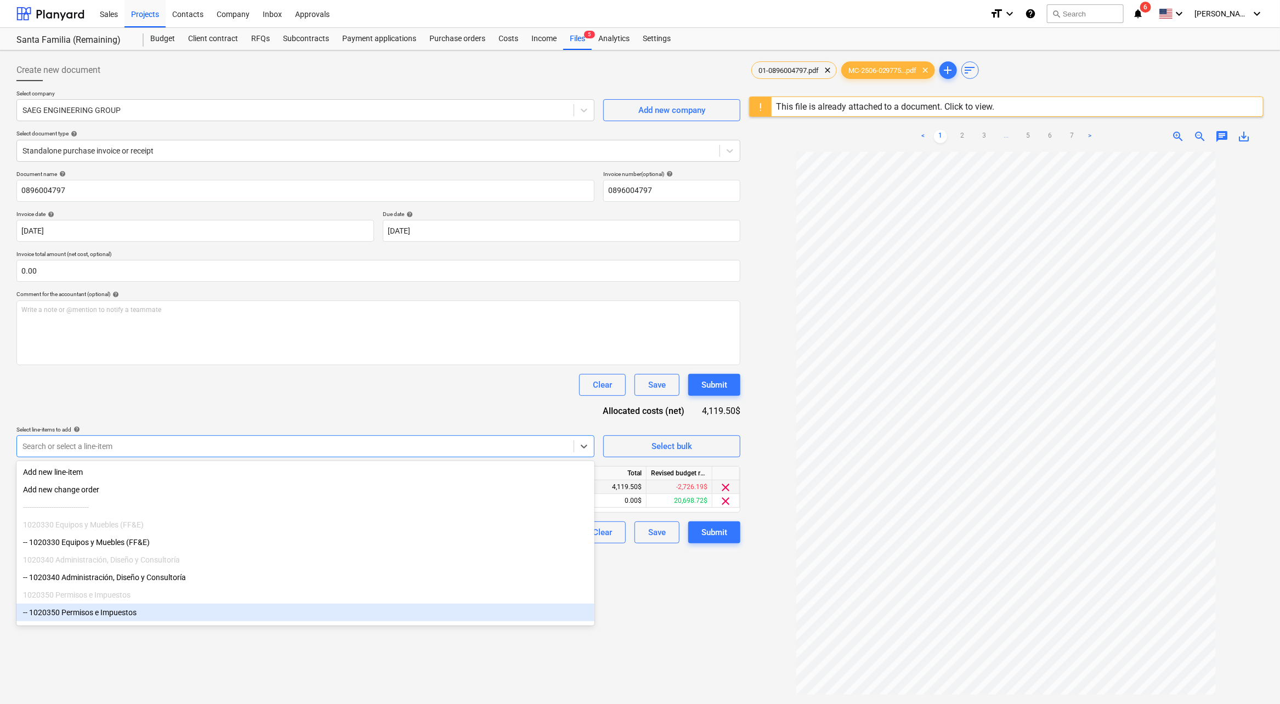
click at [499, 668] on div "Create new document Select company SAEG ENGINEERING GROUP Add new company Selec…" at bounding box center [378, 442] width 733 height 775
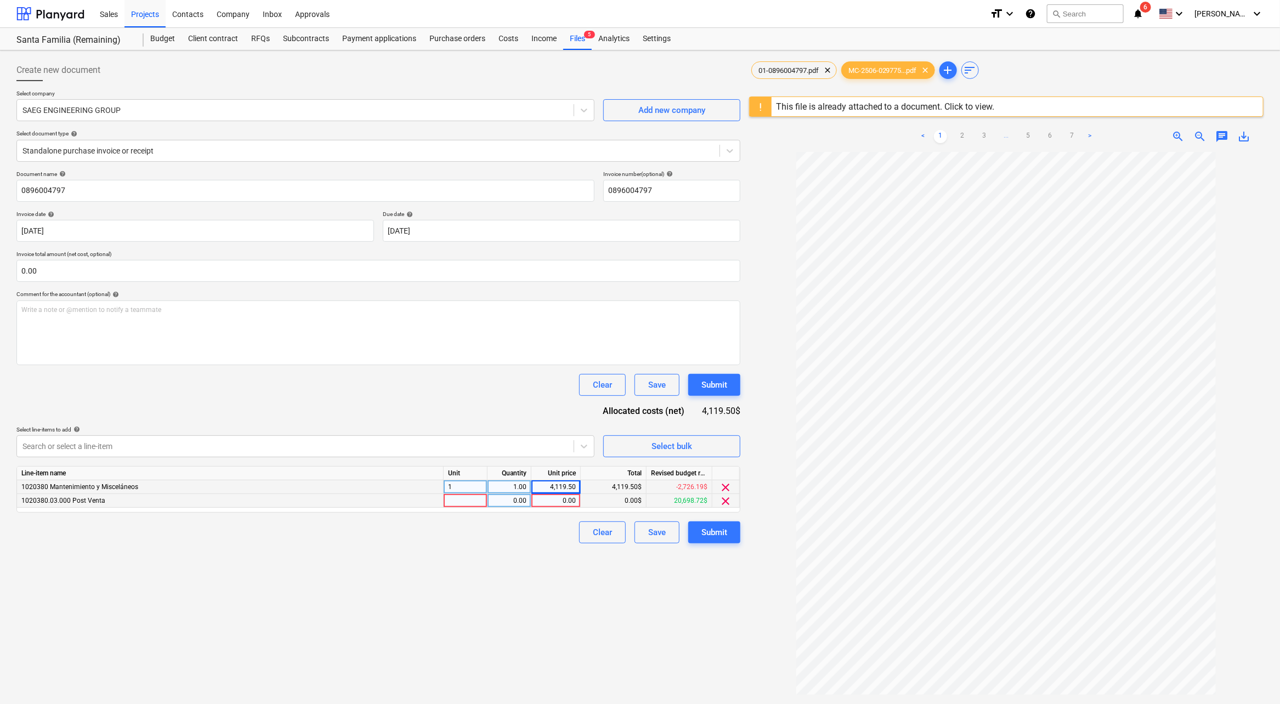
click at [549, 505] on div "0.00" at bounding box center [556, 501] width 40 height 14
type input "4119.5"
click at [546, 528] on div "Clear Save Submit" at bounding box center [378, 533] width 724 height 22
click at [730, 489] on span "clear" at bounding box center [726, 487] width 13 height 13
click at [722, 513] on div "Submit" at bounding box center [715, 519] width 26 height 14
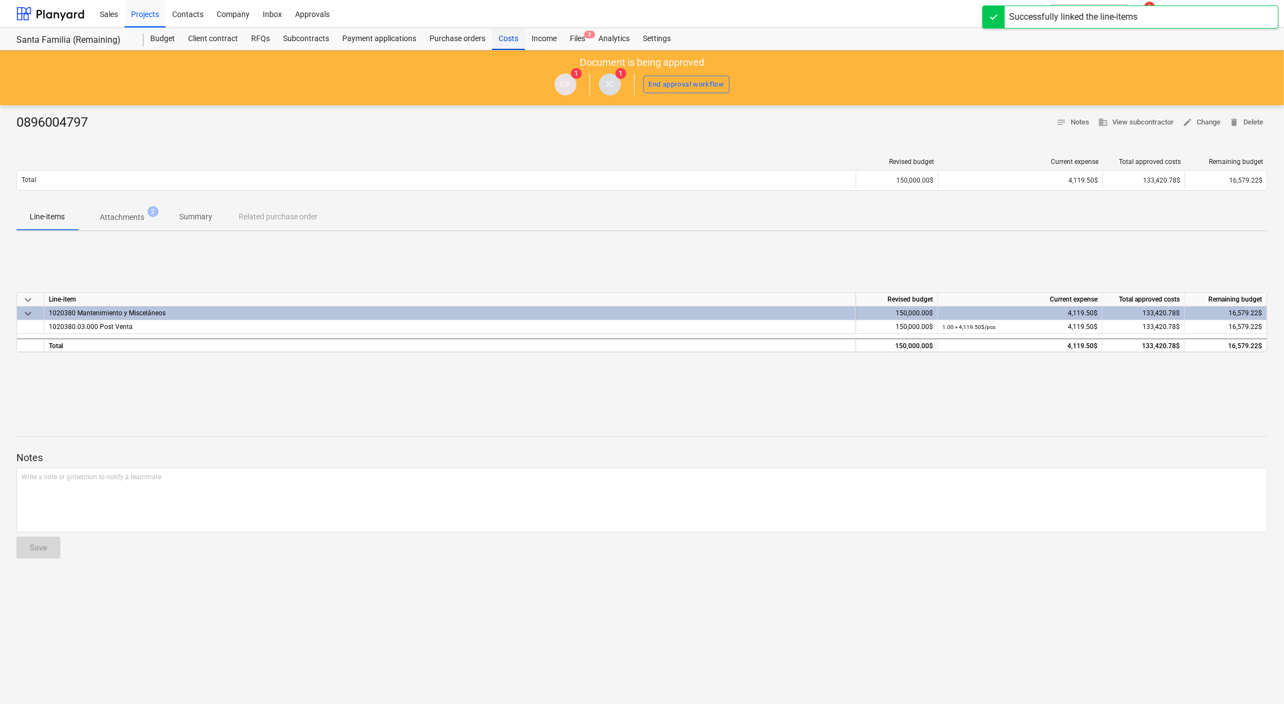
click at [512, 37] on div "Costs" at bounding box center [508, 39] width 33 height 22
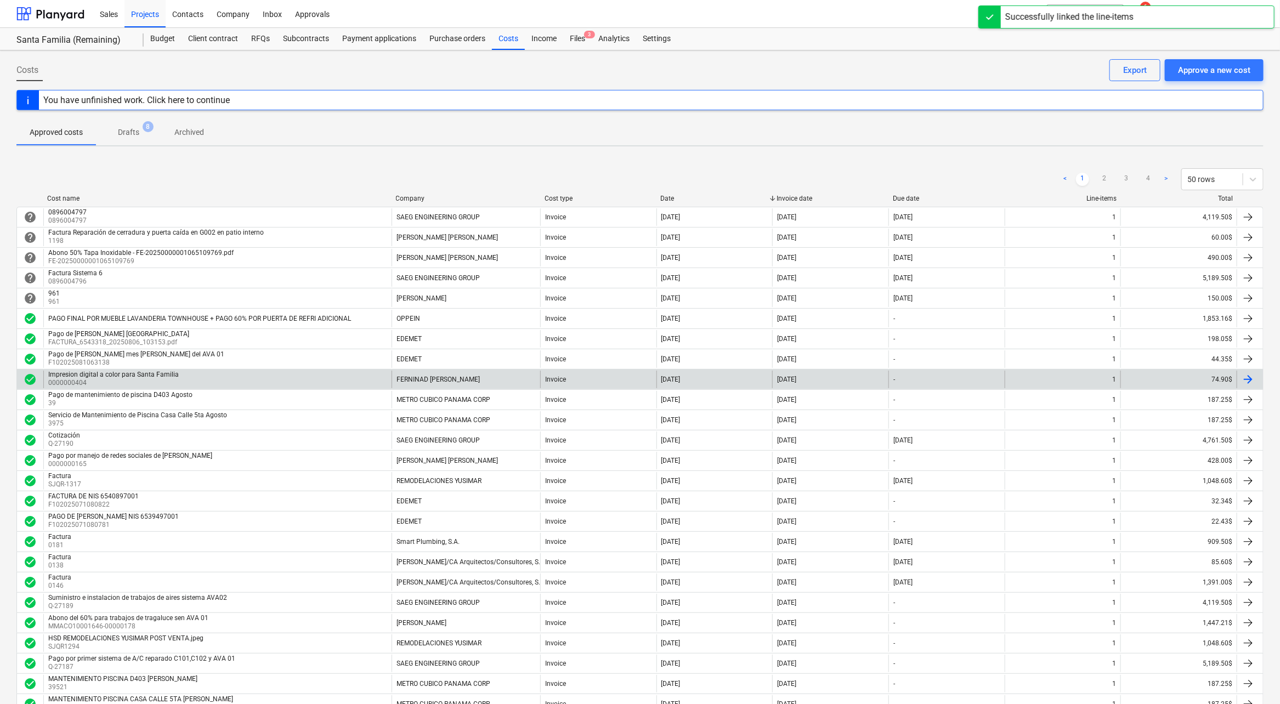
click at [447, 295] on div "[PERSON_NAME]" at bounding box center [422, 299] width 50 height 8
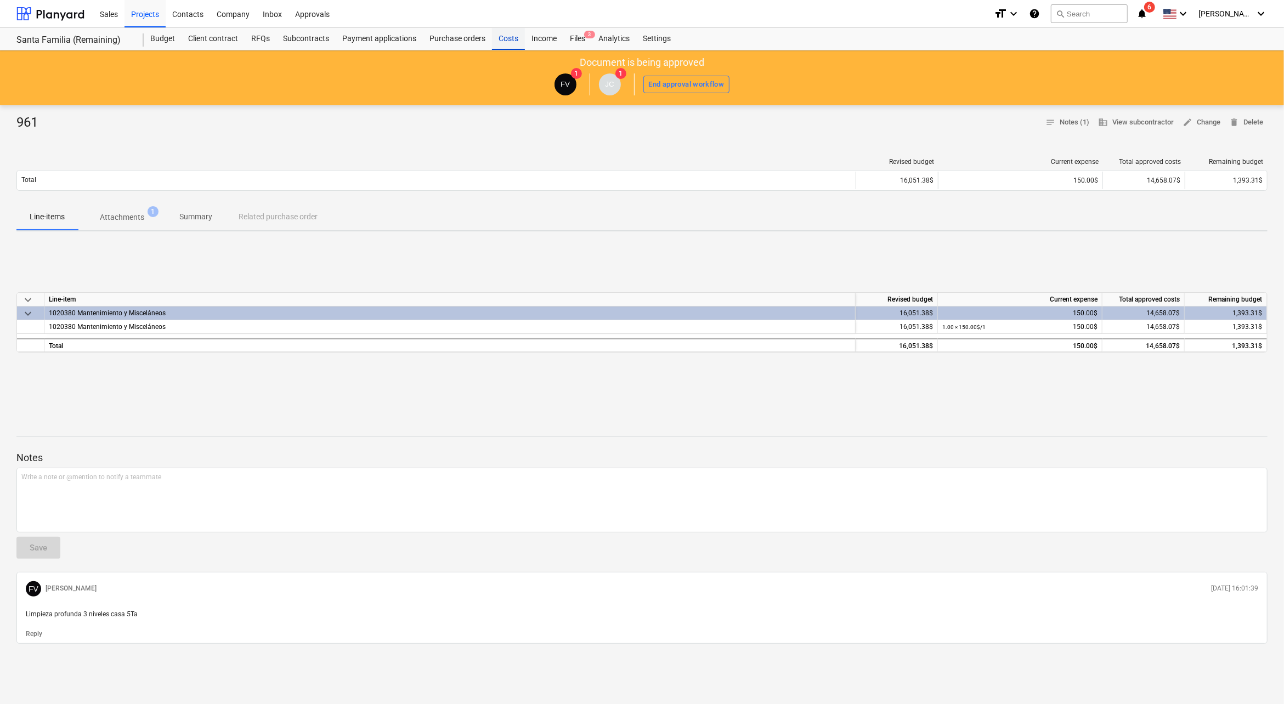
click at [505, 42] on div "Costs" at bounding box center [508, 39] width 33 height 22
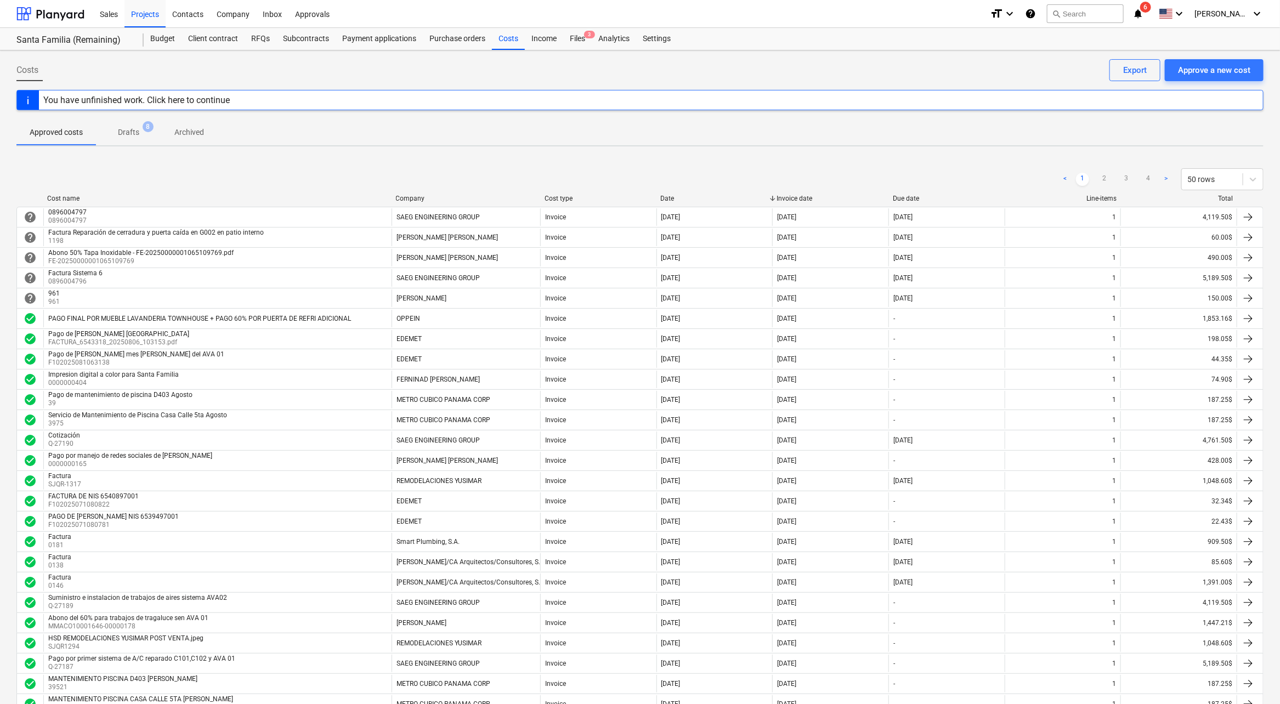
drag, startPoint x: 1160, startPoint y: 16, endPoint x: 1172, endPoint y: 30, distance: 18.3
click at [1160, 16] on div "Project fetching failed You do not have permissions for this action" at bounding box center [1127, 17] width 296 height 35
click at [1170, 21] on div "Project fetching failed You do not have permissions for this action" at bounding box center [1127, 17] width 296 height 35
click at [1259, 13] on div "Project fetching failed You do not have permissions for this action" at bounding box center [1127, 17] width 296 height 35
click at [66, 9] on div at bounding box center [50, 13] width 68 height 27
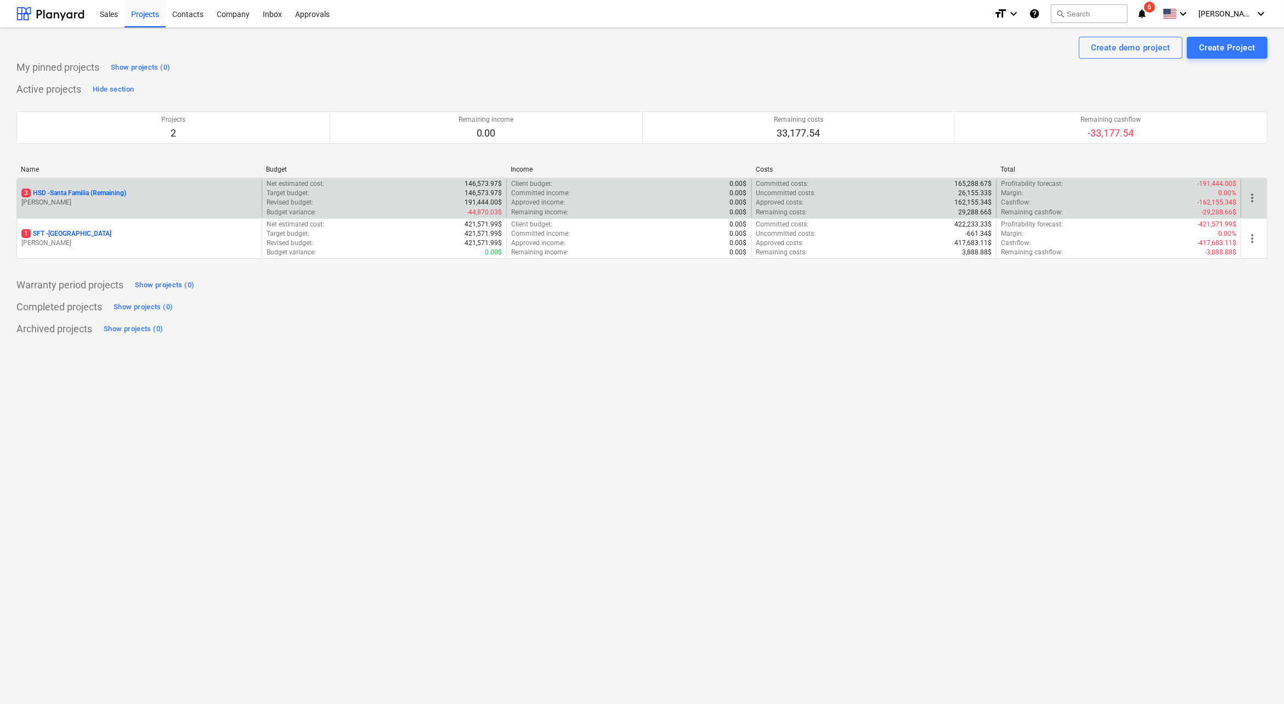
click at [91, 196] on p "3 HSD - [GEOGRAPHIC_DATA] (Remaining)" at bounding box center [73, 193] width 105 height 9
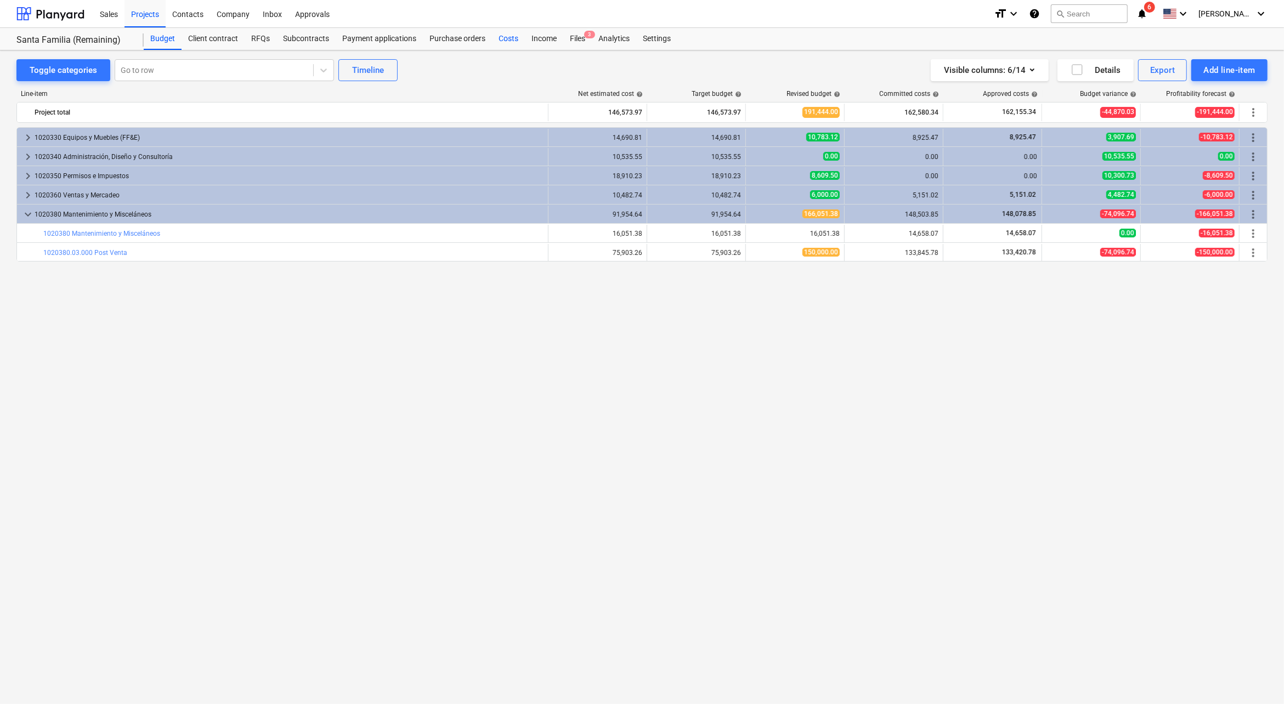
click at [494, 35] on div "Costs" at bounding box center [508, 39] width 33 height 22
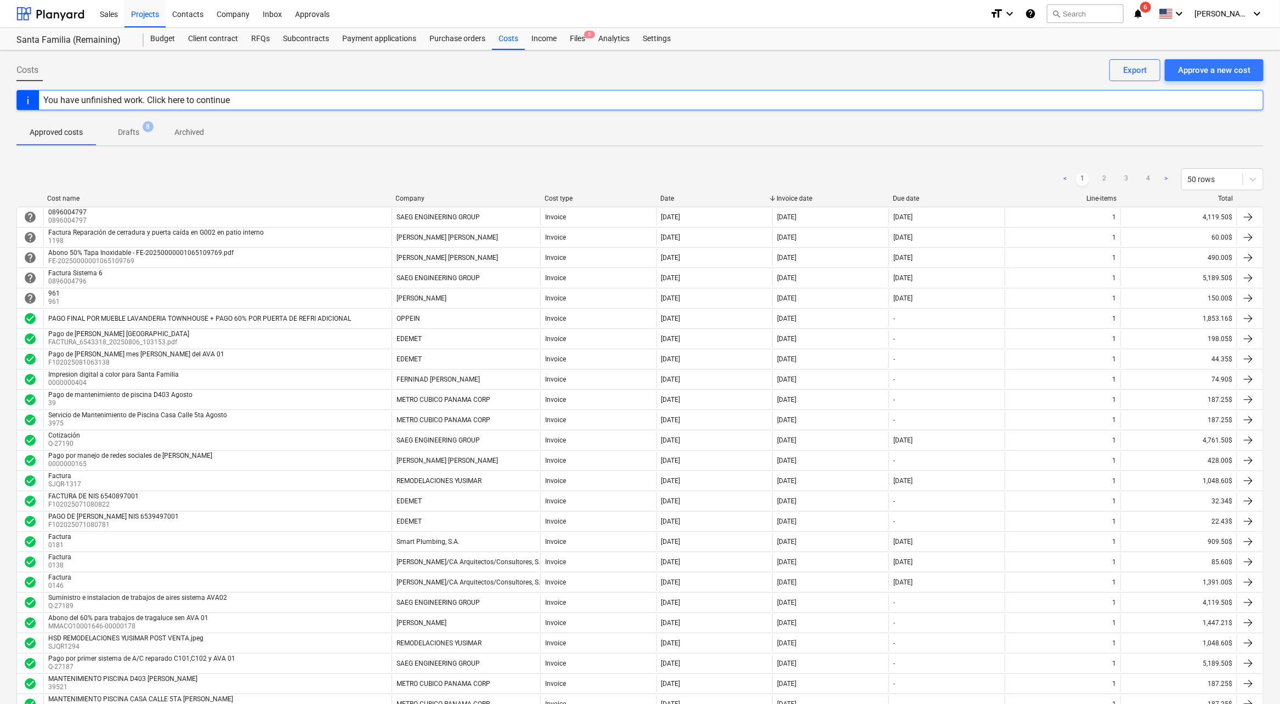
click at [1230, 12] on div "Project fetching failed You do not have permissions for this action" at bounding box center [1127, 17] width 296 height 35
click at [1244, 12] on div "Project fetching failed You do not have permissions for this action" at bounding box center [1127, 17] width 296 height 35
click at [1264, 12] on div "Project fetching failed You do not have permissions for this action" at bounding box center [1127, 17] width 296 height 35
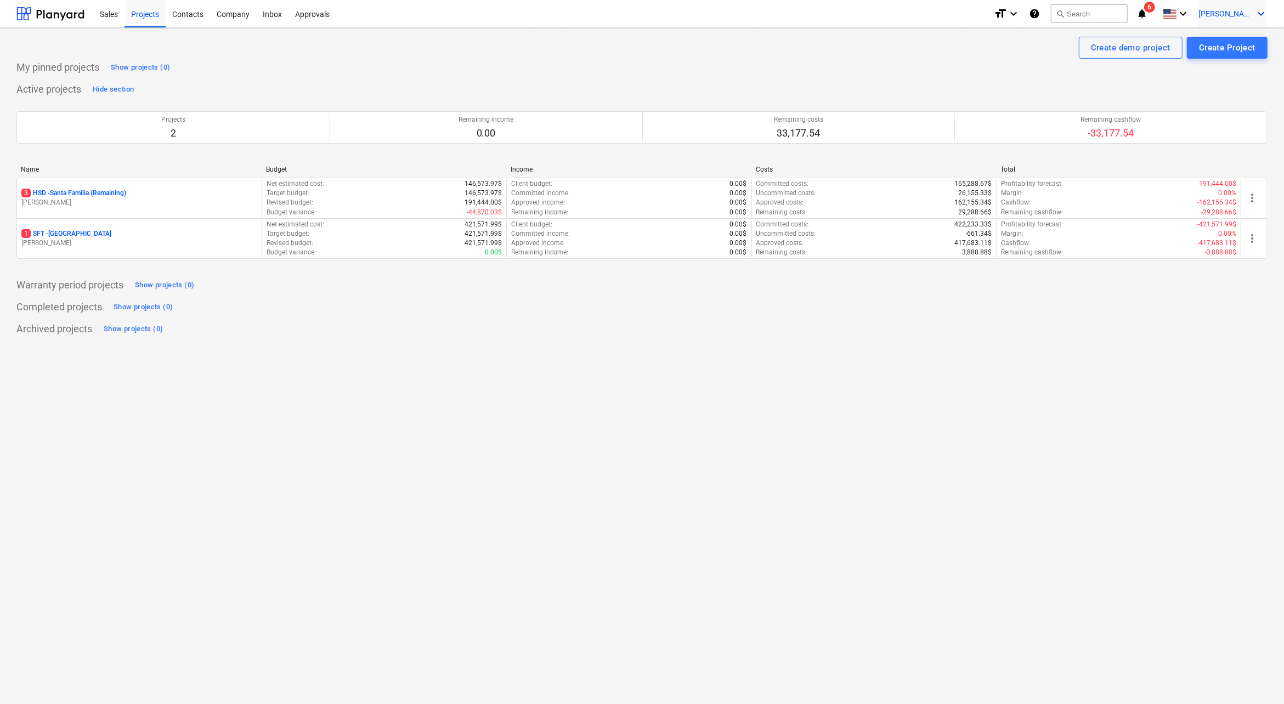
click at [1250, 17] on span "[PERSON_NAME]" at bounding box center [1226, 13] width 55 height 9
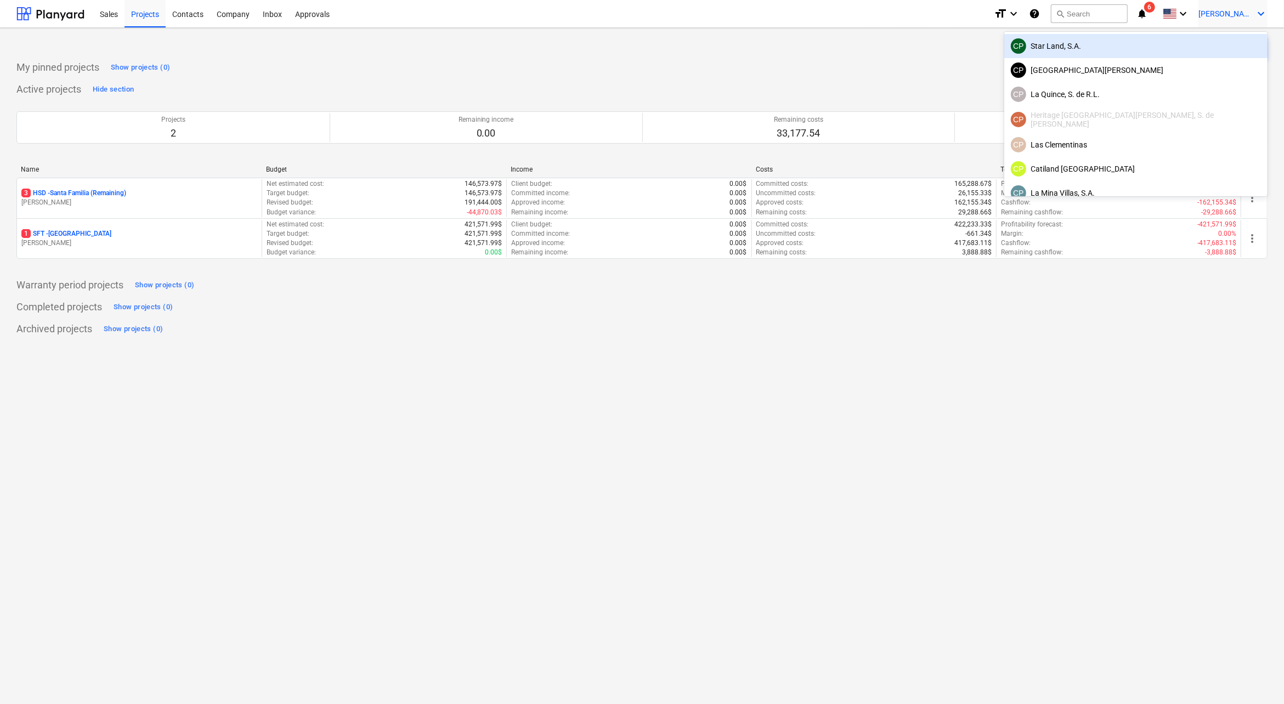
click at [1181, 46] on div "CP Star Land, S.A." at bounding box center [1136, 45] width 250 height 15
